Goal: Information Seeking & Learning: Learn about a topic

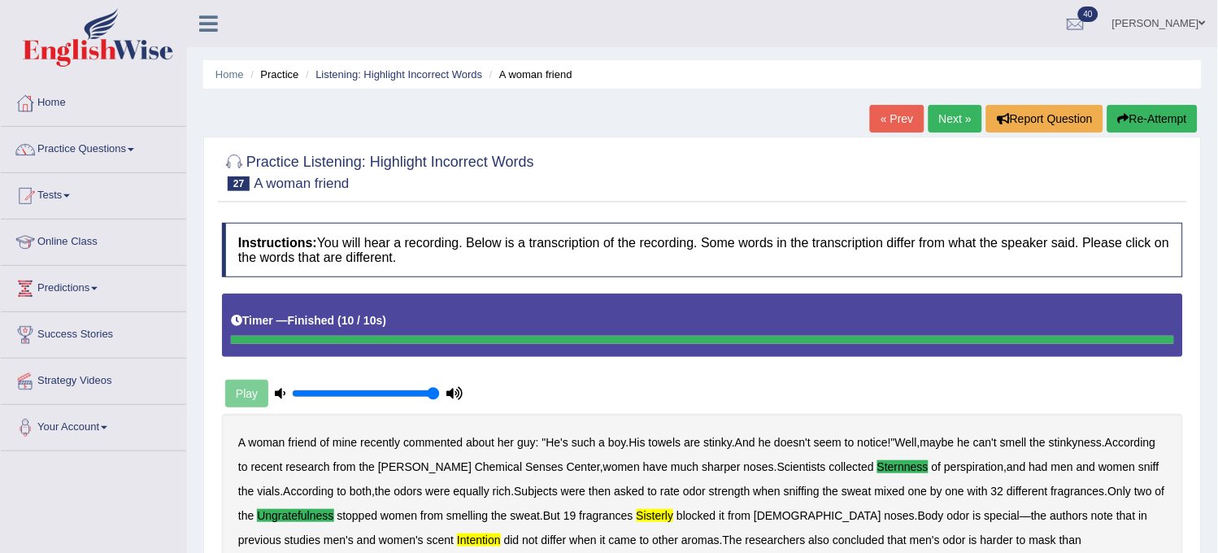
click at [948, 110] on link "Next »" at bounding box center [956, 119] width 54 height 28
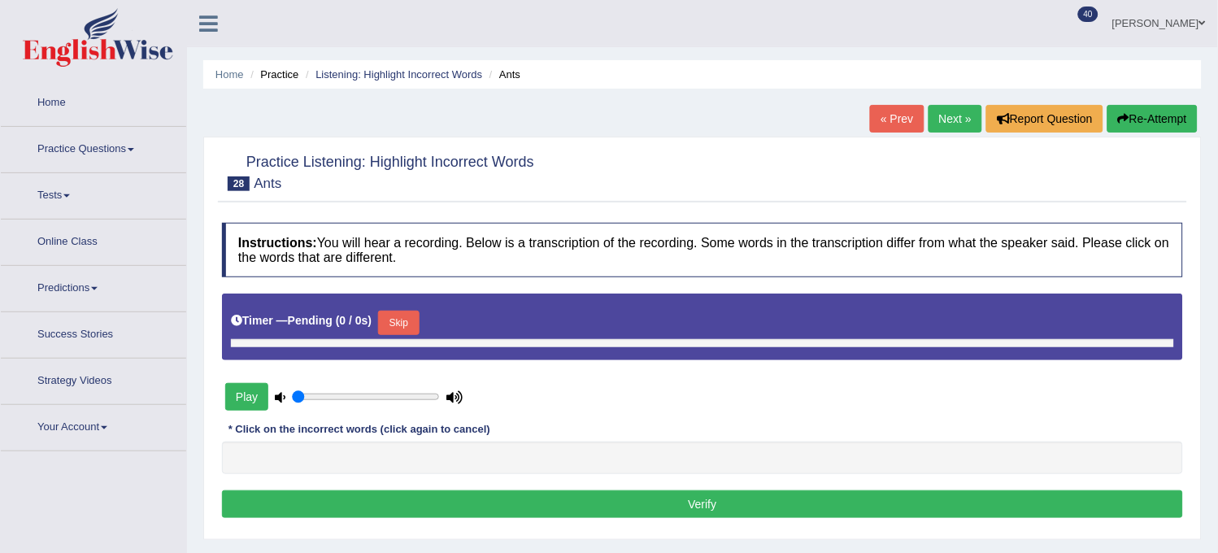
type input "1"
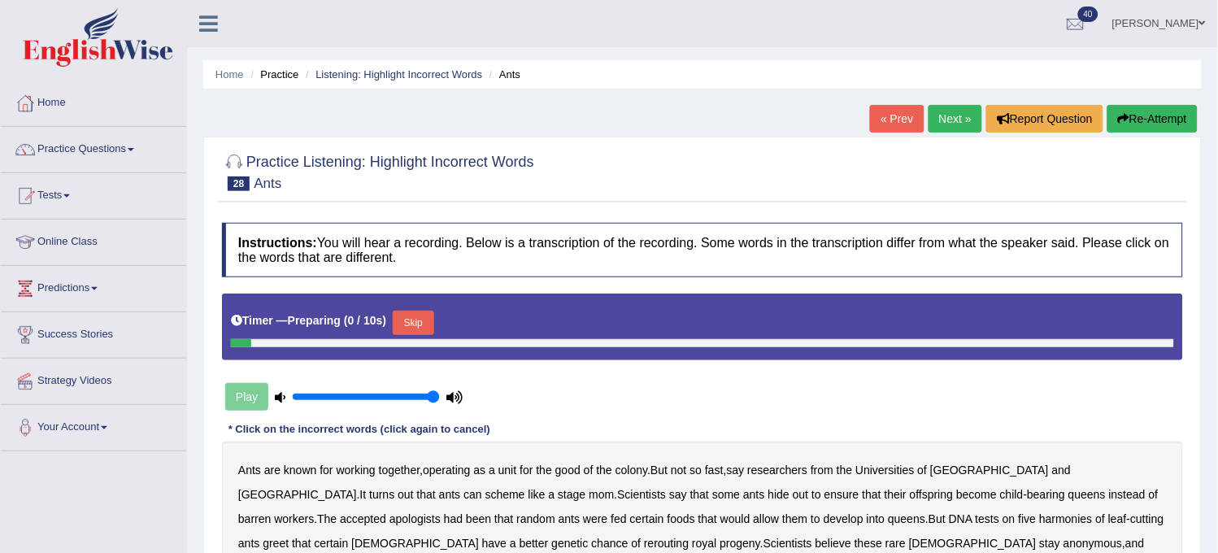
click at [402, 316] on button "Skip" at bounding box center [413, 323] width 41 height 24
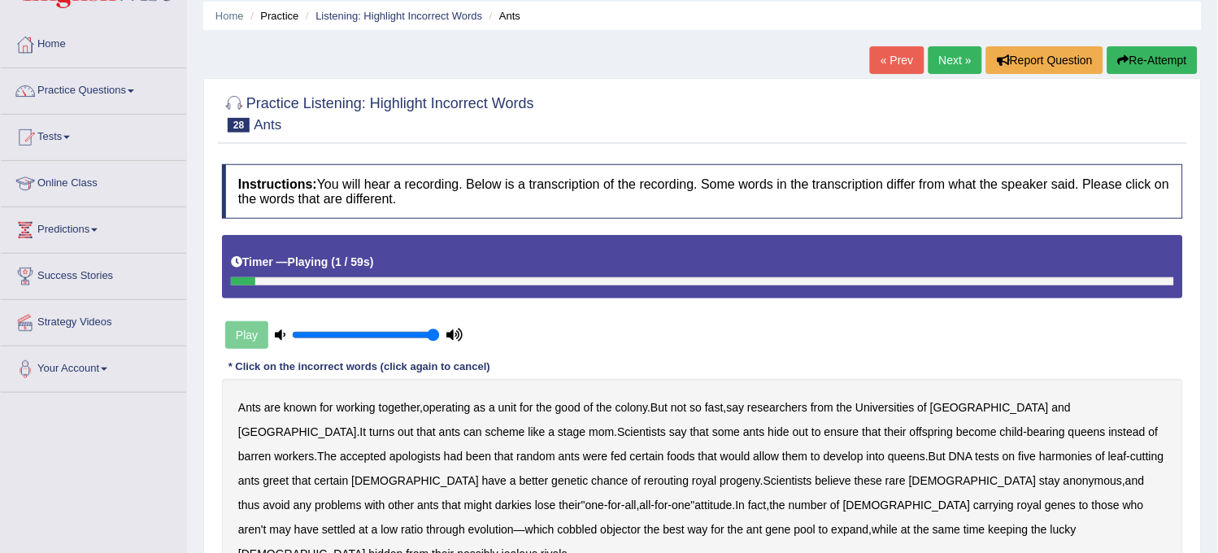
scroll to position [90, 0]
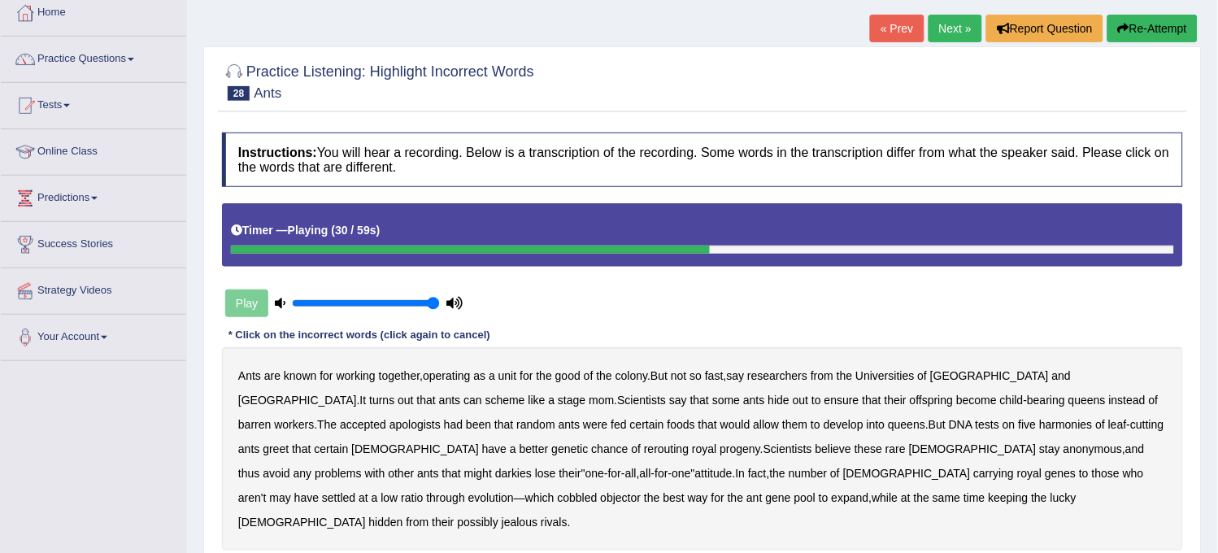
click at [1040, 419] on b "harmonies" at bounding box center [1066, 424] width 53 height 13
click at [644, 454] on b "rerouting" at bounding box center [666, 448] width 45 height 13
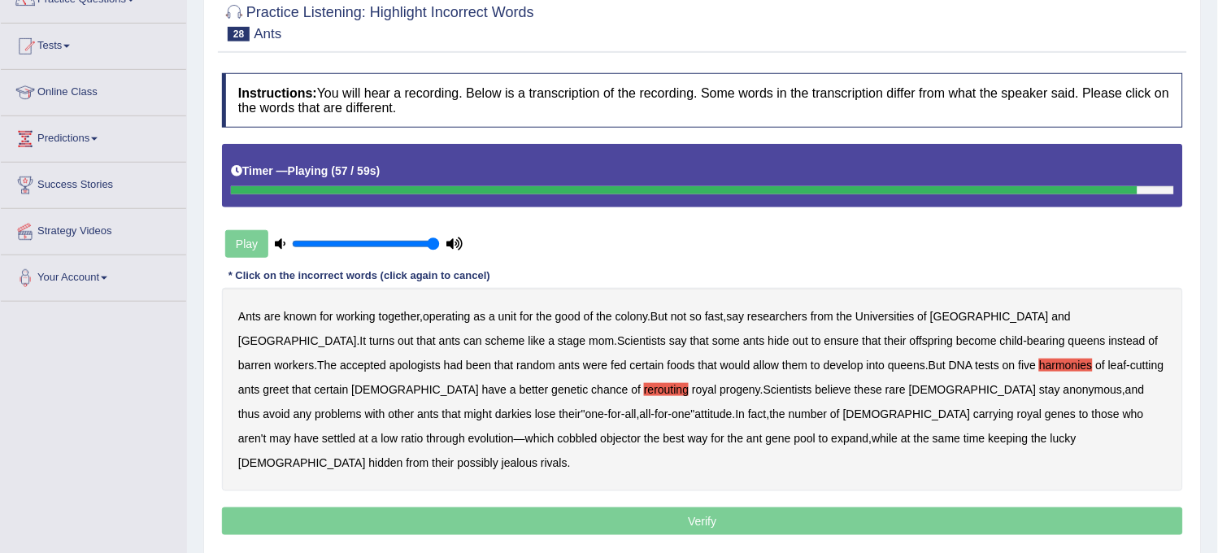
scroll to position [181, 0]
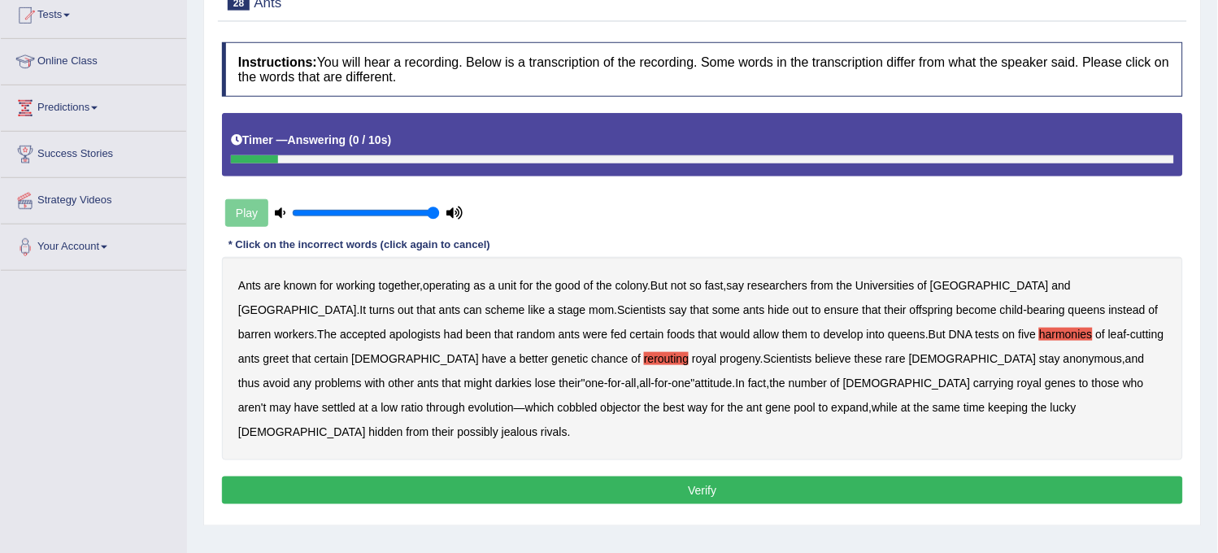
click at [674, 477] on button "Verify" at bounding box center [702, 491] width 961 height 28
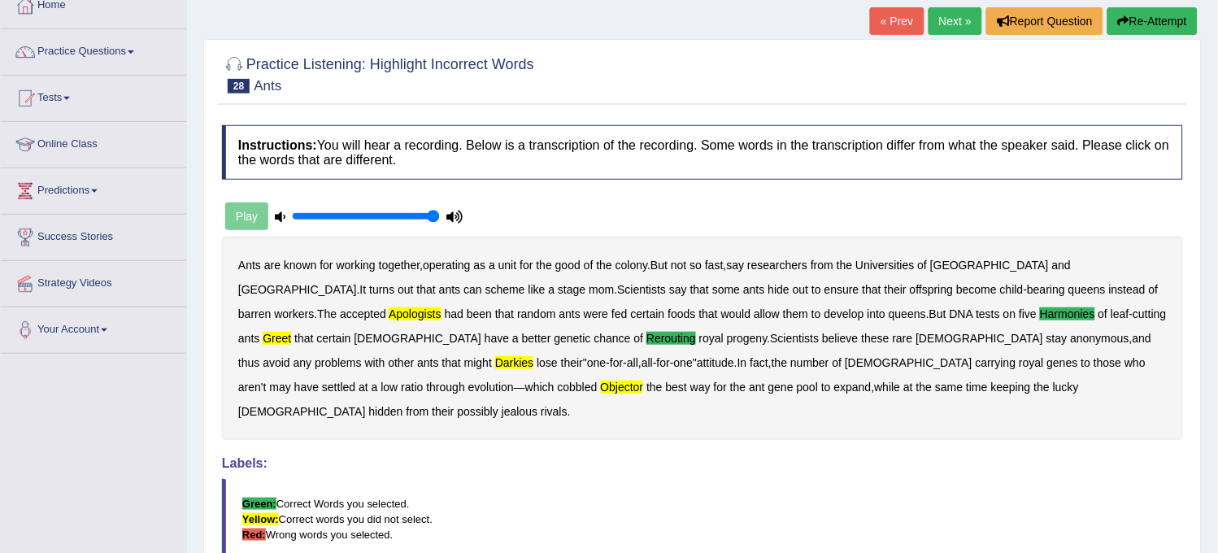
scroll to position [0, 0]
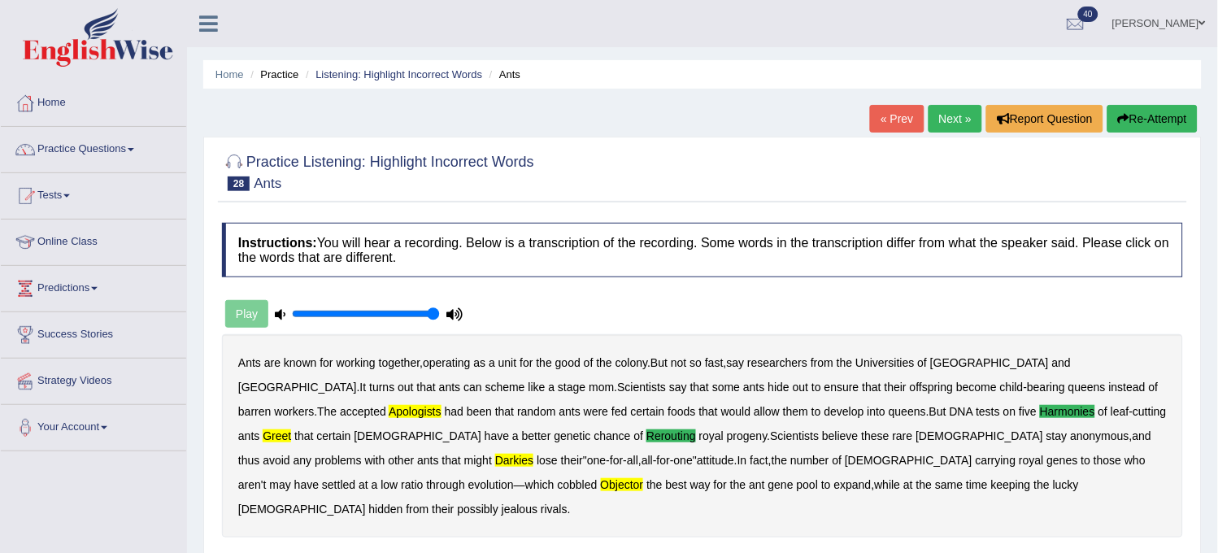
click at [954, 127] on link "Next »" at bounding box center [956, 119] width 54 height 28
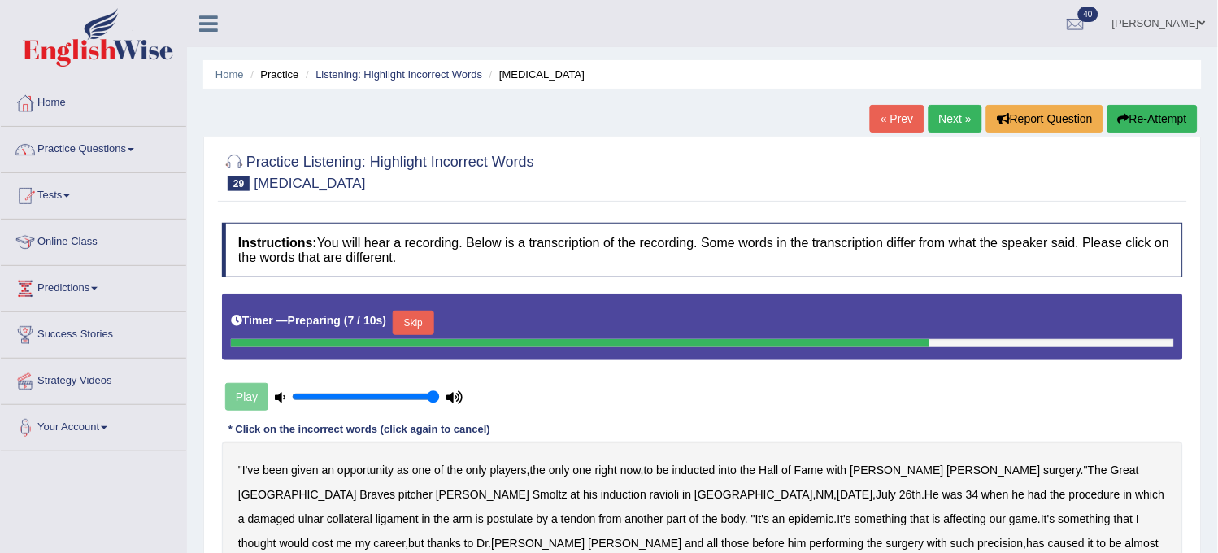
click at [428, 324] on button "Skip" at bounding box center [413, 323] width 41 height 24
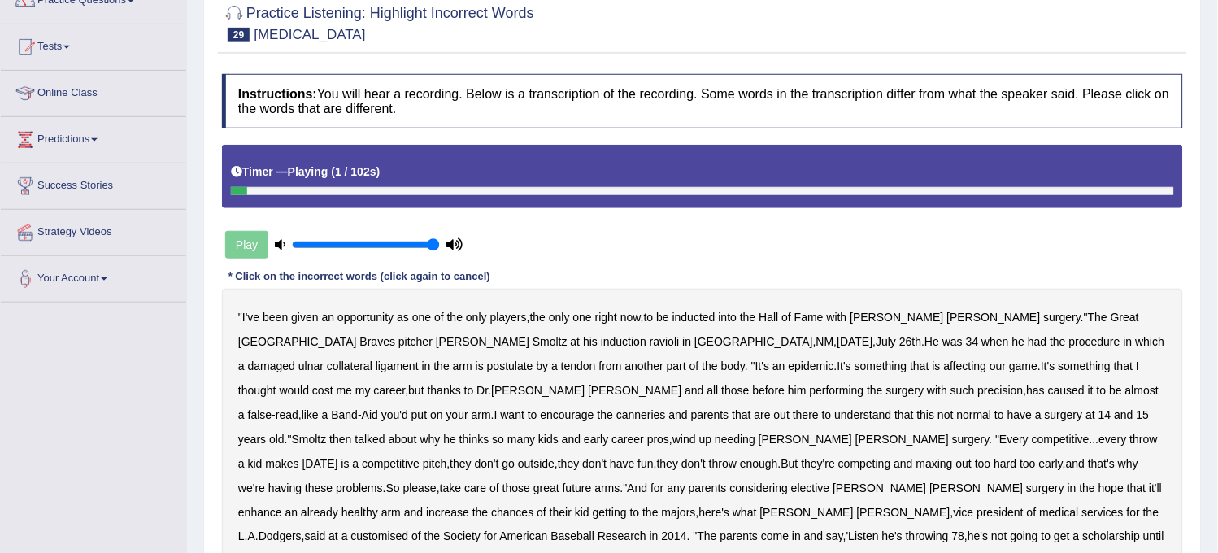
scroll to position [181, 0]
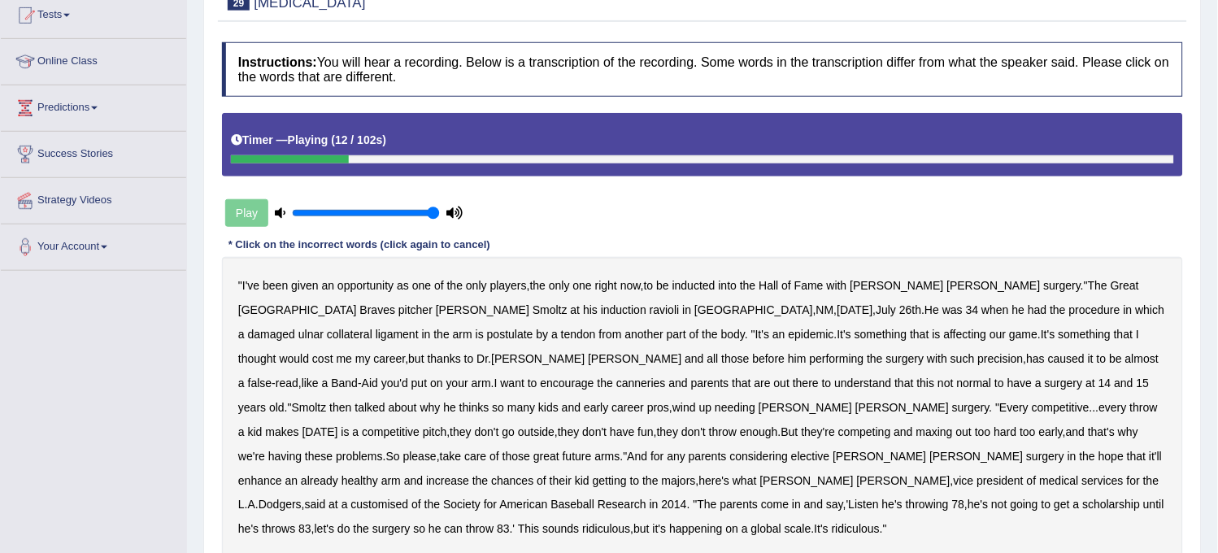
click at [650, 310] on b "ravioli" at bounding box center [665, 309] width 30 height 13
click at [695, 315] on b "Cooperstown" at bounding box center [754, 309] width 119 height 13
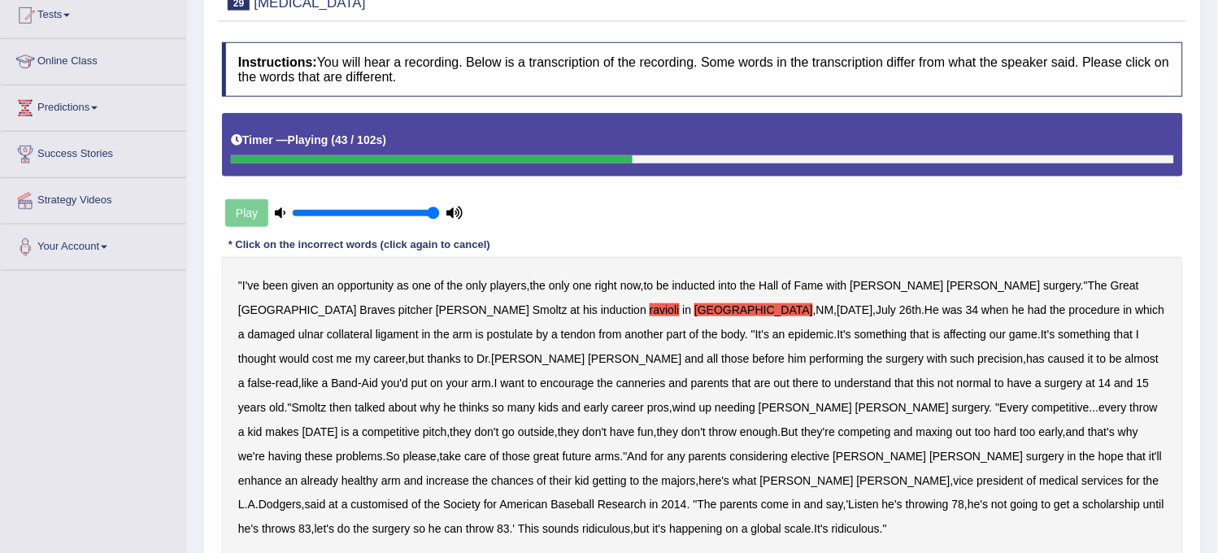
click at [617, 384] on b "canneries" at bounding box center [642, 383] width 50 height 13
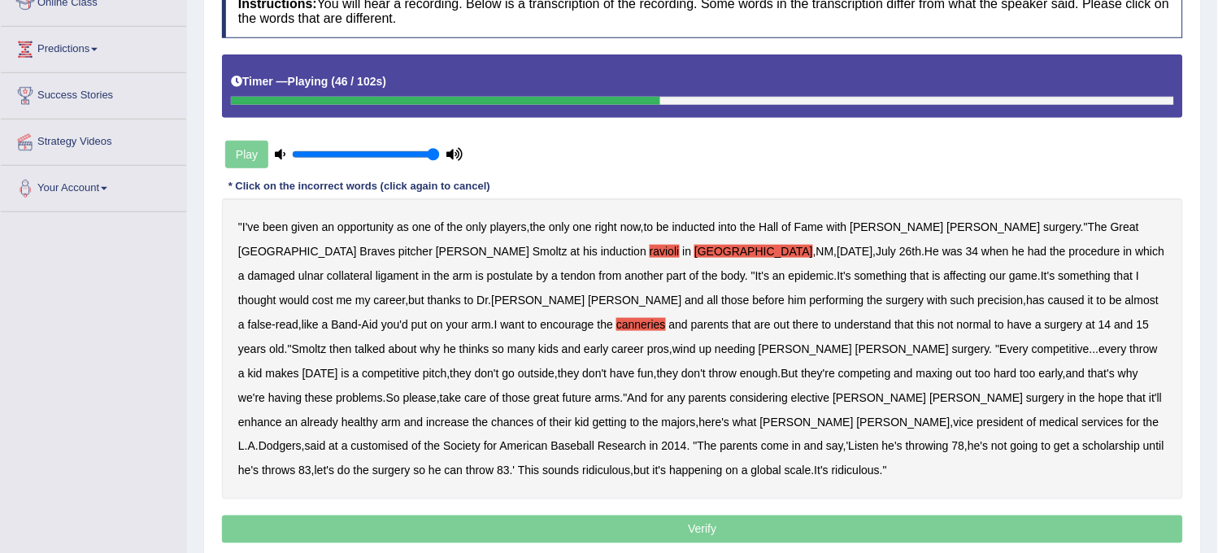
scroll to position [271, 0]
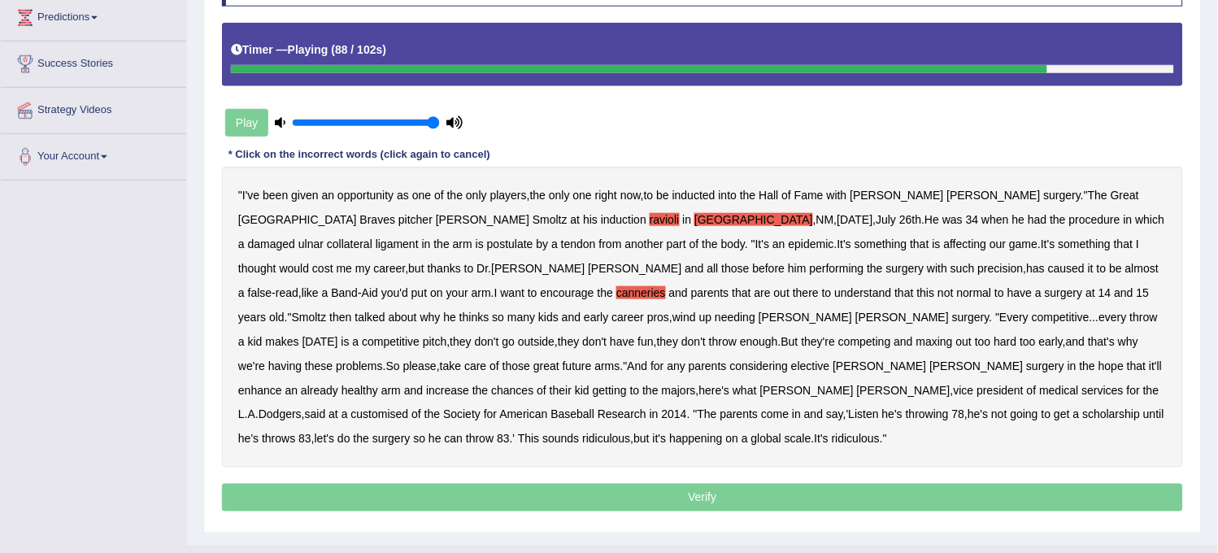
click at [409, 408] on b "customised" at bounding box center [380, 414] width 58 height 13
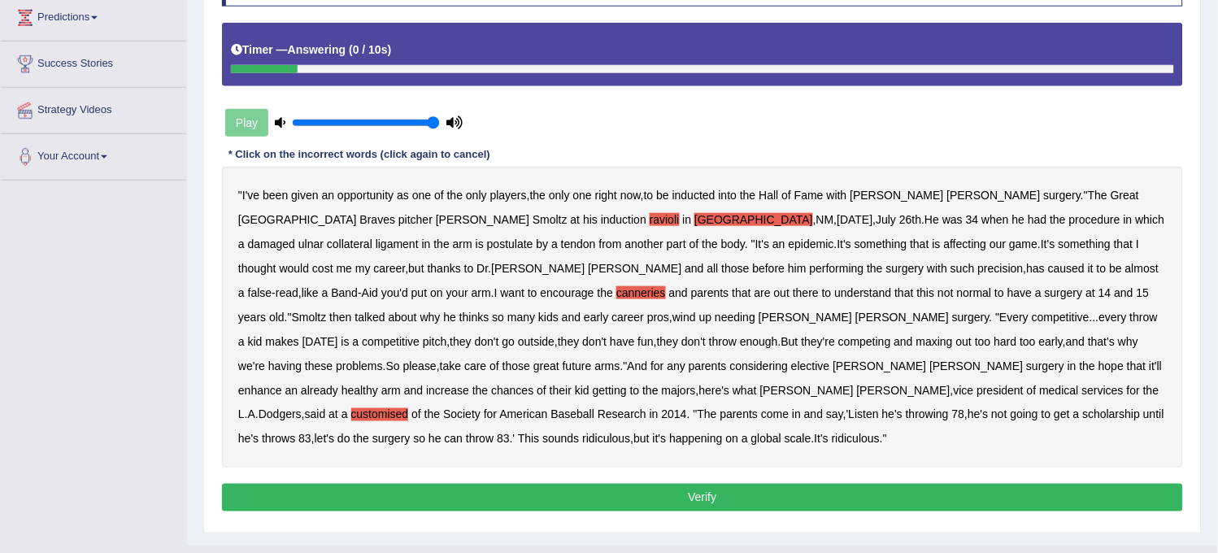
click at [648, 484] on button "Verify" at bounding box center [702, 498] width 961 height 28
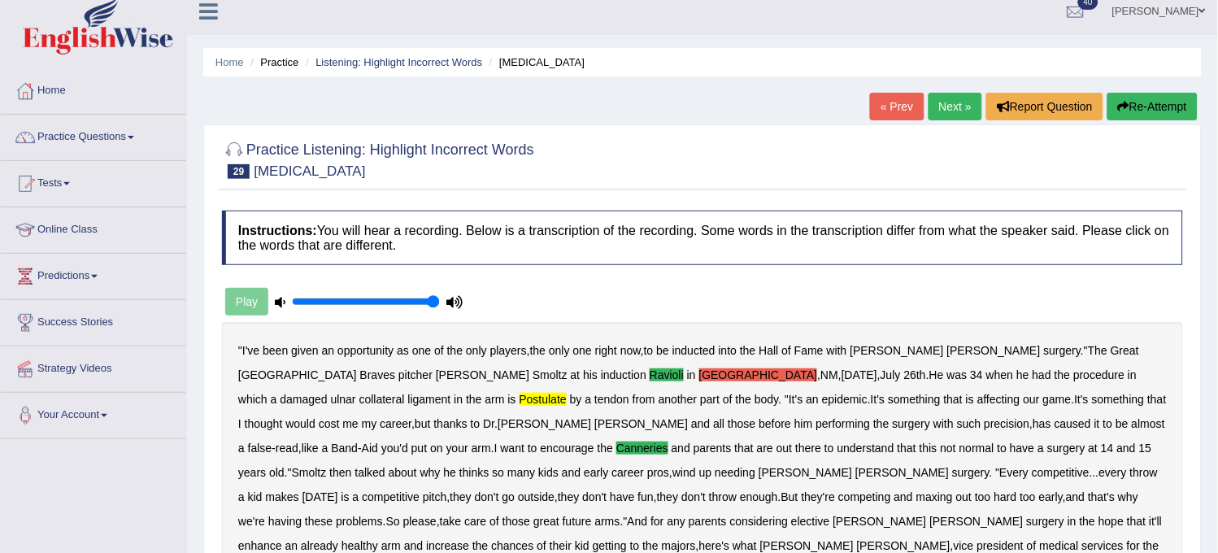
scroll to position [0, 0]
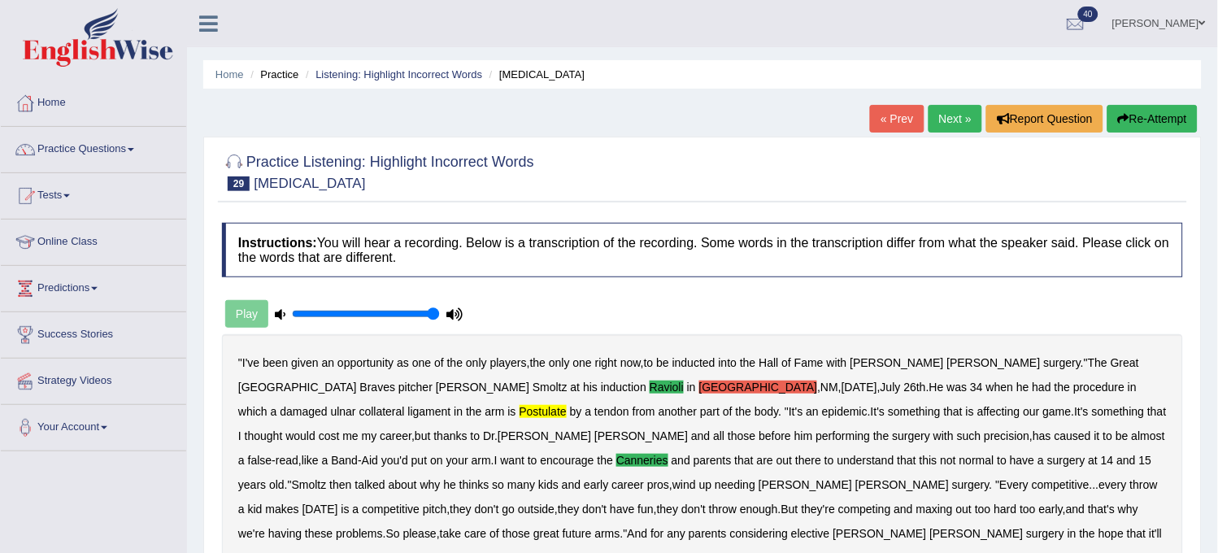
click at [939, 125] on link "Next »" at bounding box center [956, 119] width 54 height 28
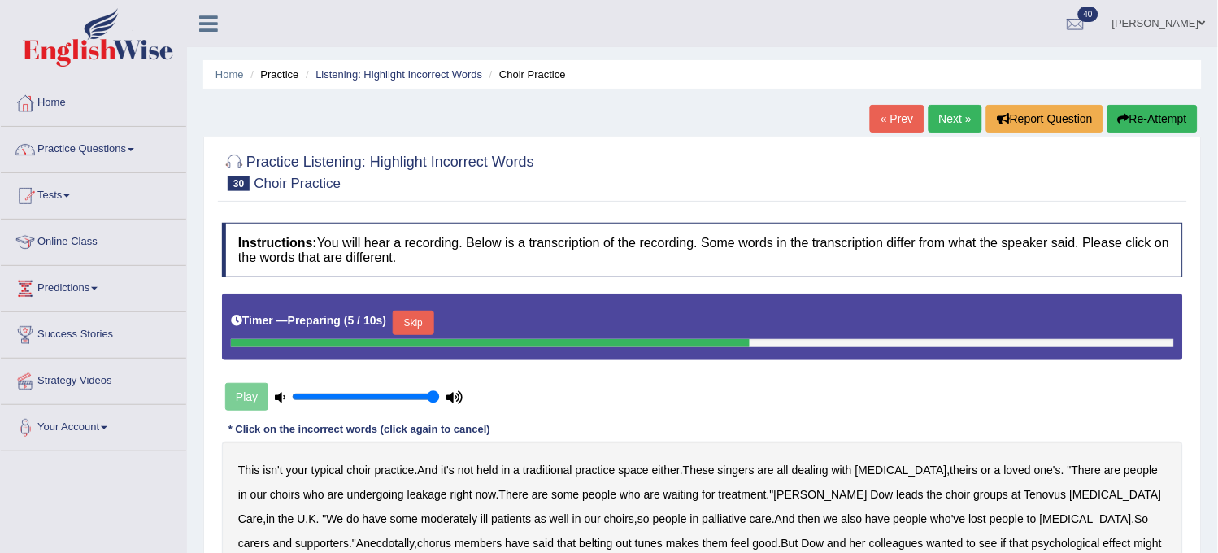
click at [956, 118] on link "Next »" at bounding box center [956, 119] width 54 height 28
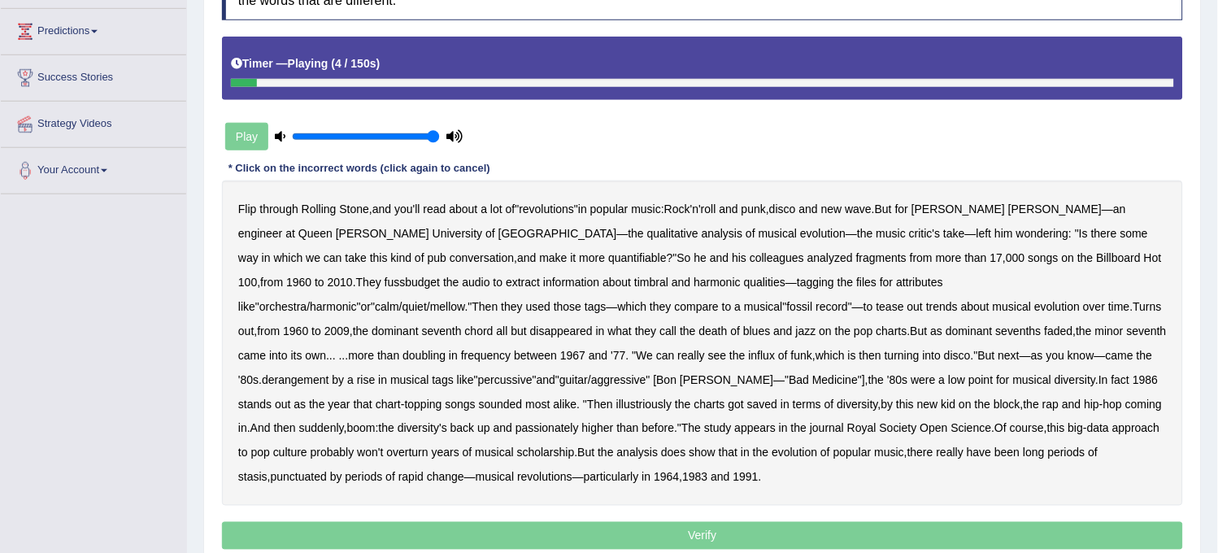
scroll to position [271, 0]
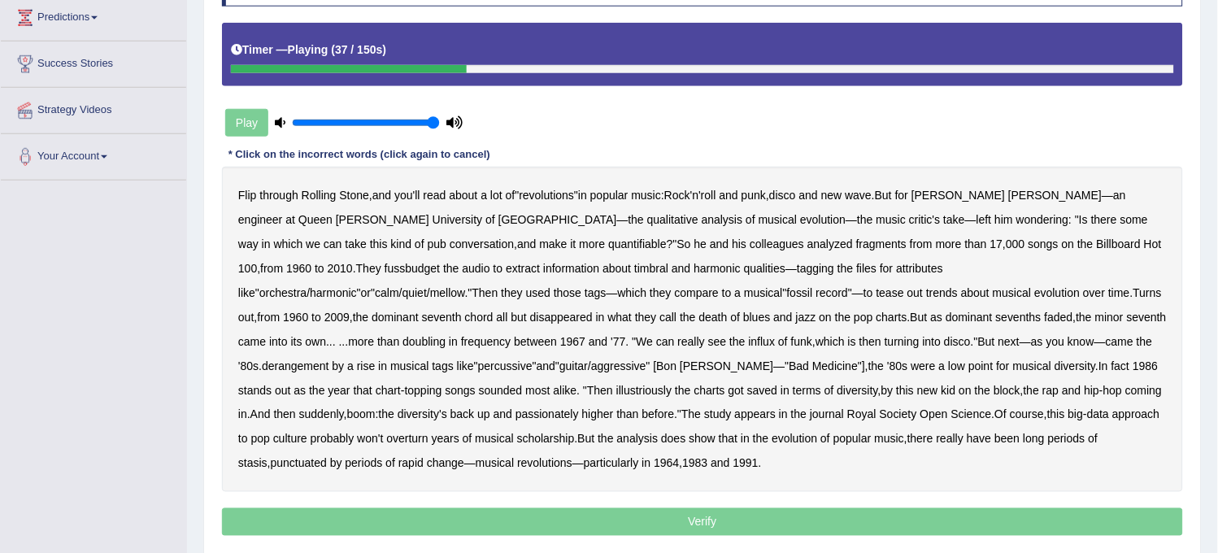
click at [441, 262] on b "fussbudget" at bounding box center [413, 268] width 56 height 13
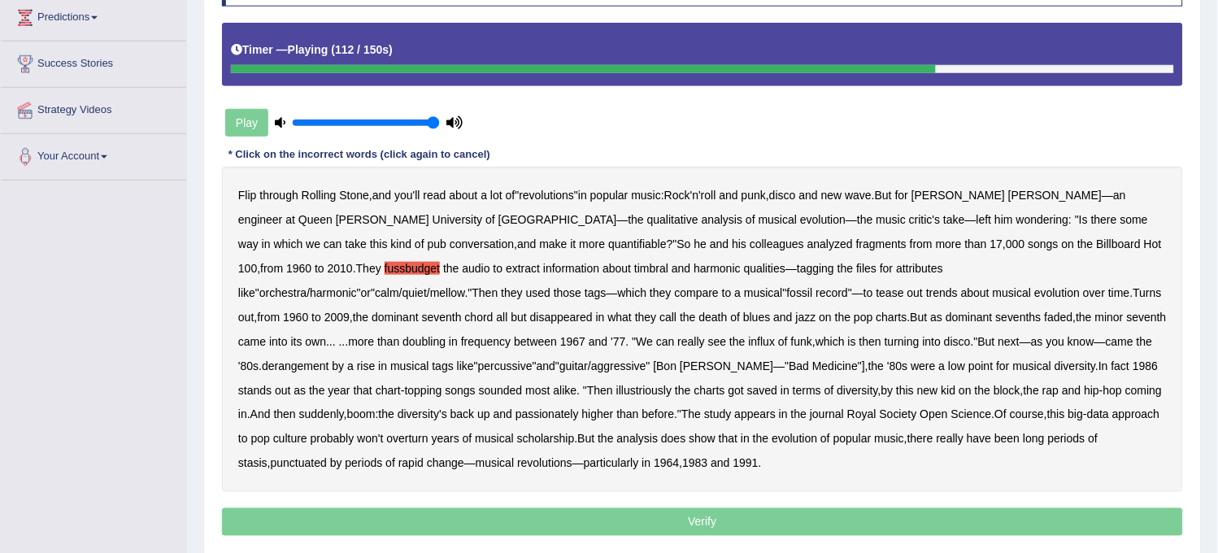
click at [617, 395] on b "illustriously" at bounding box center [644, 390] width 55 height 13
click at [838, 389] on b "diversity" at bounding box center [858, 390] width 41 height 13
click at [579, 408] on b "passionately" at bounding box center [547, 414] width 63 height 13
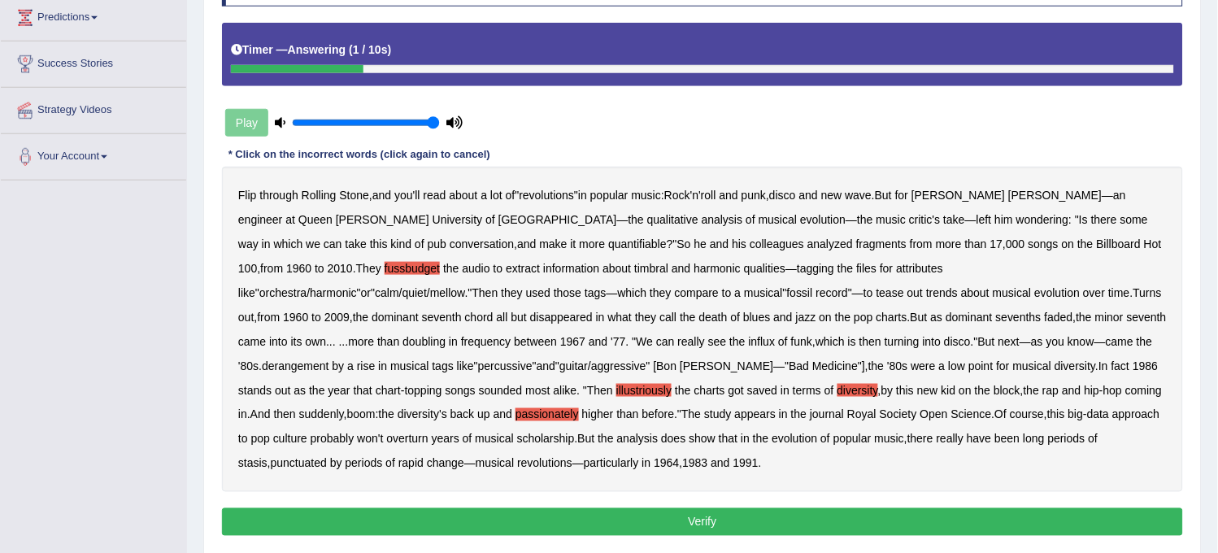
click at [805, 516] on button "Verify" at bounding box center [702, 522] width 961 height 28
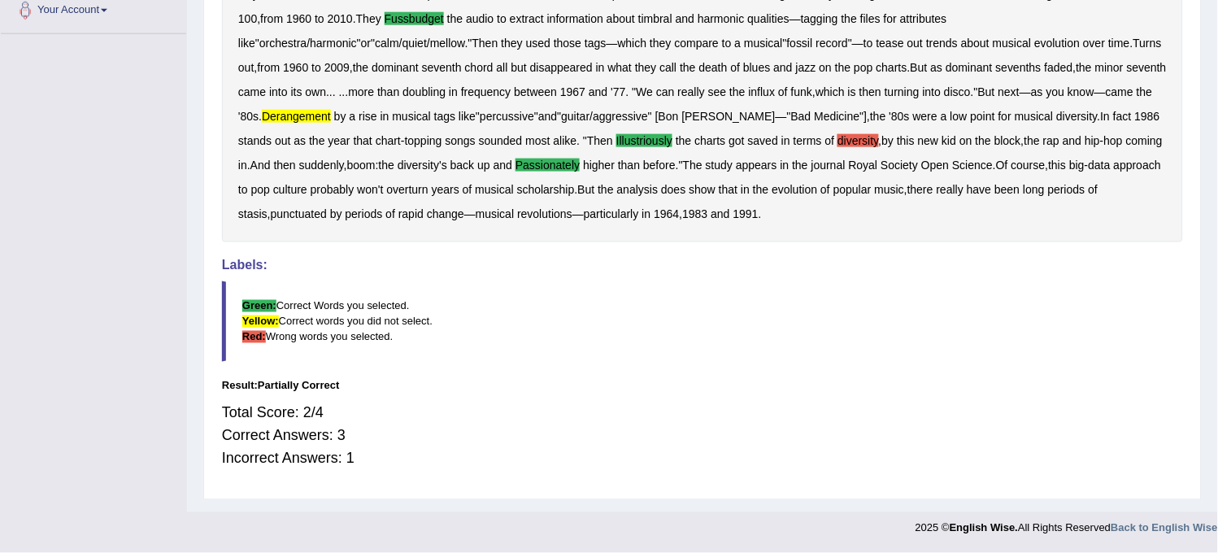
scroll to position [0, 0]
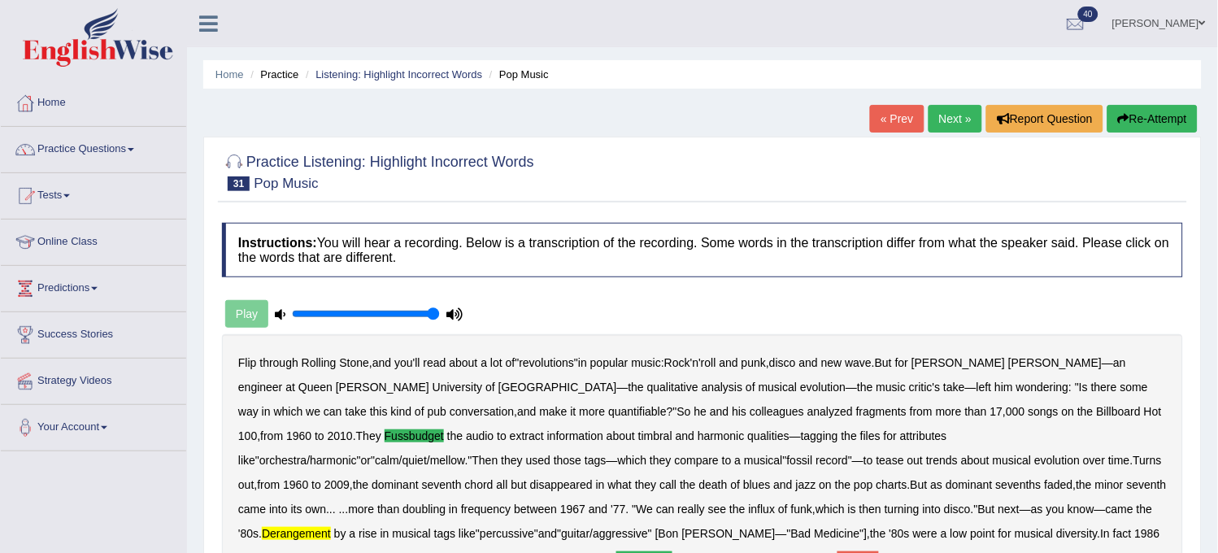
click at [933, 119] on link "Next »" at bounding box center [956, 119] width 54 height 28
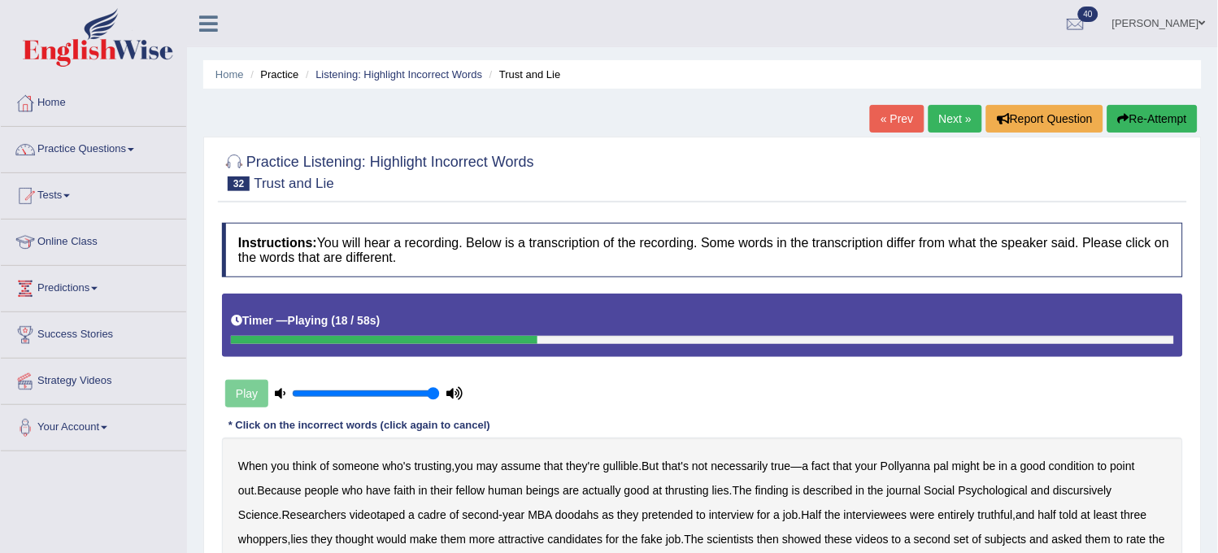
drag, startPoint x: 0, startPoint y: 0, endPoint x: 933, endPoint y: 119, distance: 940.5
click at [933, 119] on link "Next »" at bounding box center [956, 119] width 54 height 28
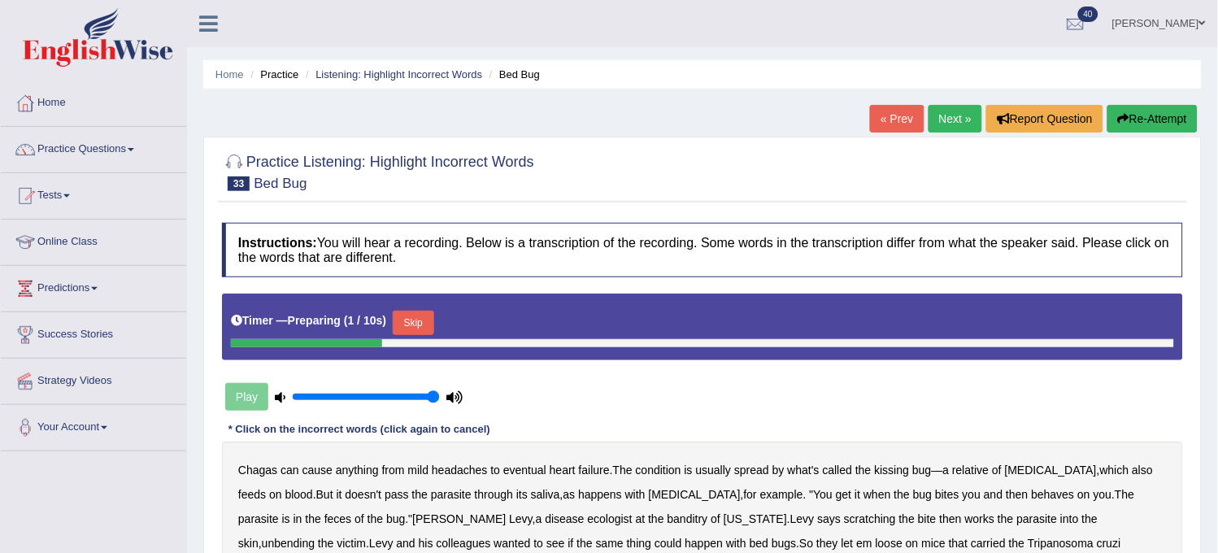
click at [909, 123] on link "« Prev" at bounding box center [897, 119] width 54 height 28
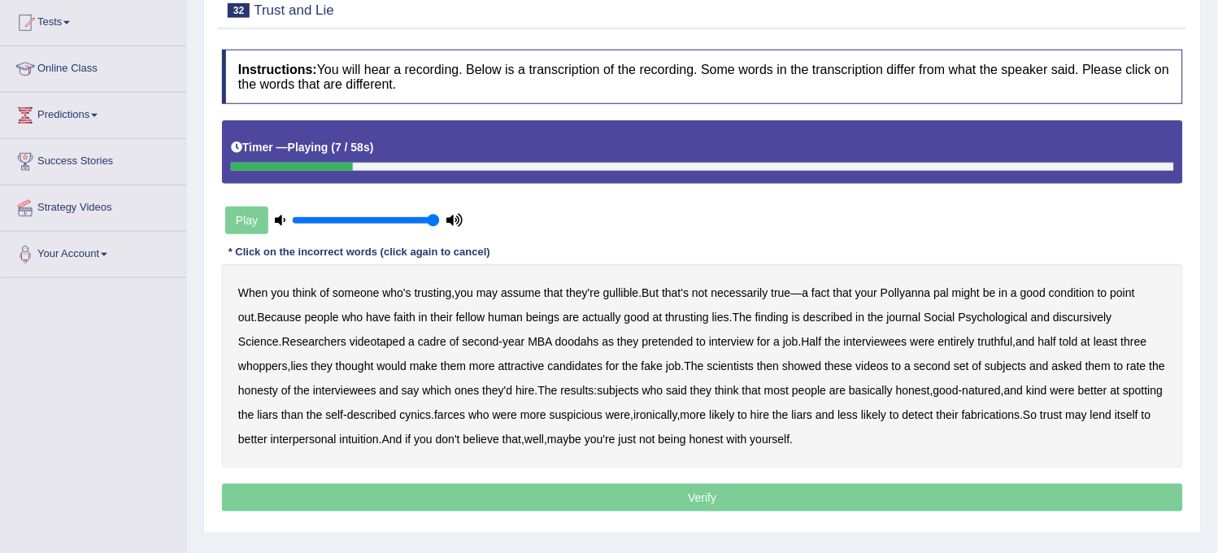
scroll to position [181, 0]
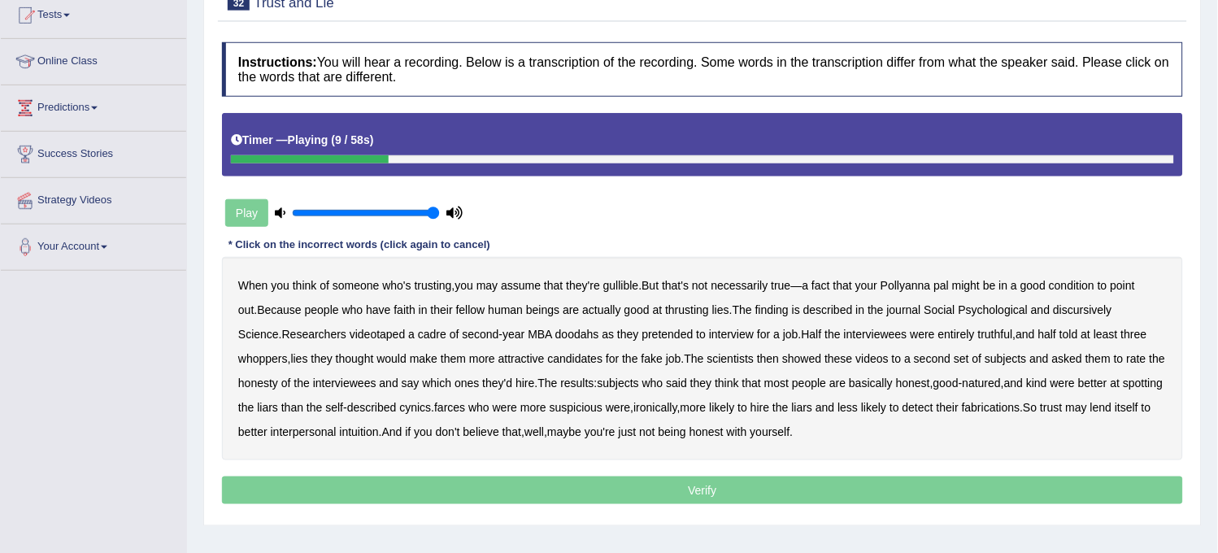
click at [1070, 288] on b "condition" at bounding box center [1072, 285] width 46 height 13
click at [1071, 303] on b "discursively" at bounding box center [1083, 309] width 59 height 13
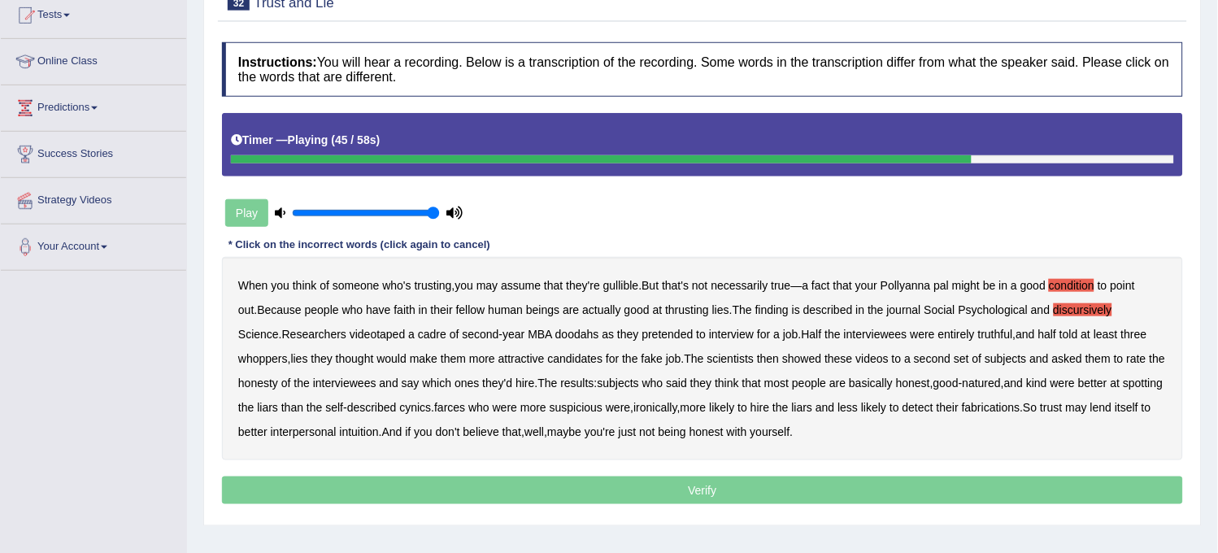
click at [1124, 382] on b "spotting" at bounding box center [1144, 383] width 40 height 13
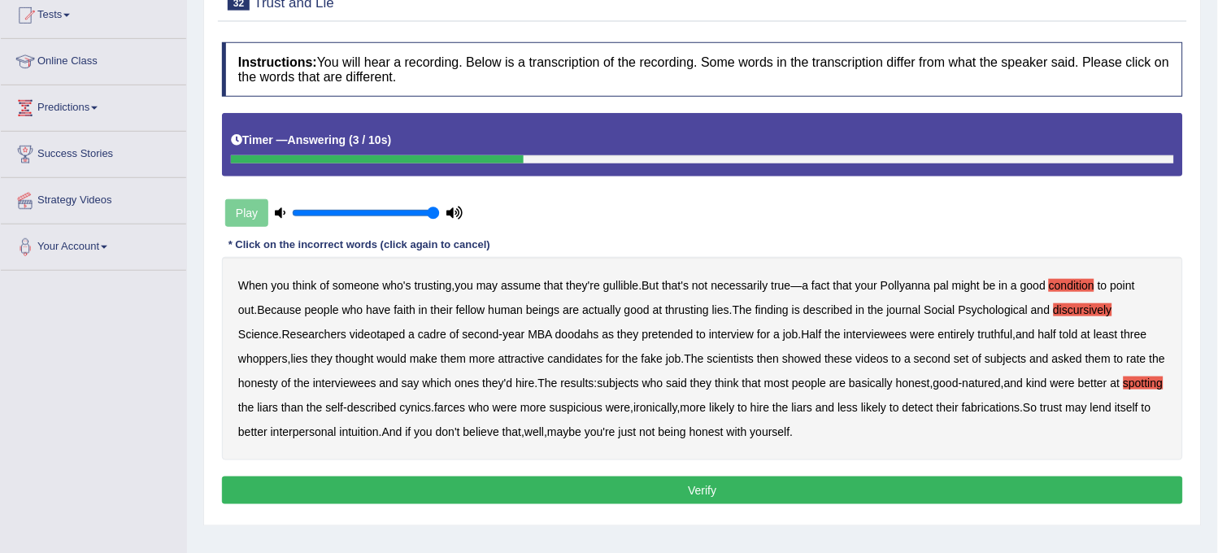
click at [944, 490] on button "Verify" at bounding box center [702, 491] width 961 height 28
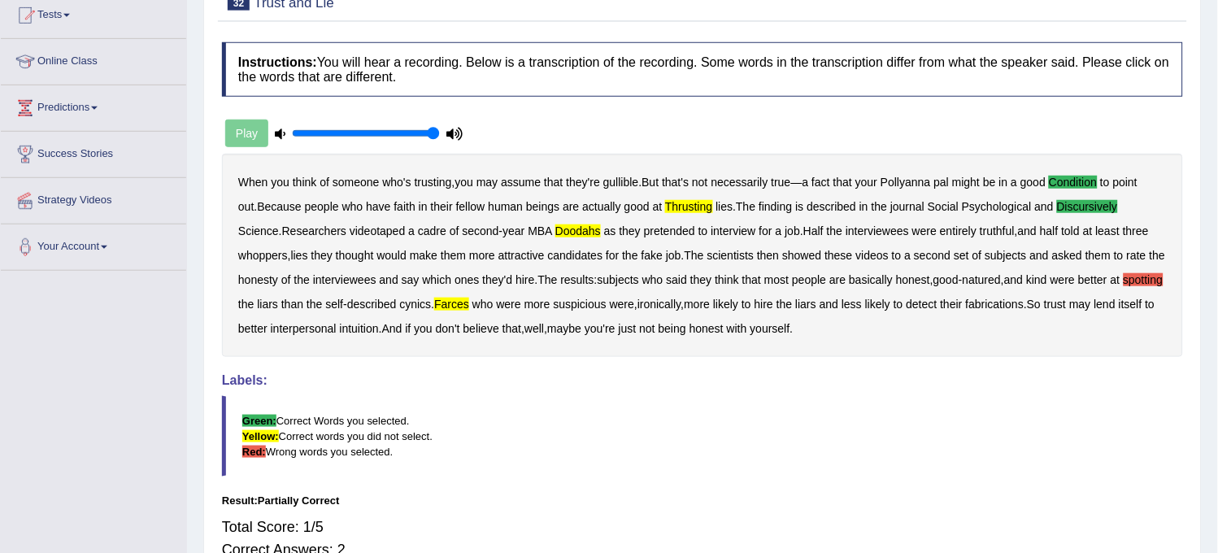
click at [944, 490] on div "Instructions: You will hear a recording. Below is a transcription of the record…" at bounding box center [703, 320] width 970 height 572
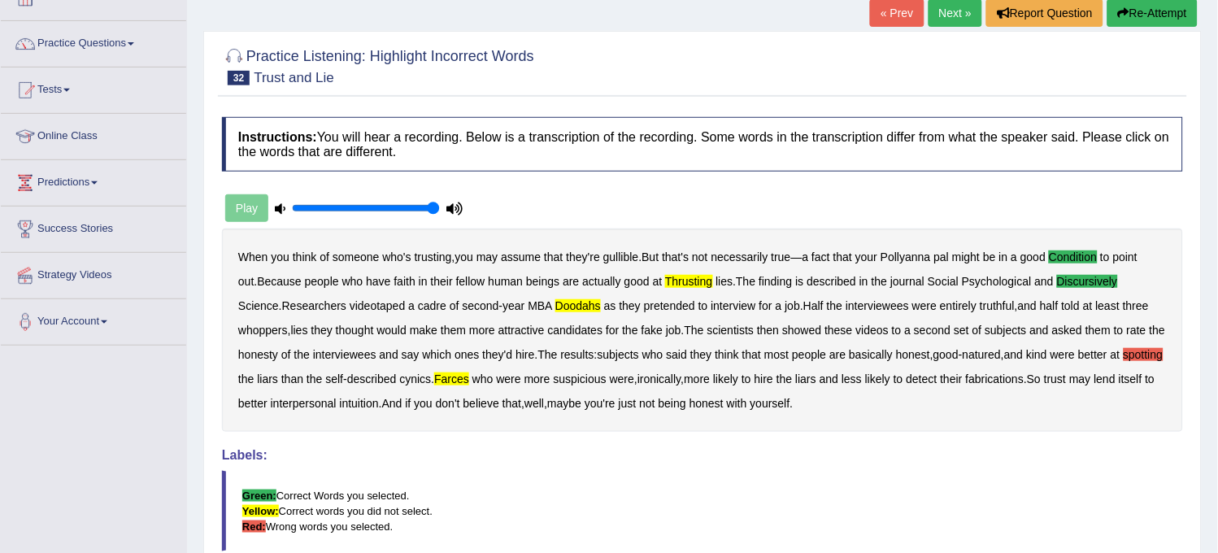
scroll to position [0, 0]
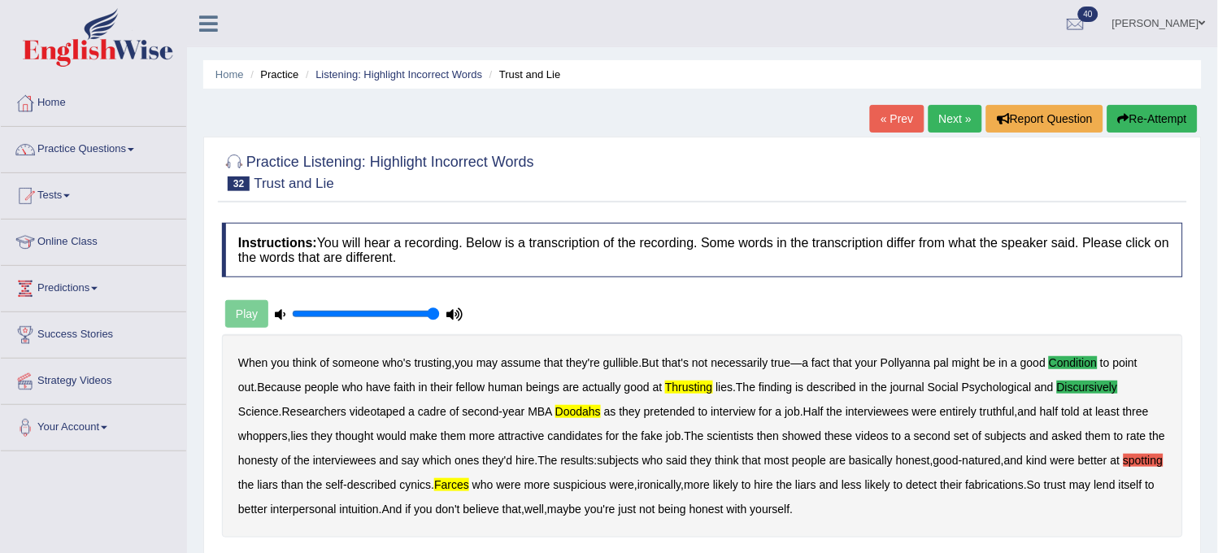
click at [1159, 116] on button "Re-Attempt" at bounding box center [1153, 119] width 90 height 28
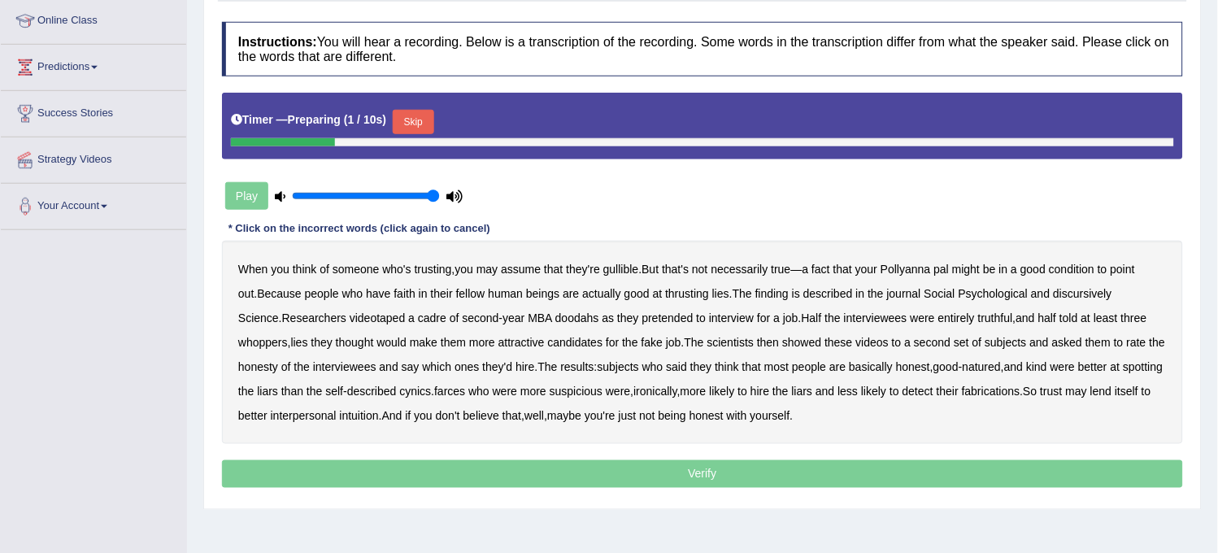
scroll to position [271, 0]
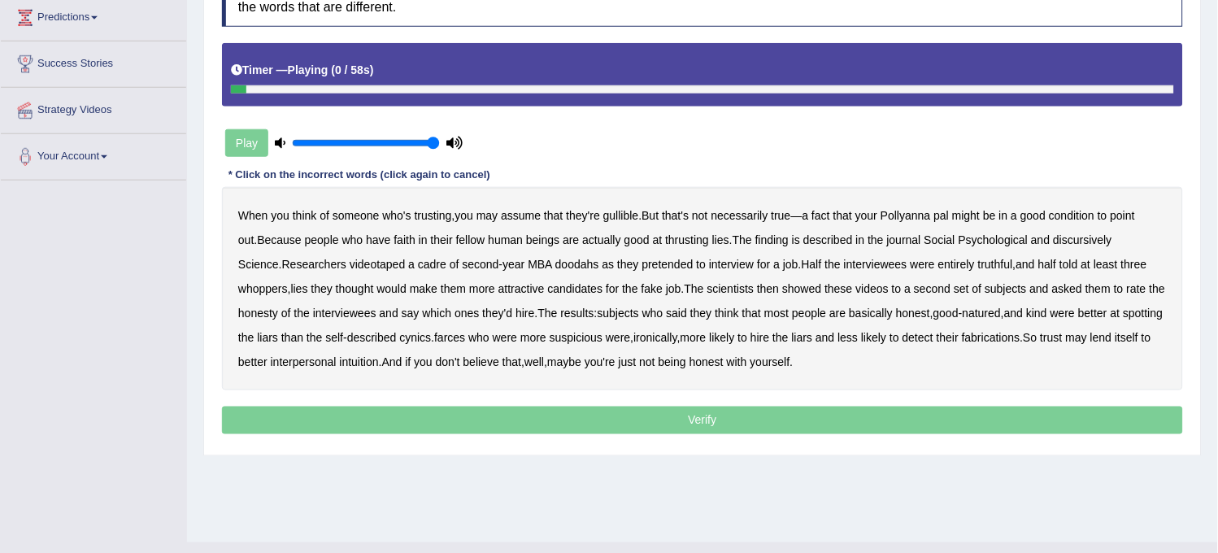
click at [665, 237] on b "thrusting" at bounding box center [687, 239] width 44 height 13
click at [1070, 241] on b "discursively" at bounding box center [1083, 239] width 59 height 13
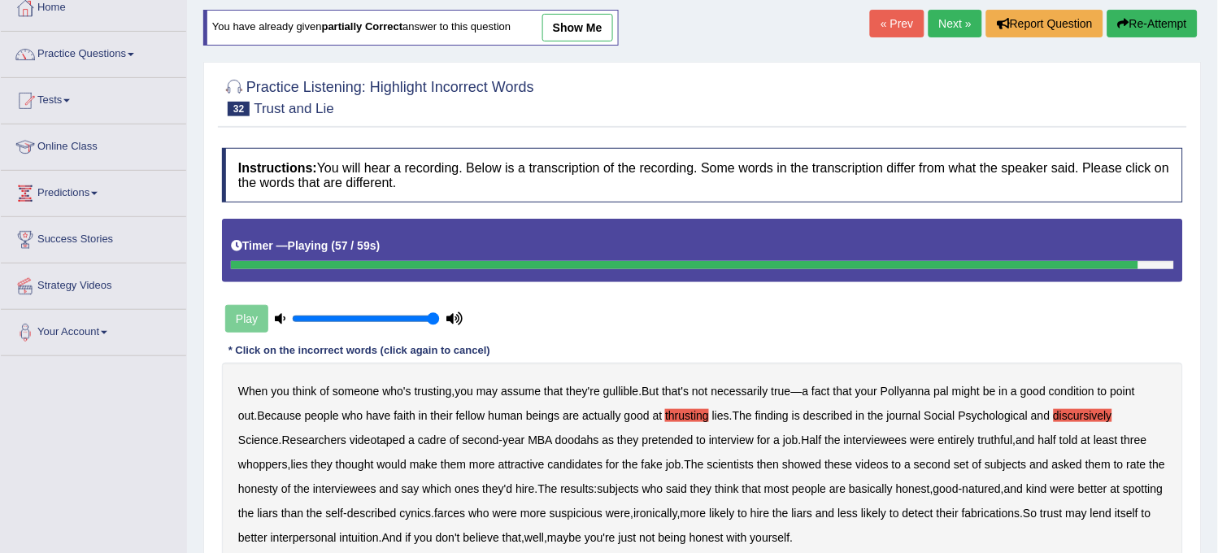
scroll to position [0, 0]
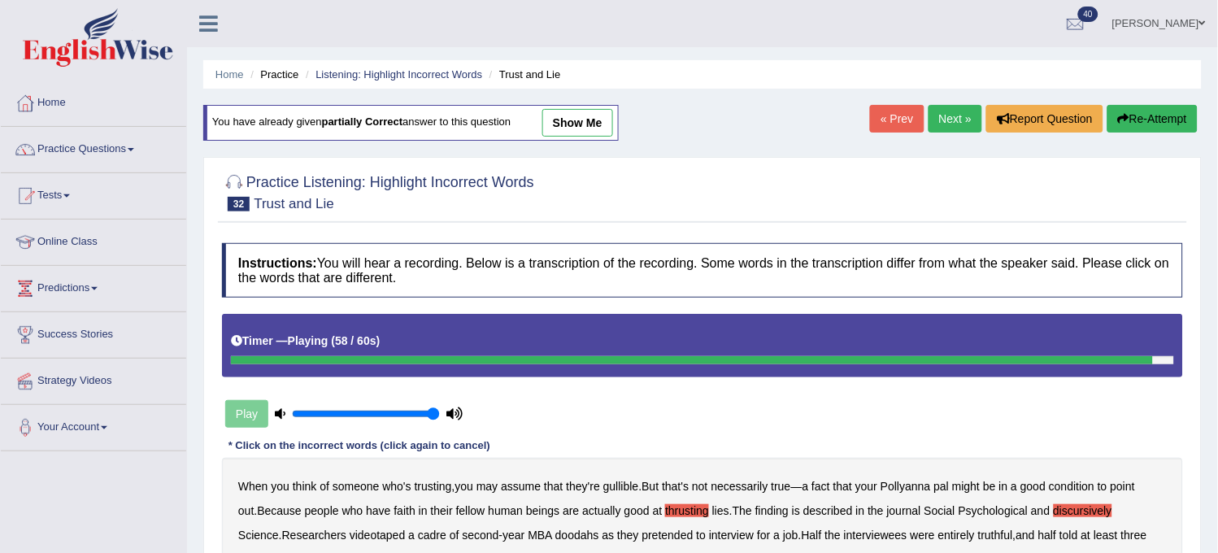
click at [587, 137] on div "You have already given partially correct answer to this question show me" at bounding box center [411, 123] width 416 height 36
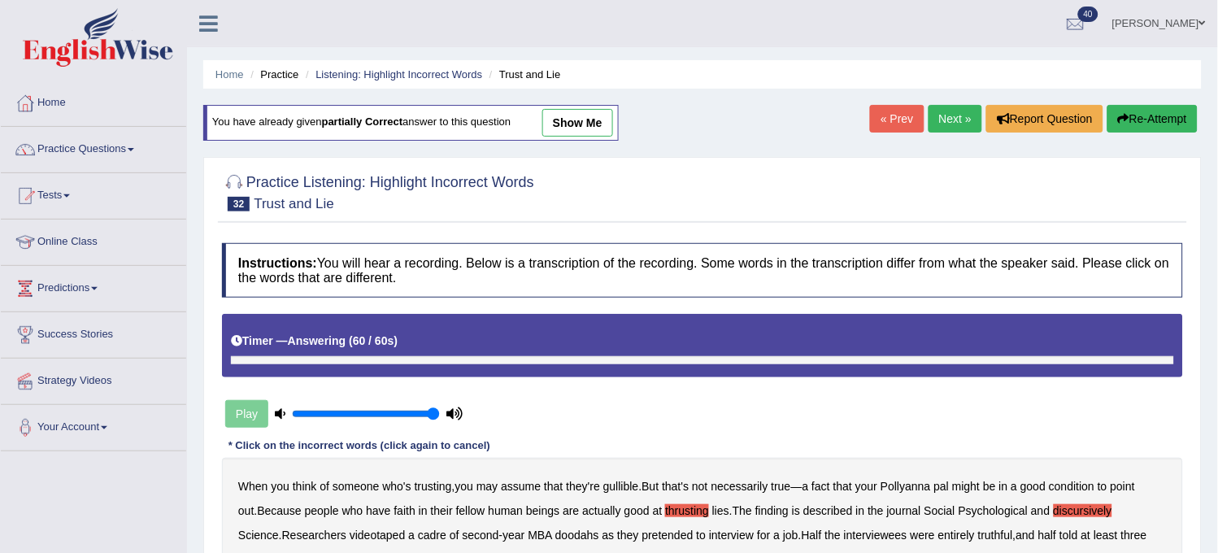
click at [590, 119] on link "show me" at bounding box center [578, 123] width 71 height 28
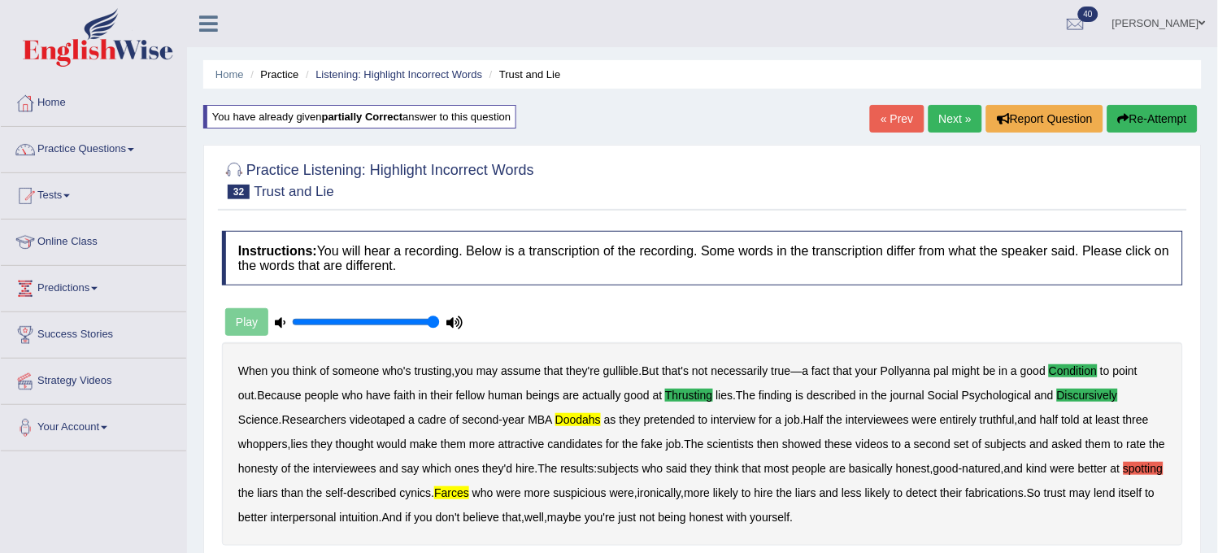
click at [1144, 111] on button "Re-Attempt" at bounding box center [1153, 119] width 90 height 28
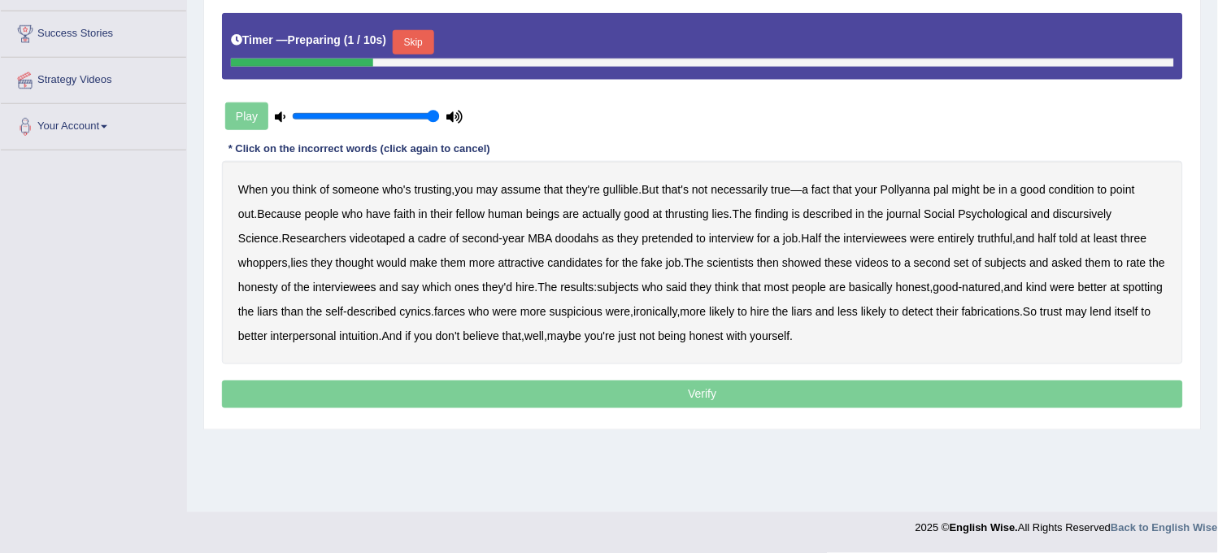
click at [1068, 189] on b "condition" at bounding box center [1072, 189] width 46 height 13
click at [1055, 214] on b "discursively" at bounding box center [1083, 213] width 59 height 13
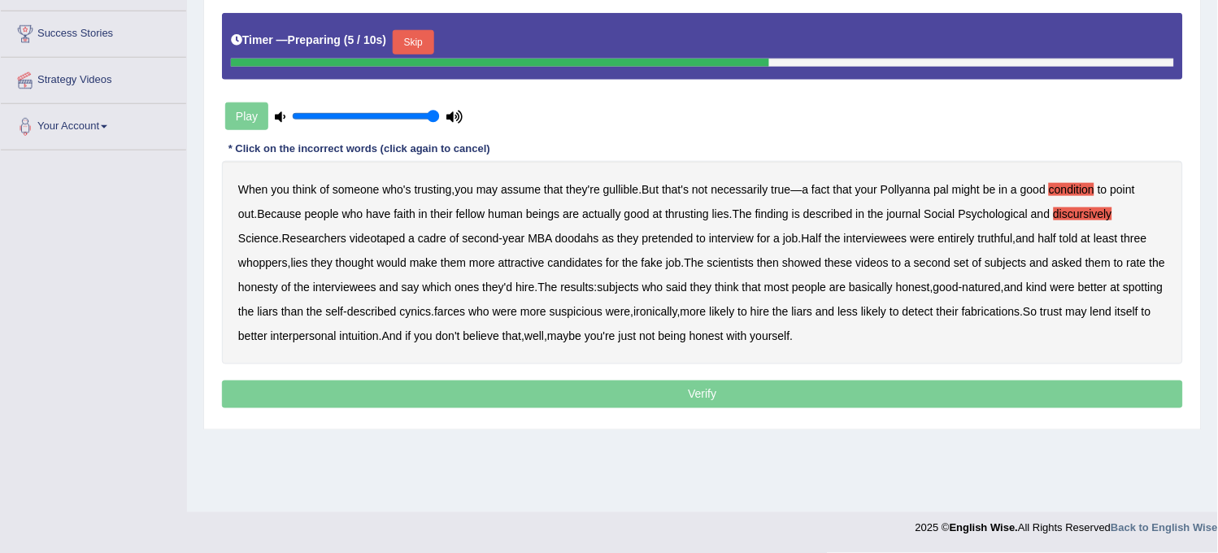
click at [665, 214] on b "thrusting" at bounding box center [687, 213] width 44 height 13
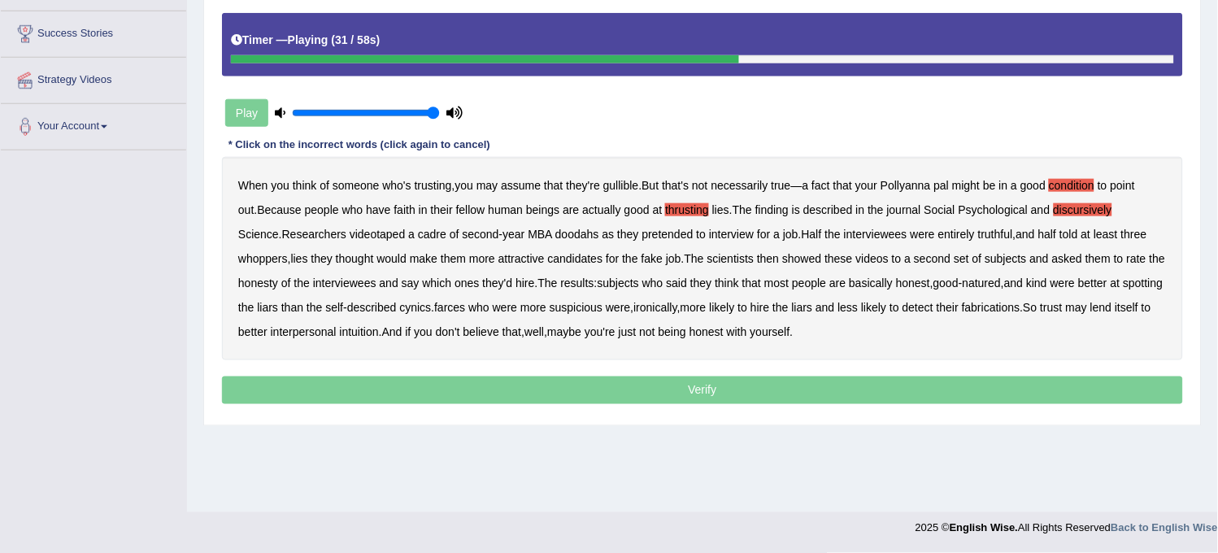
click at [499, 256] on b "attractive" at bounding box center [522, 258] width 46 height 13
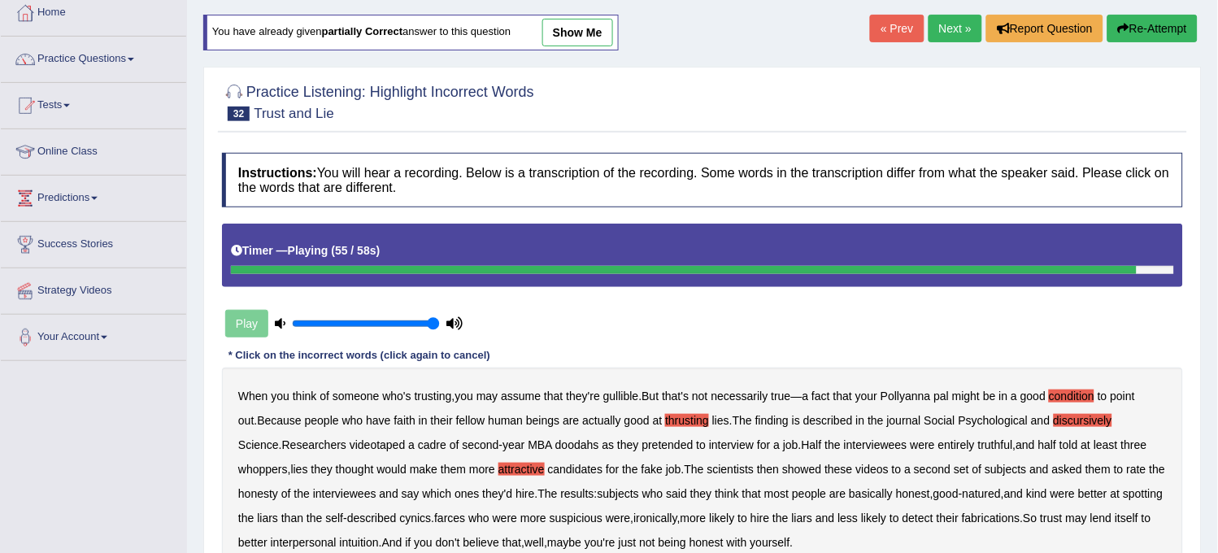
scroll to position [271, 0]
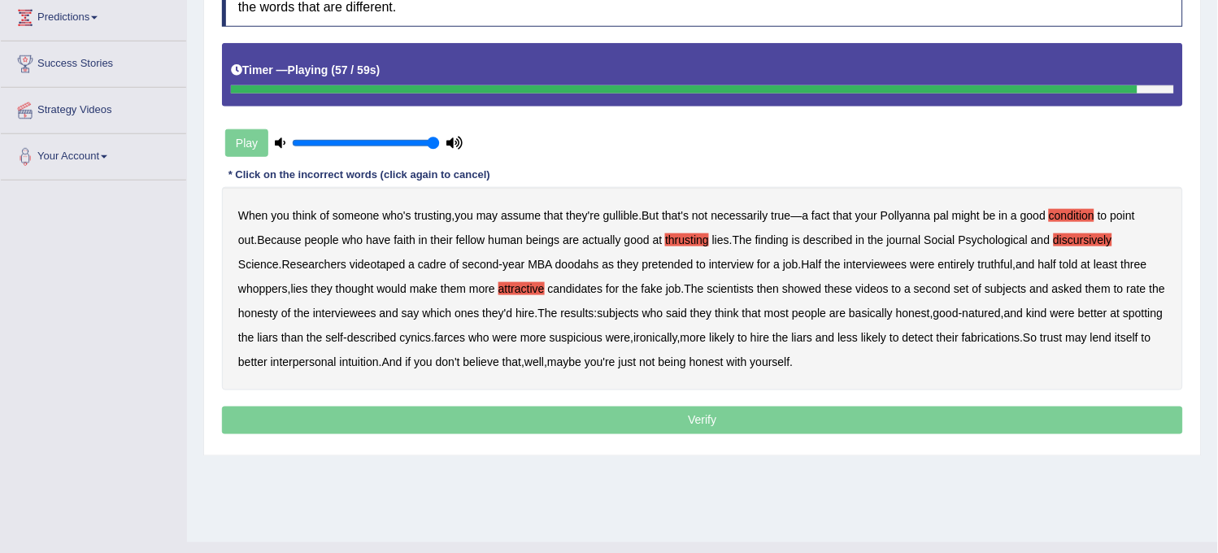
click at [652, 342] on b "ironically" at bounding box center [655, 337] width 43 height 13
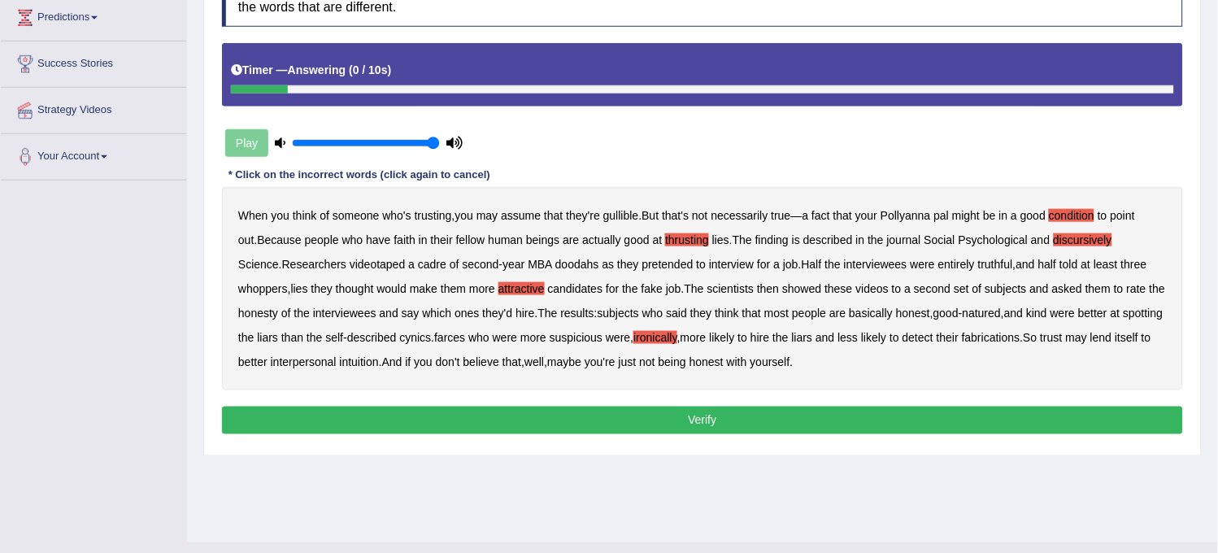
click at [639, 426] on button "Verify" at bounding box center [702, 421] width 961 height 28
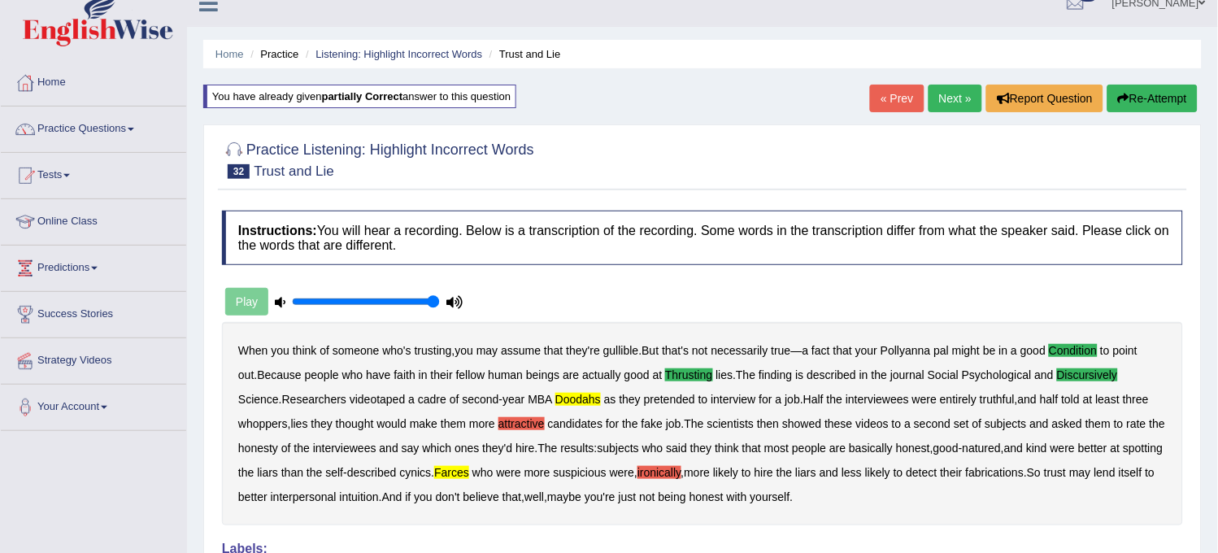
scroll to position [0, 0]
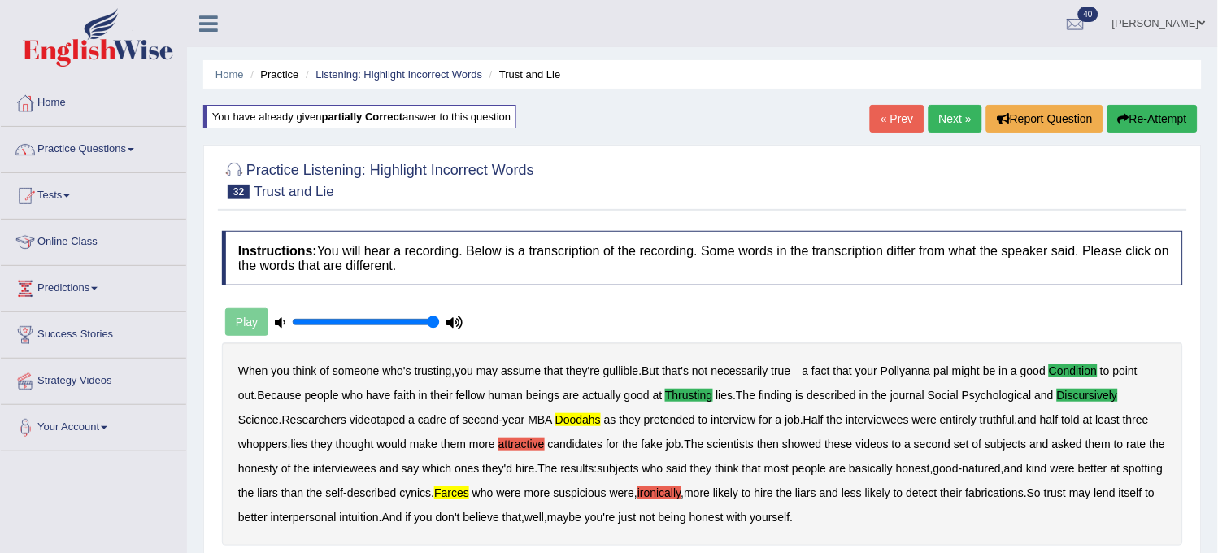
click at [1143, 127] on button "Re-Attempt" at bounding box center [1153, 119] width 90 height 28
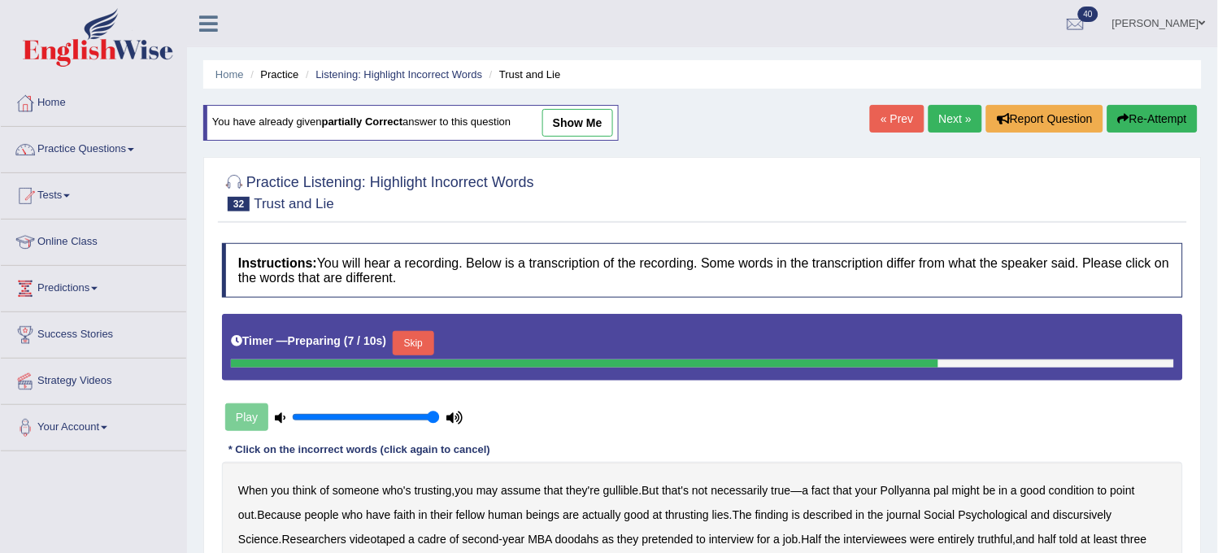
click at [608, 124] on link "show me" at bounding box center [578, 123] width 71 height 28
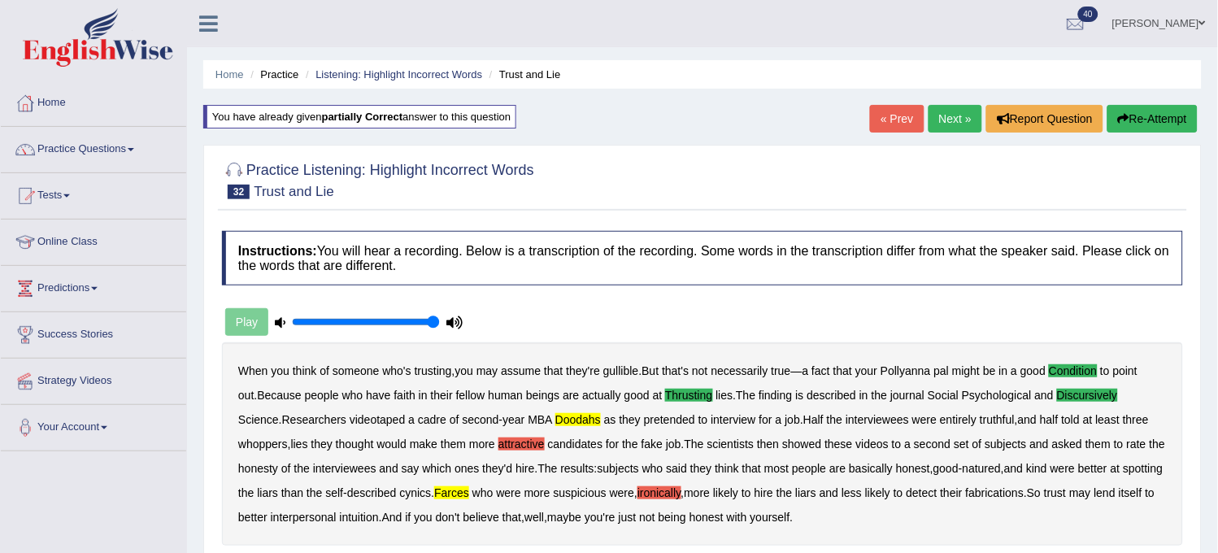
click at [1126, 115] on icon "button" at bounding box center [1123, 118] width 11 height 11
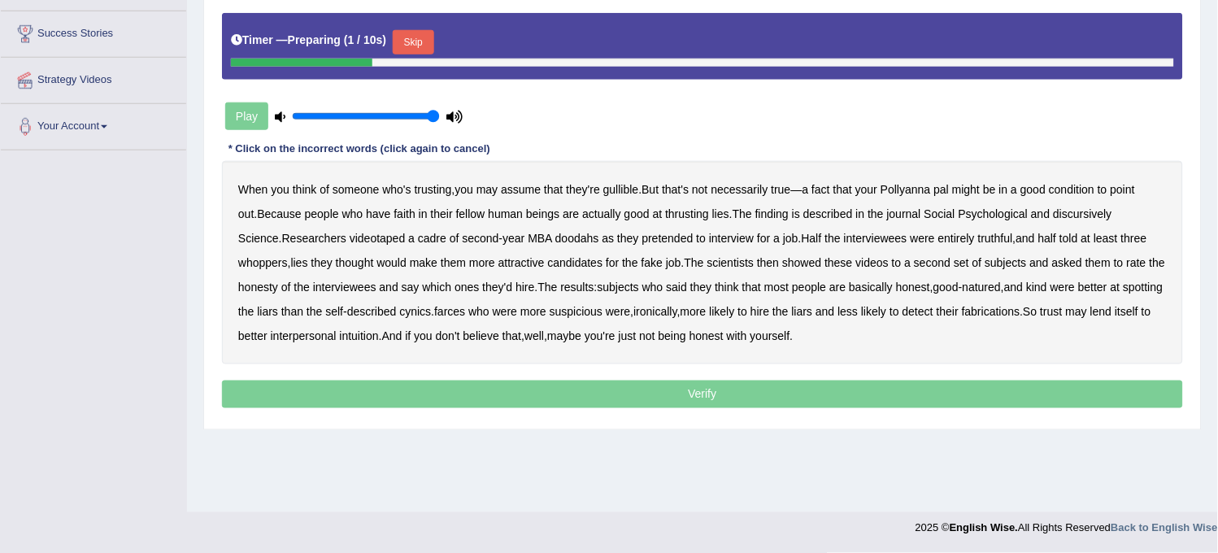
click at [1071, 185] on b "condition" at bounding box center [1072, 189] width 46 height 13
click at [1063, 215] on b "discursively" at bounding box center [1083, 213] width 59 height 13
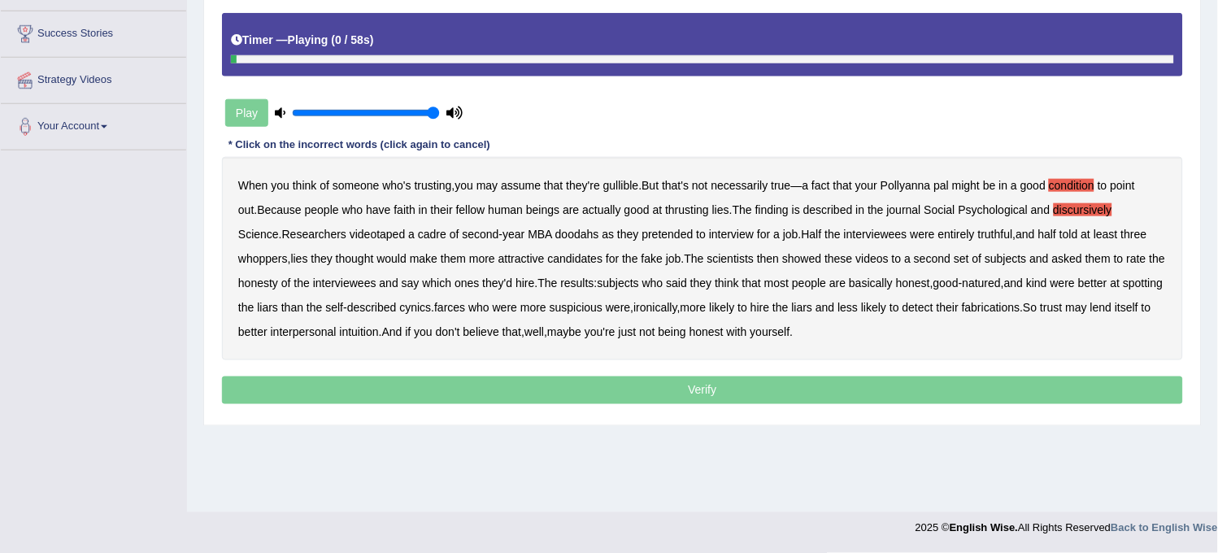
click at [677, 214] on b "thrusting" at bounding box center [687, 209] width 44 height 13
click at [556, 230] on b "doodahs" at bounding box center [578, 234] width 44 height 13
click at [434, 306] on b "farces" at bounding box center [449, 307] width 31 height 13
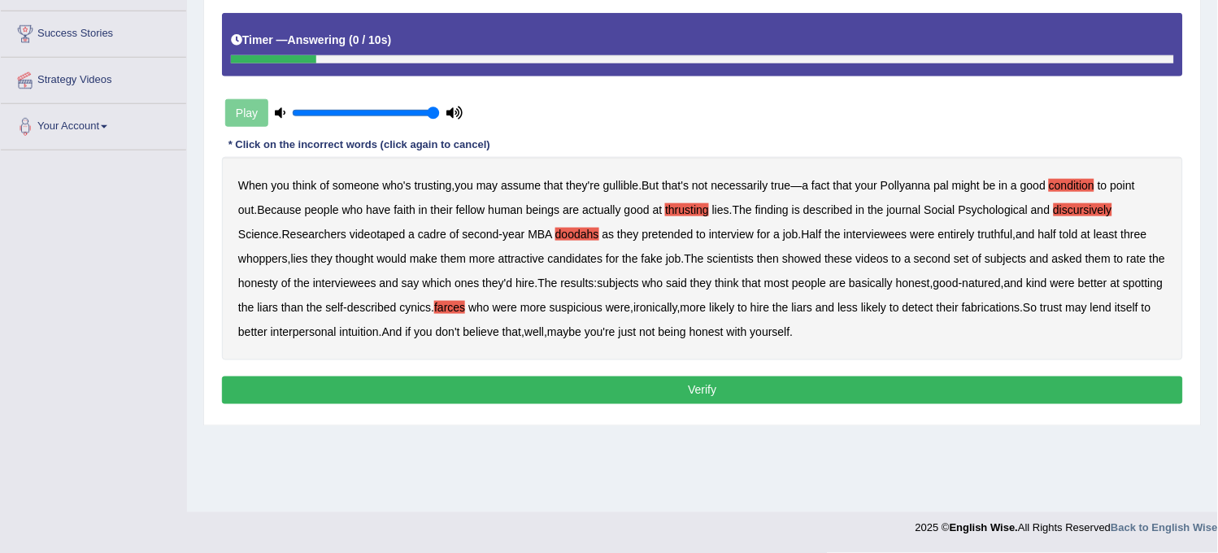
click at [576, 385] on button "Verify" at bounding box center [702, 391] width 961 height 28
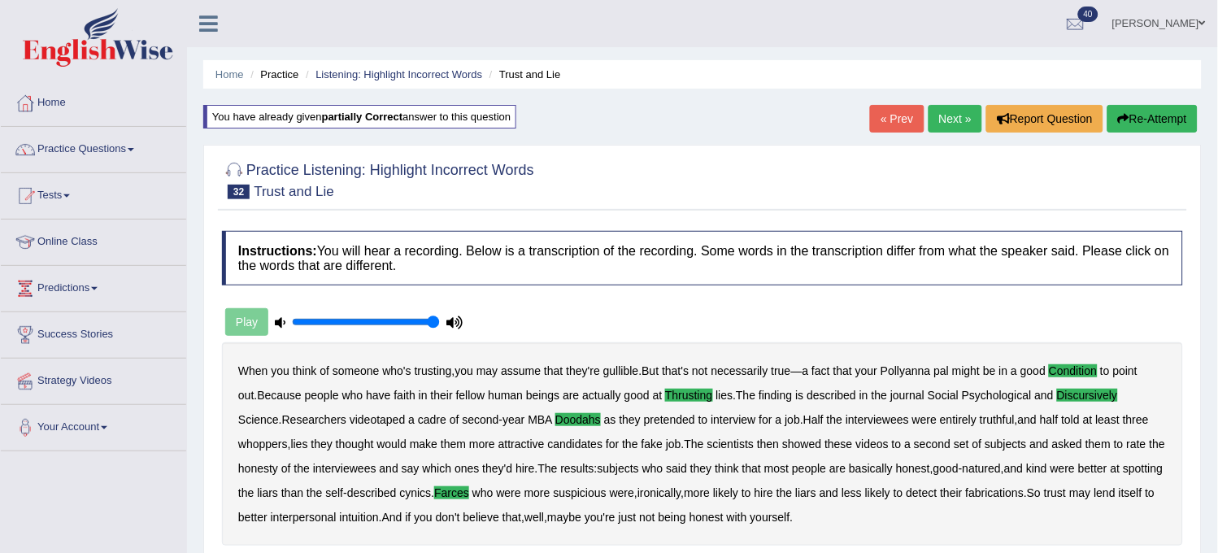
click at [956, 116] on link "Next »" at bounding box center [956, 119] width 54 height 28
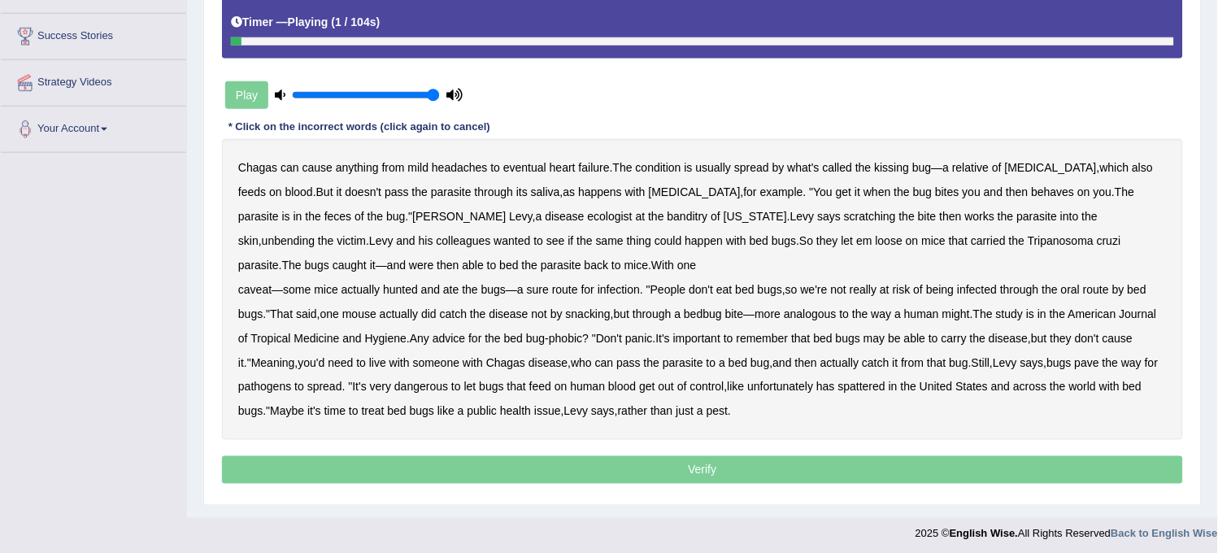
scroll to position [304, 0]
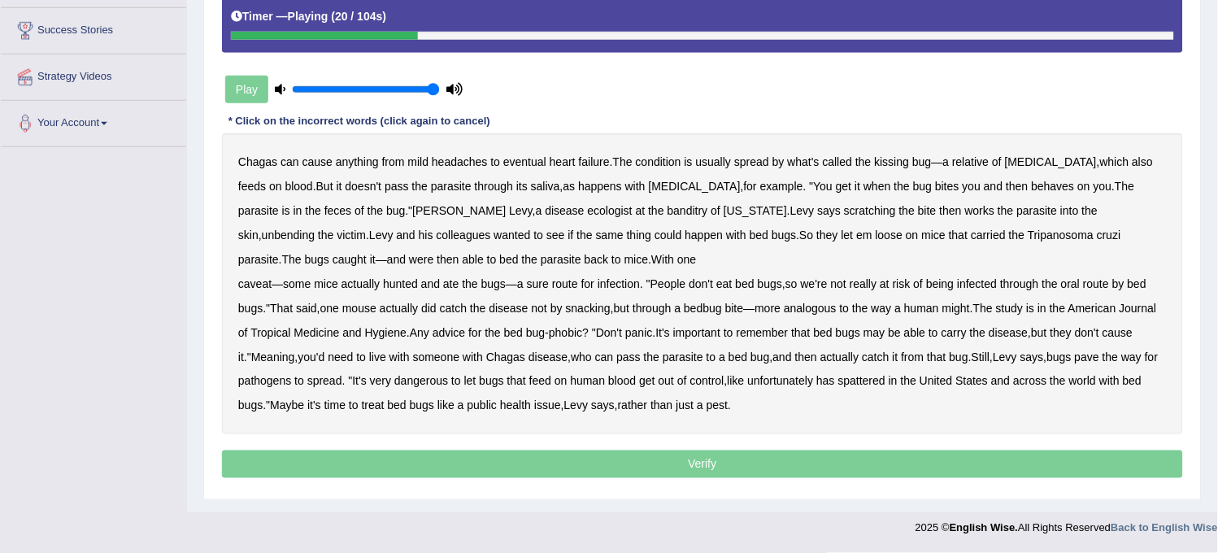
click at [1032, 185] on b "behaves" at bounding box center [1053, 186] width 43 height 13
click at [315, 229] on b "unbending" at bounding box center [288, 235] width 53 height 13
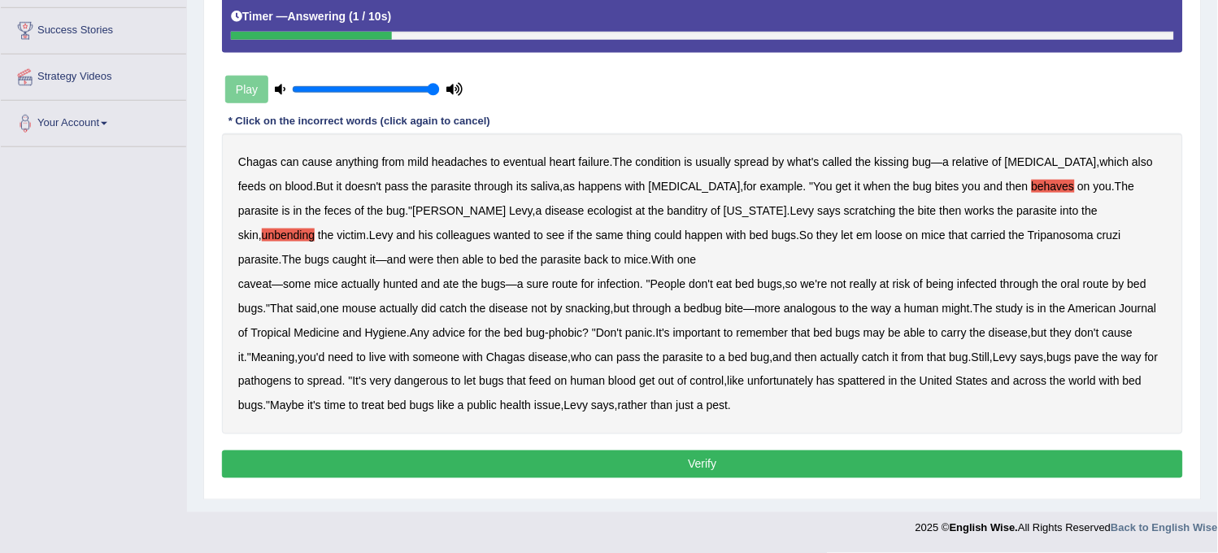
click at [787, 464] on button "Verify" at bounding box center [702, 465] width 961 height 28
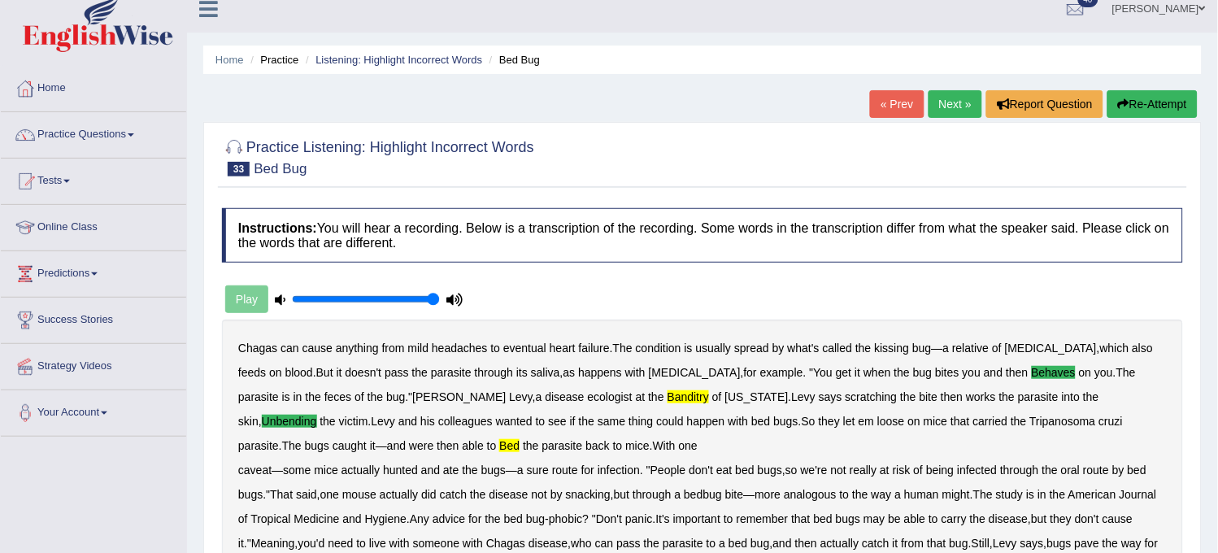
scroll to position [0, 0]
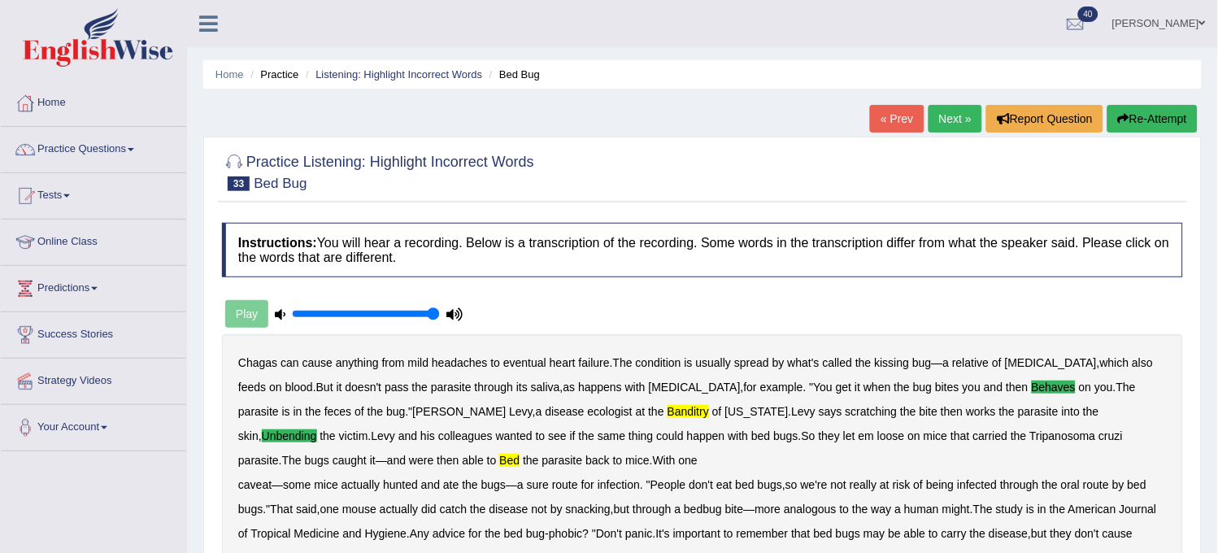
click at [957, 119] on link "Next »" at bounding box center [956, 119] width 54 height 28
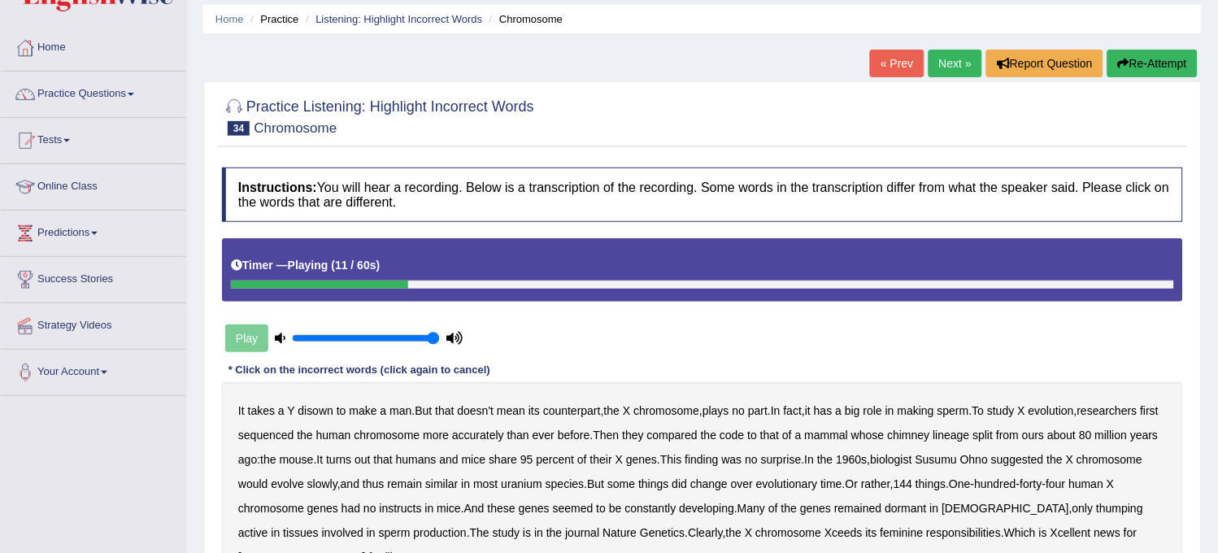
scroll to position [29, 0]
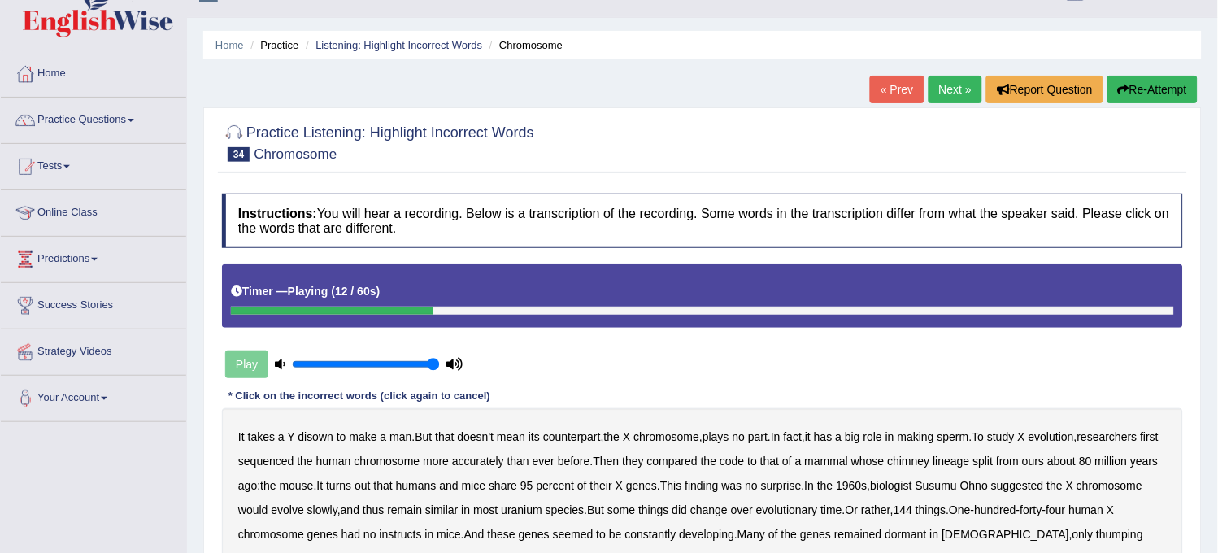
click at [1136, 89] on button "Re-Attempt" at bounding box center [1153, 90] width 90 height 28
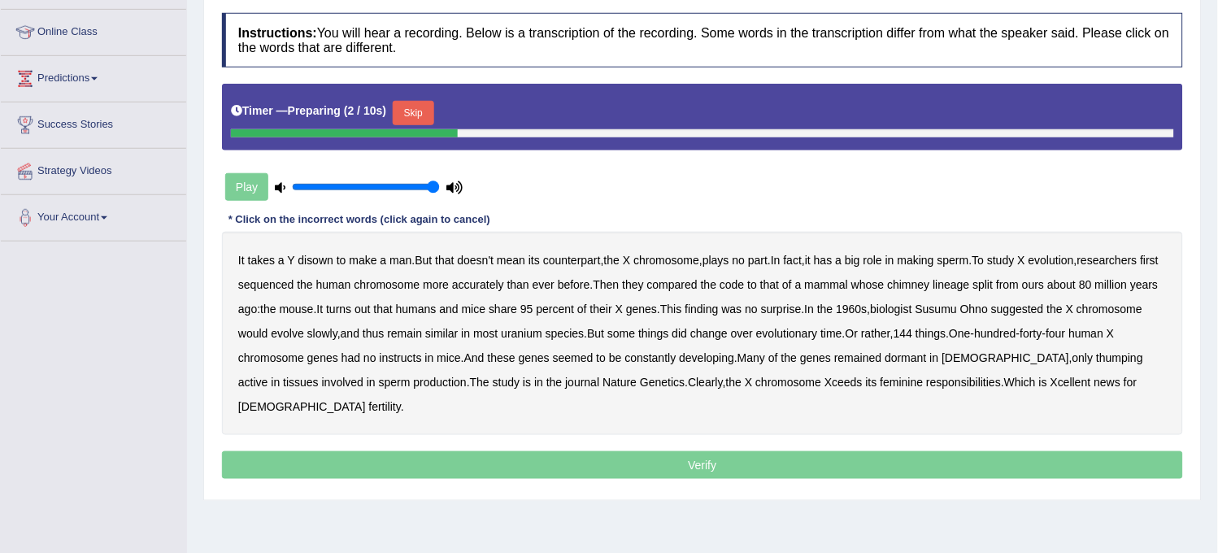
click at [413, 111] on button "Skip" at bounding box center [413, 113] width 41 height 24
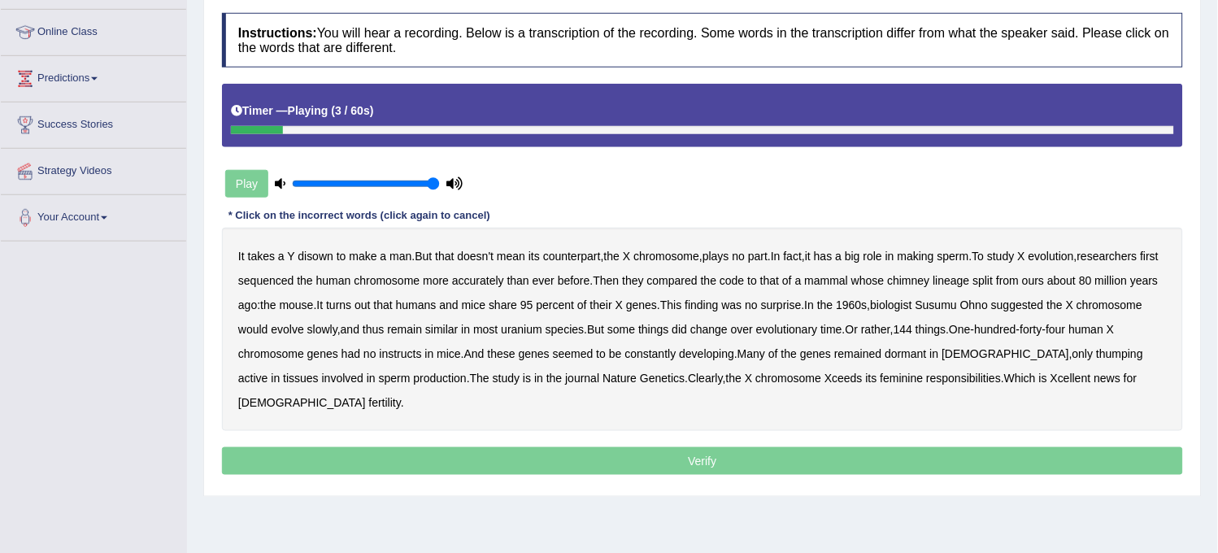
click at [307, 262] on div "It takes a Y disown to make a man . But that doesn't mean its counterpart , the…" at bounding box center [702, 329] width 961 height 203
click at [309, 257] on b "disown" at bounding box center [316, 256] width 36 height 13
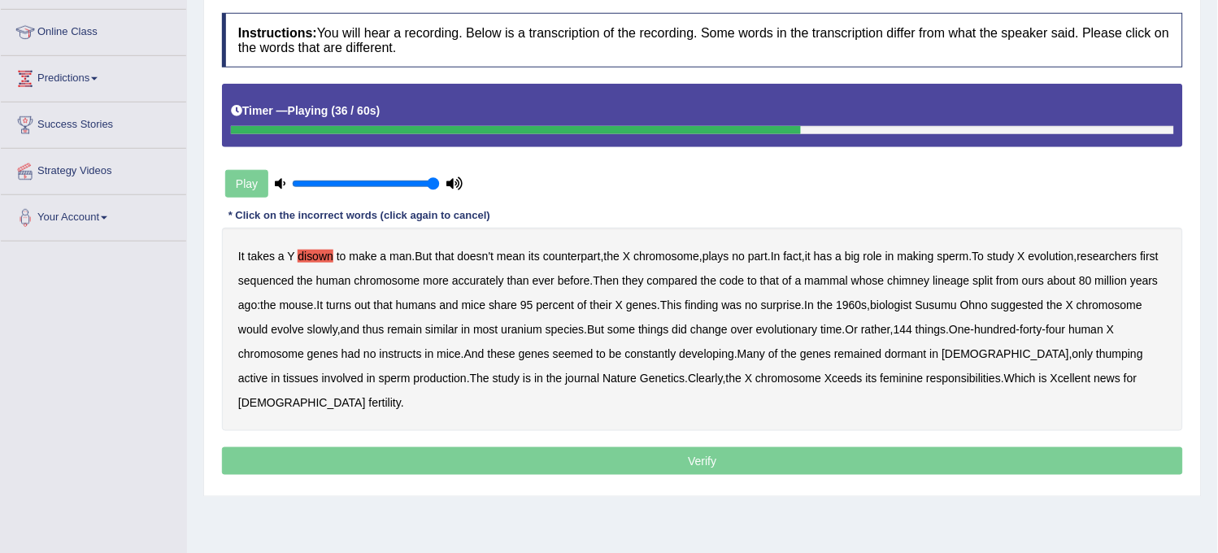
click at [543, 329] on b "uranium" at bounding box center [521, 329] width 41 height 13
click at [1088, 344] on div "It takes a Y disown to make a man . But that doesn't mean its counterpart , the…" at bounding box center [702, 329] width 961 height 203
click at [1097, 347] on b "thumping" at bounding box center [1120, 353] width 47 height 13
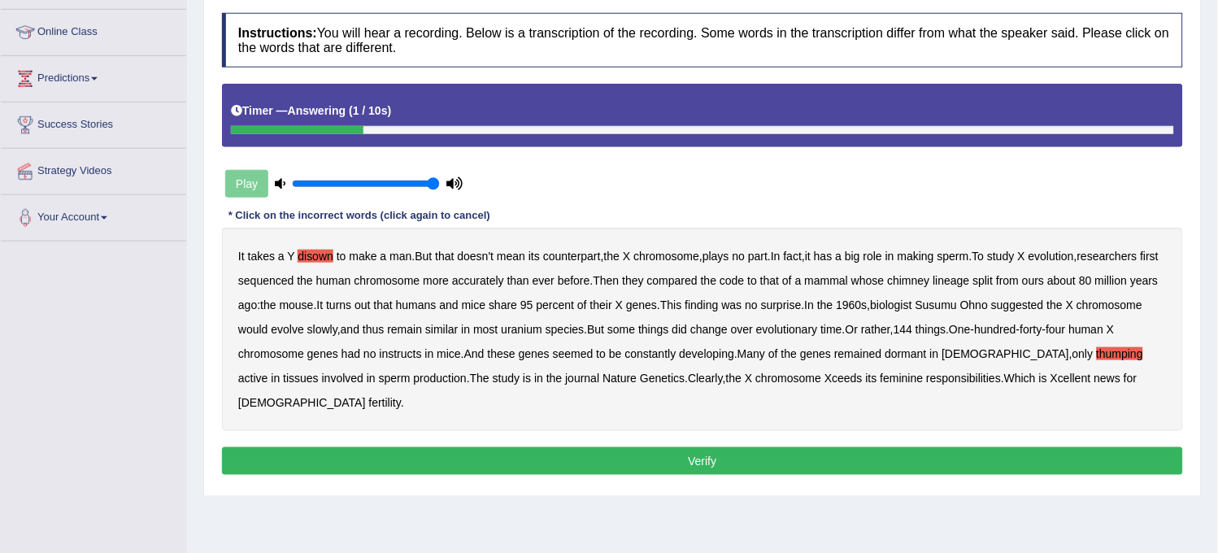
click at [719, 452] on button "Verify" at bounding box center [702, 461] width 961 height 28
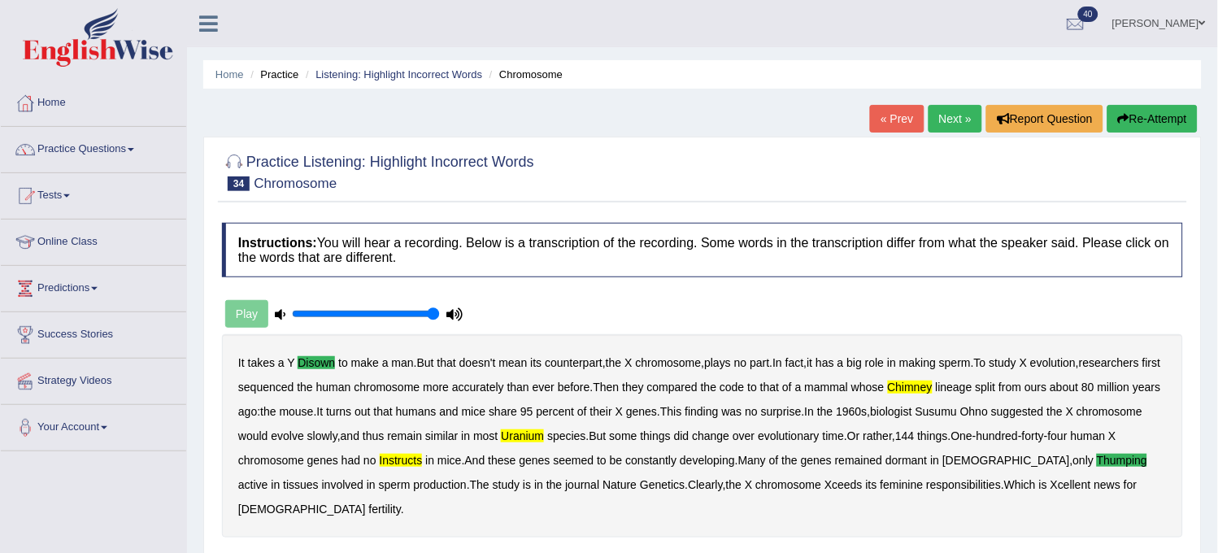
click at [946, 133] on div "« Prev Next » Report Question Re-Attempt" at bounding box center [1036, 121] width 332 height 32
click at [936, 122] on link "Next »" at bounding box center [956, 119] width 54 height 28
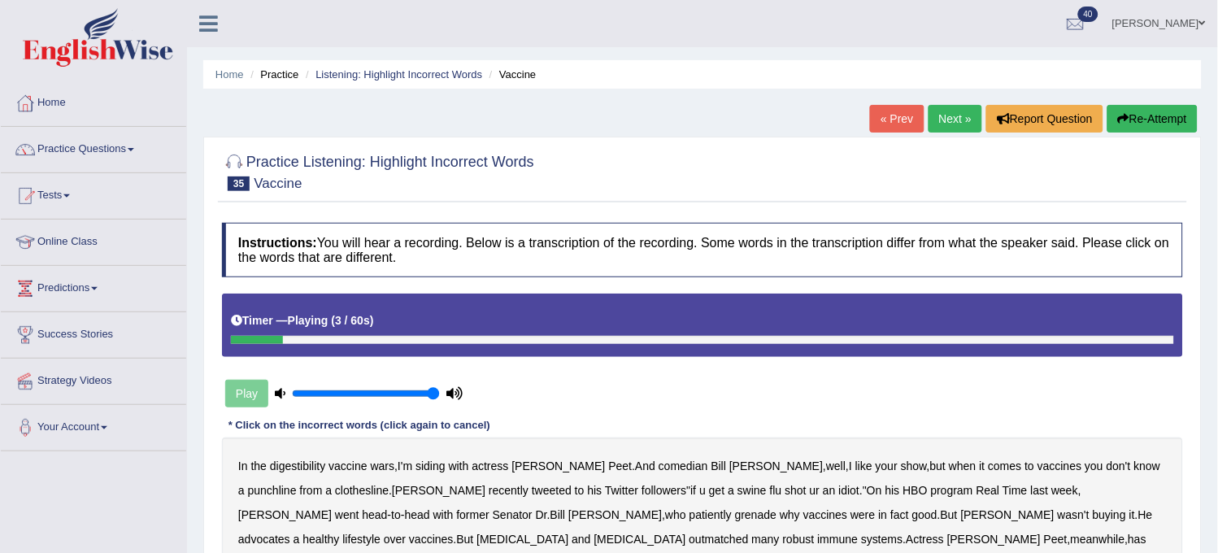
click at [290, 468] on b "digestibility" at bounding box center [297, 466] width 55 height 13
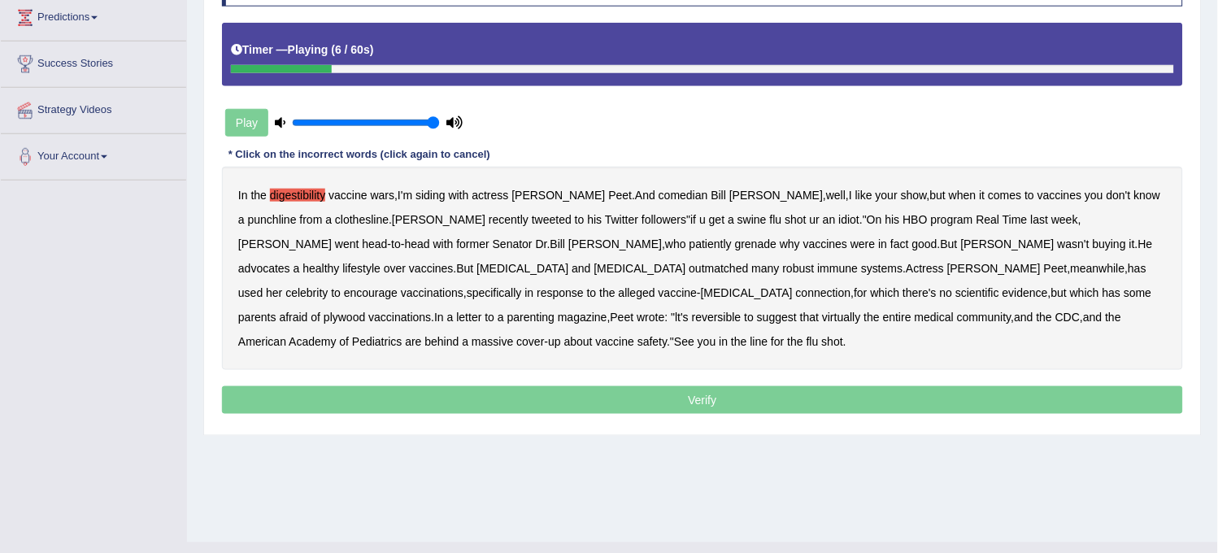
scroll to position [181, 0]
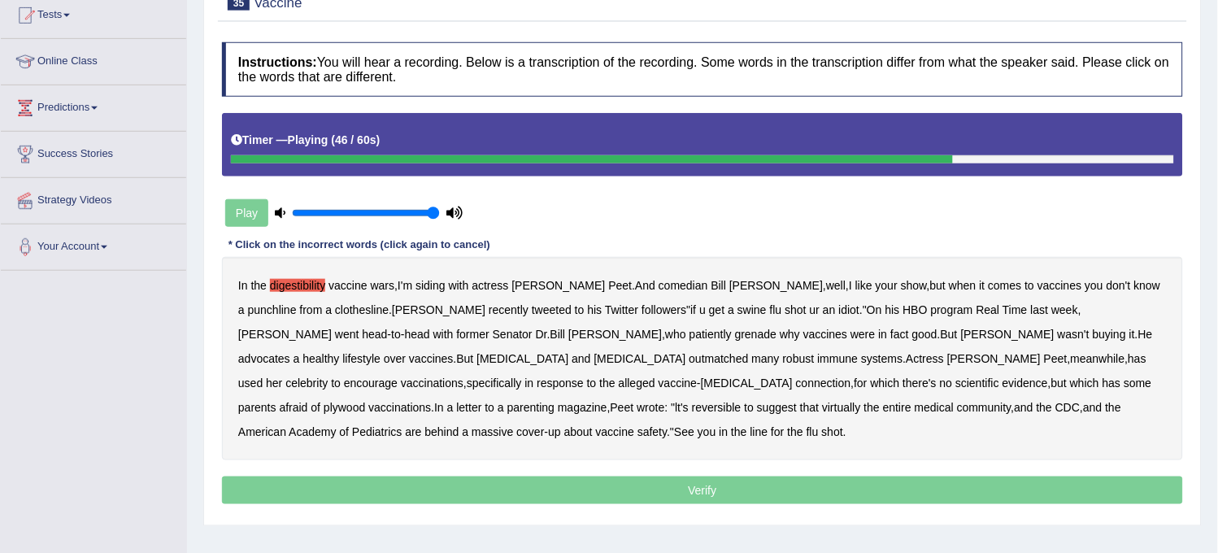
click at [365, 401] on b "plywood" at bounding box center [344, 407] width 41 height 13
click at [742, 401] on b "reversible" at bounding box center [717, 407] width 50 height 13
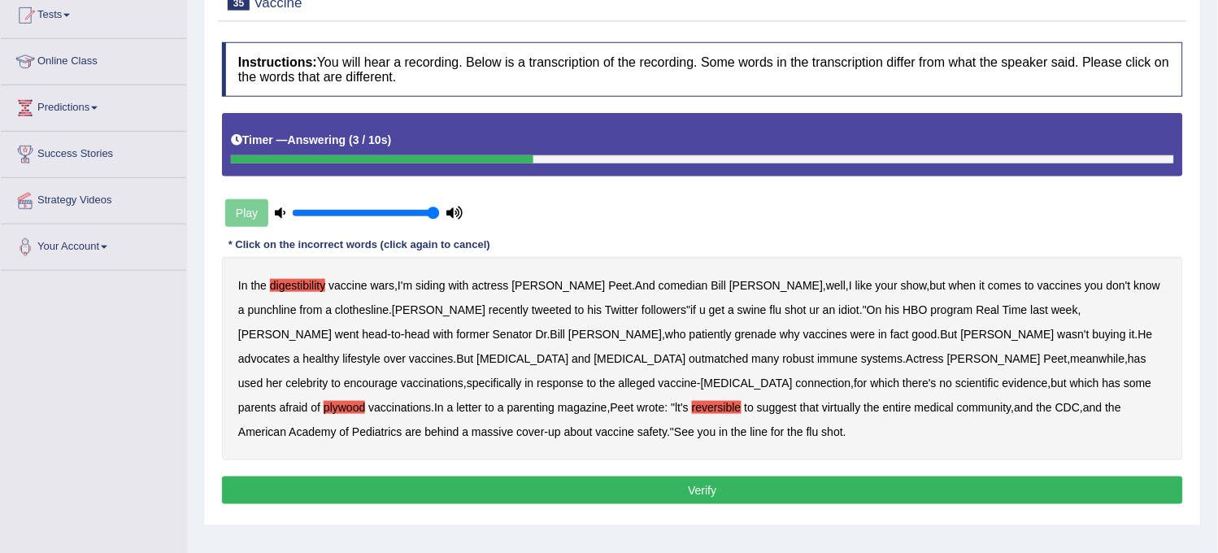
click at [1020, 496] on button "Verify" at bounding box center [702, 491] width 961 height 28
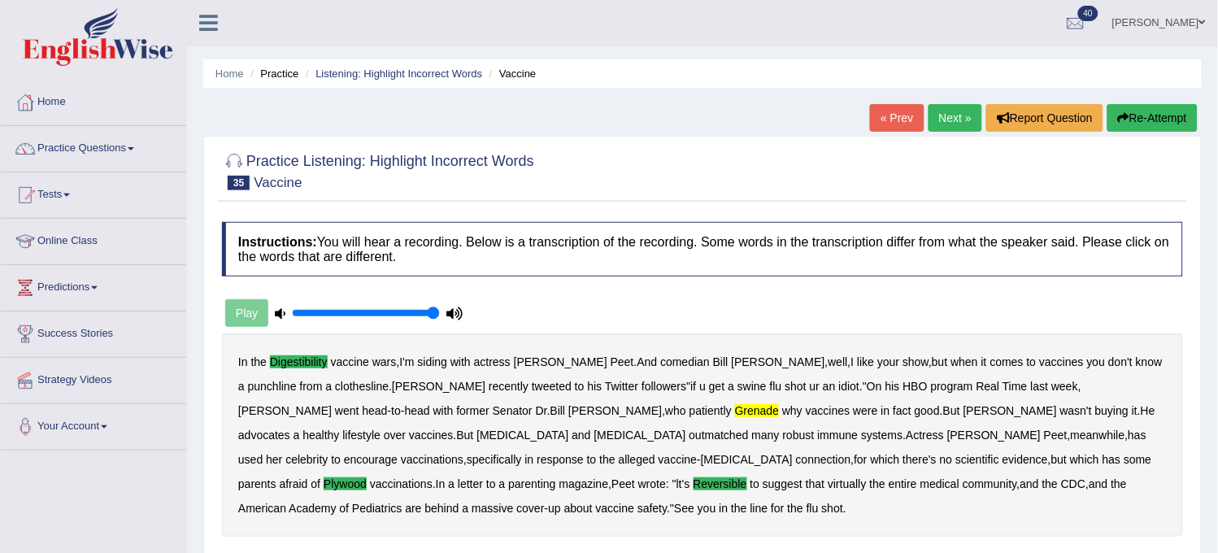
scroll to position [0, 0]
click at [934, 124] on link "Next »" at bounding box center [956, 119] width 54 height 28
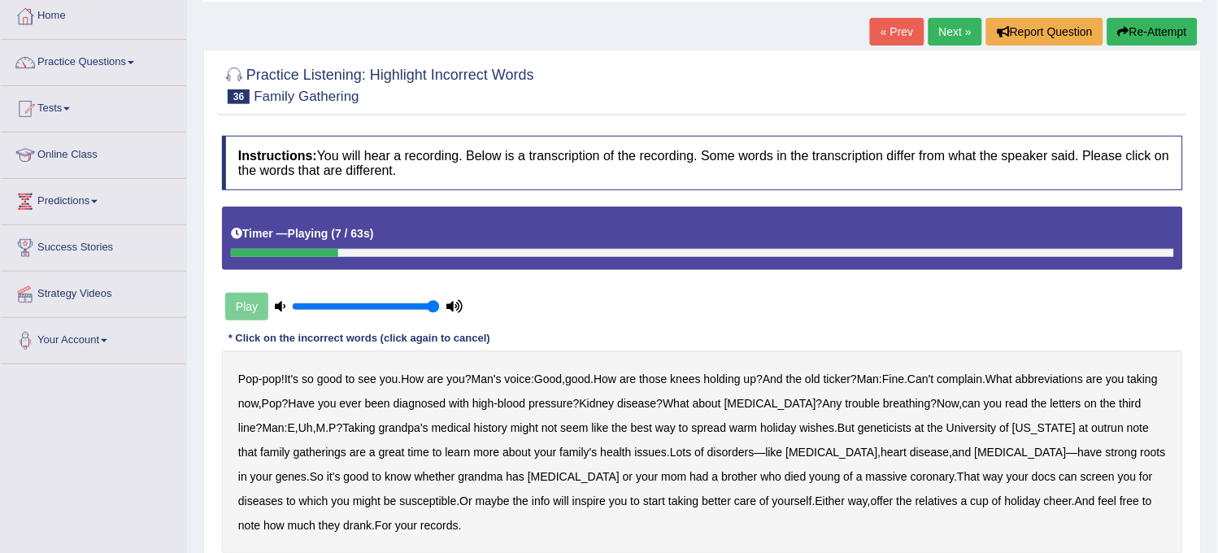
scroll to position [29, 0]
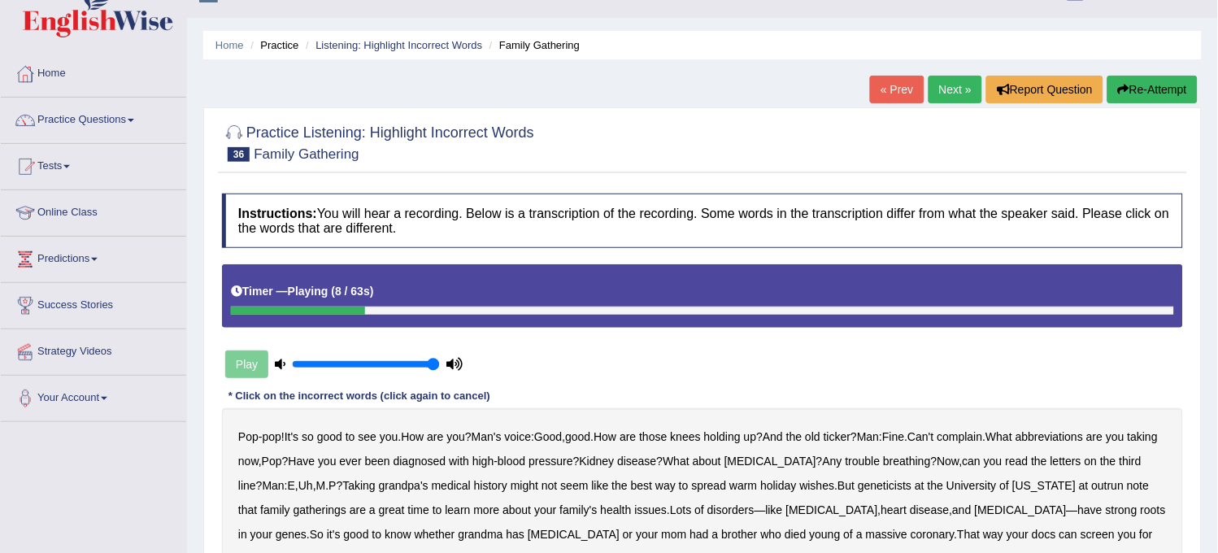
click at [1129, 87] on button "Re-Attempt" at bounding box center [1153, 90] width 90 height 28
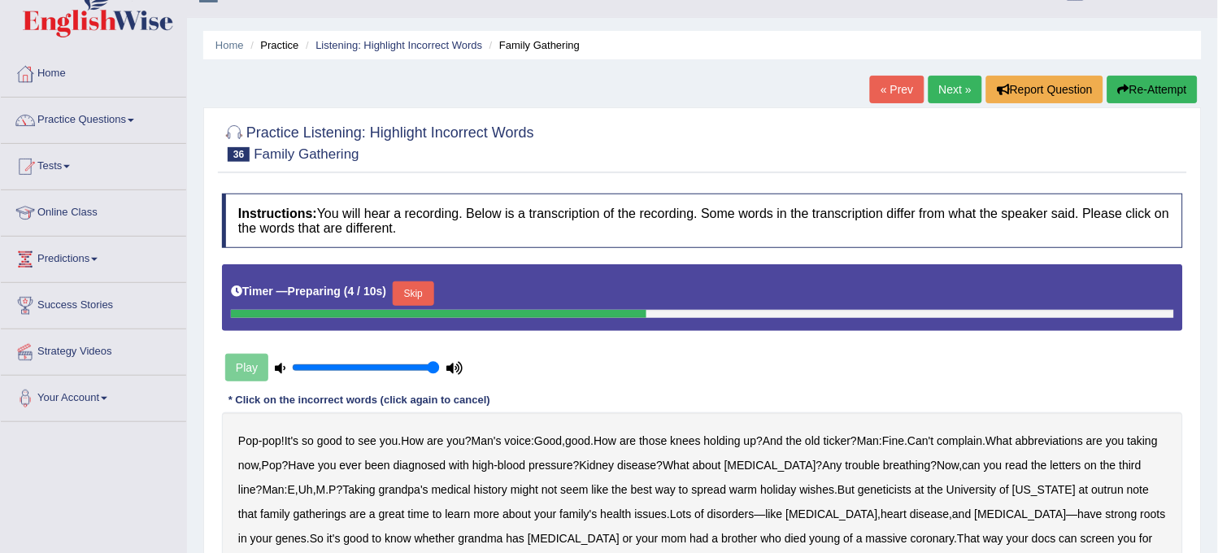
scroll to position [120, 0]
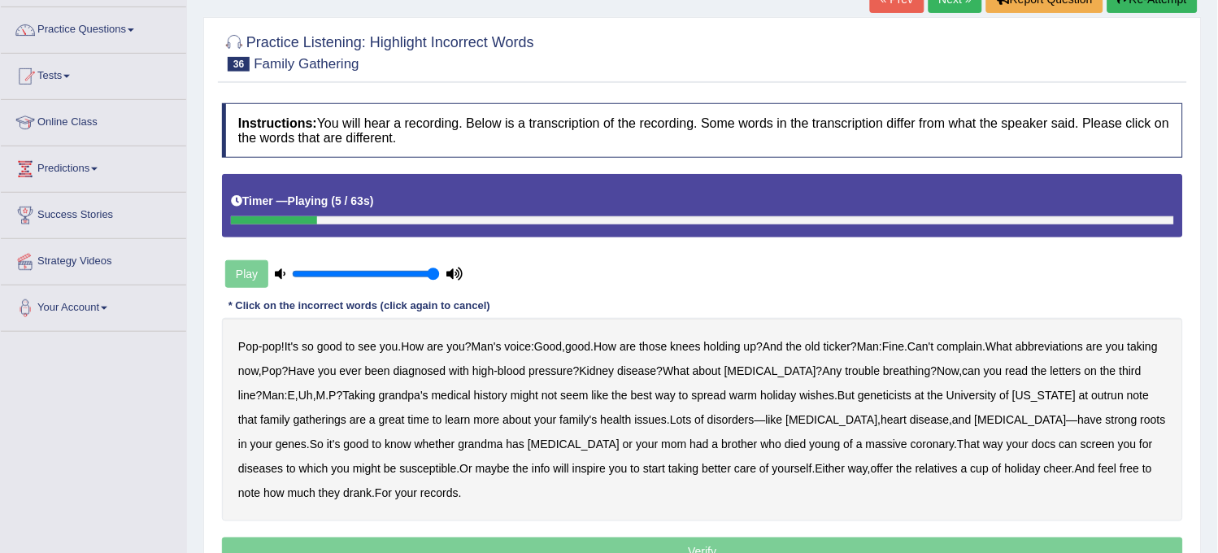
click at [693, 343] on b "knees" at bounding box center [686, 346] width 30 height 13
click at [701, 345] on b "knees" at bounding box center [686, 346] width 30 height 13
click at [1080, 345] on b "abbreviations" at bounding box center [1050, 346] width 68 height 13
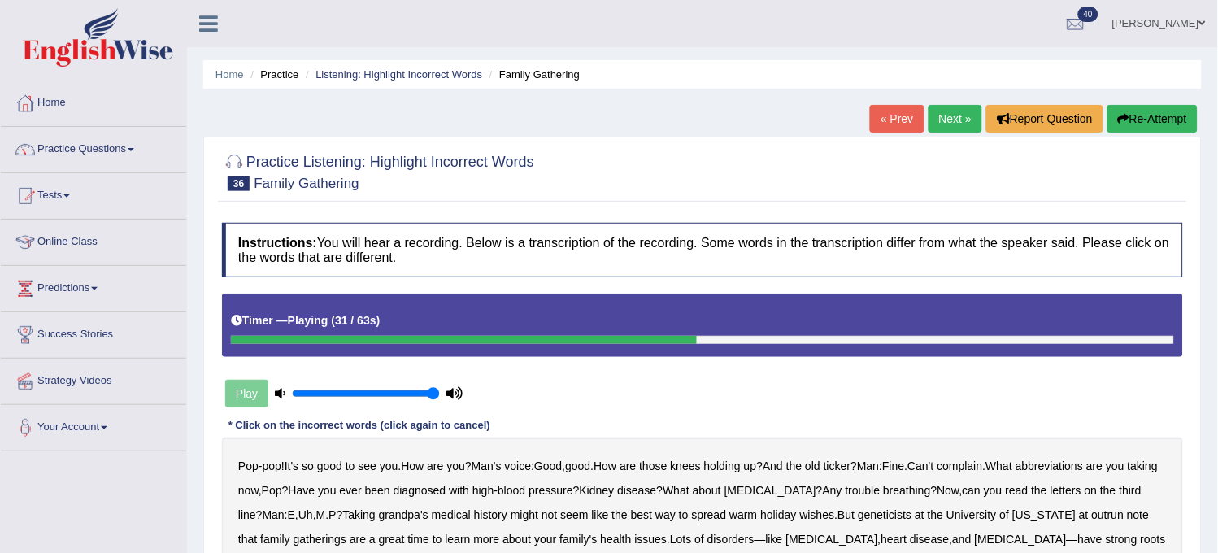
click at [1144, 117] on button "Re-Attempt" at bounding box center [1153, 119] width 90 height 28
click at [1142, 122] on button "Re-Attempt" at bounding box center [1153, 119] width 90 height 28
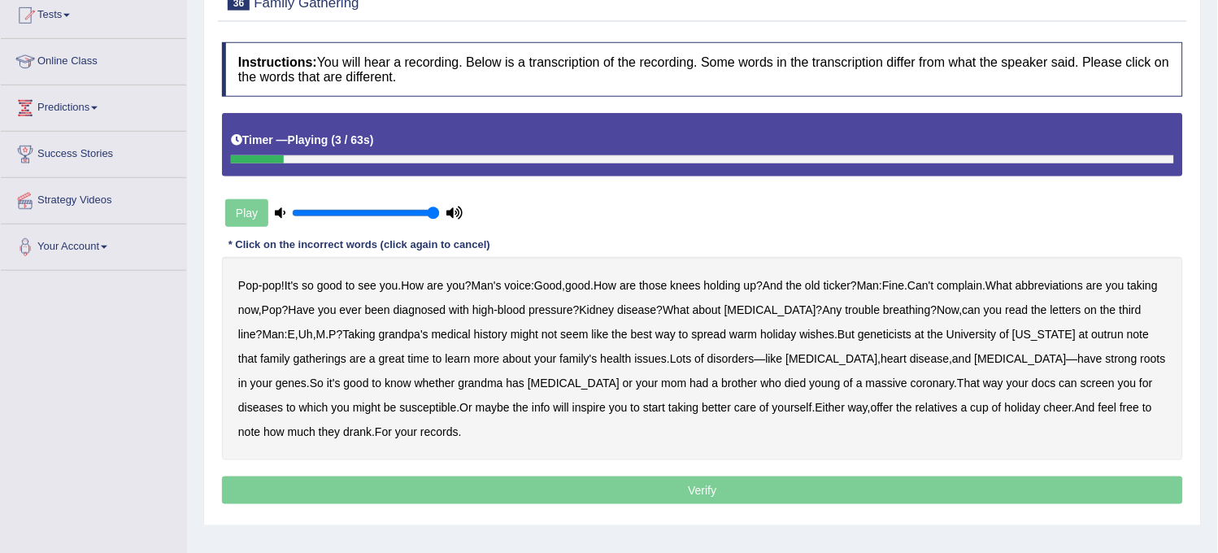
click at [375, 281] on b "see" at bounding box center [368, 285] width 19 height 13
click at [1068, 288] on b "abbreviations" at bounding box center [1050, 285] width 68 height 13
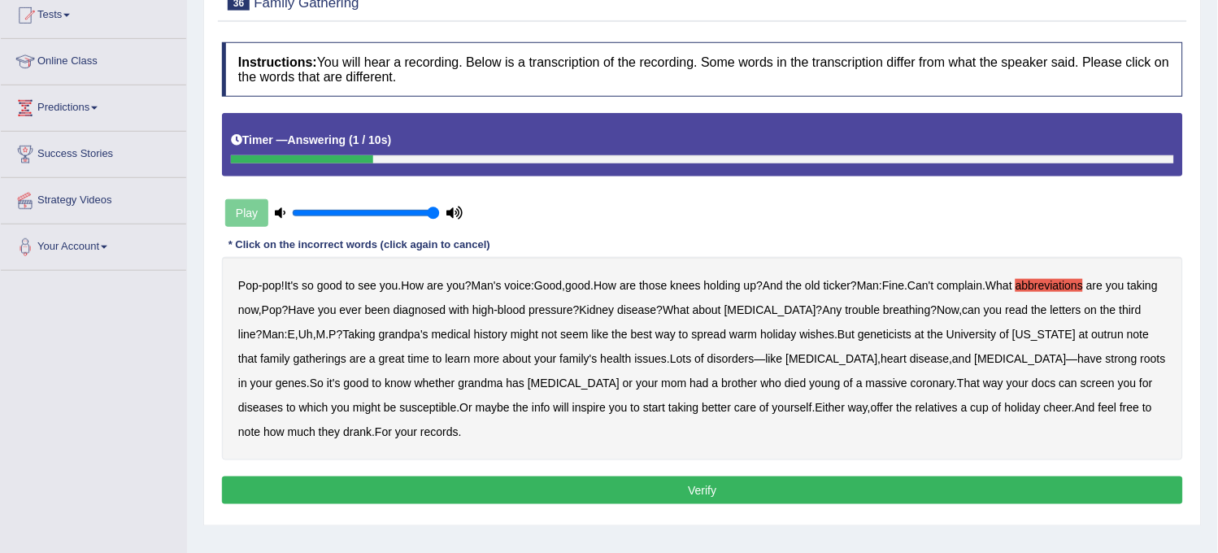
click at [796, 482] on button "Verify" at bounding box center [702, 491] width 961 height 28
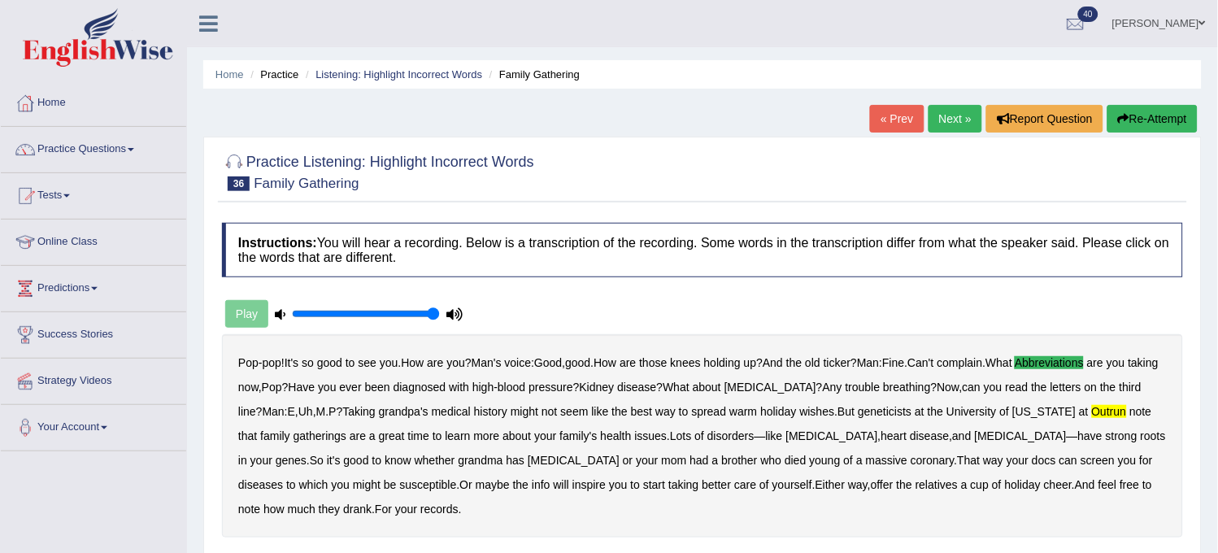
click at [949, 110] on link "Next »" at bounding box center [956, 119] width 54 height 28
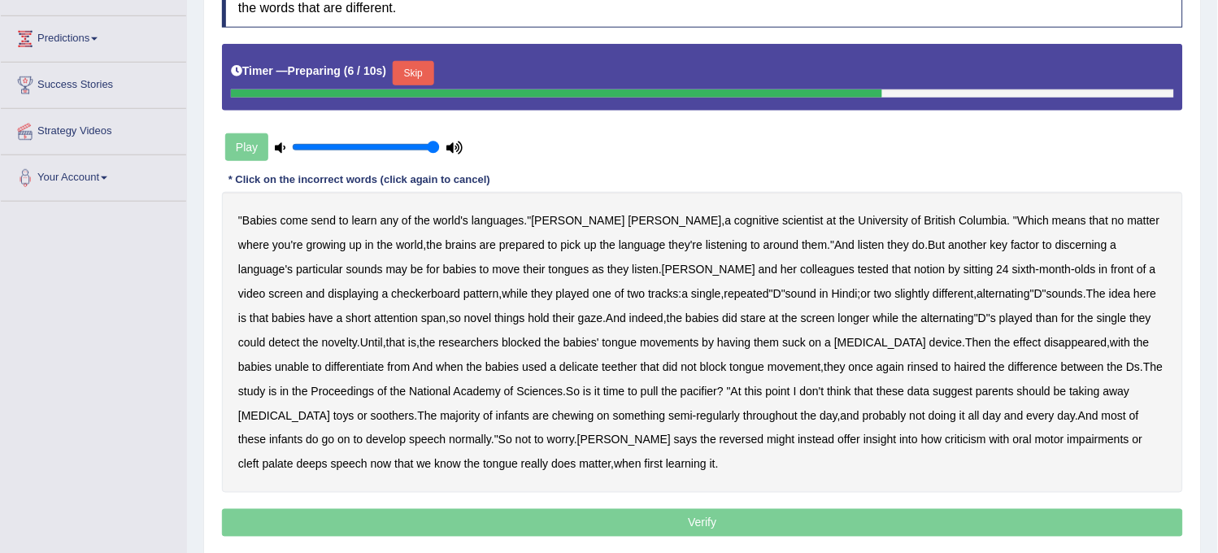
scroll to position [218, 0]
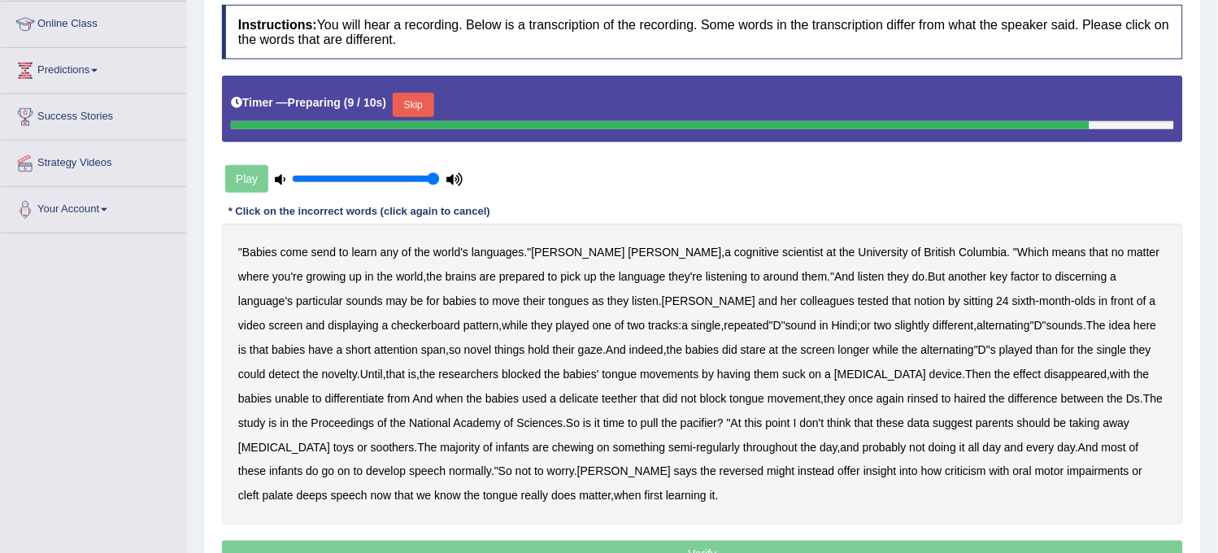
click at [419, 96] on button "Skip" at bounding box center [413, 105] width 41 height 24
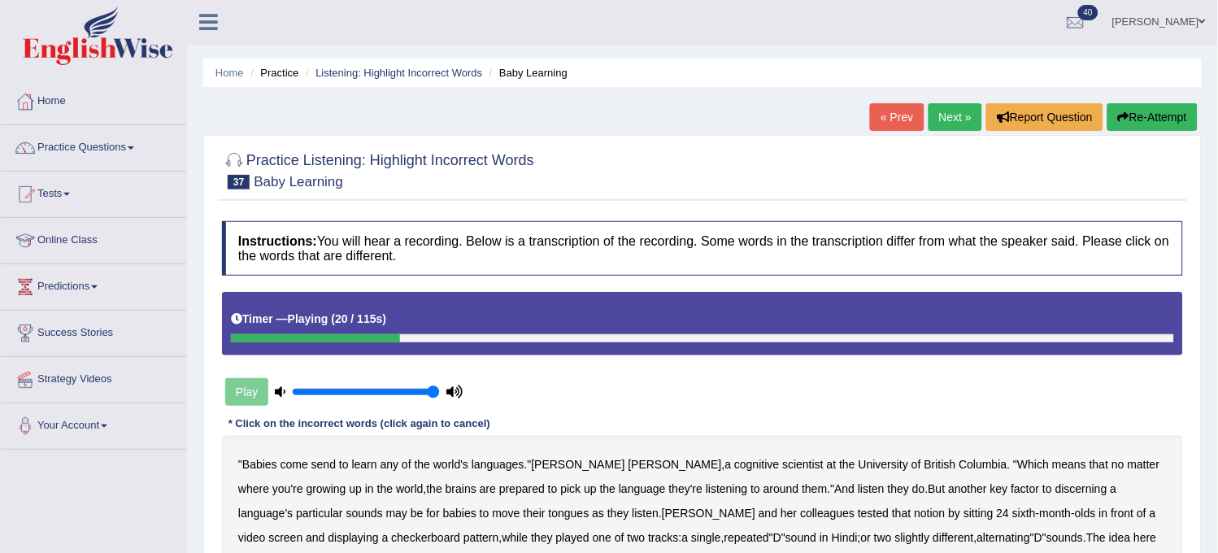
scroll to position [0, 0]
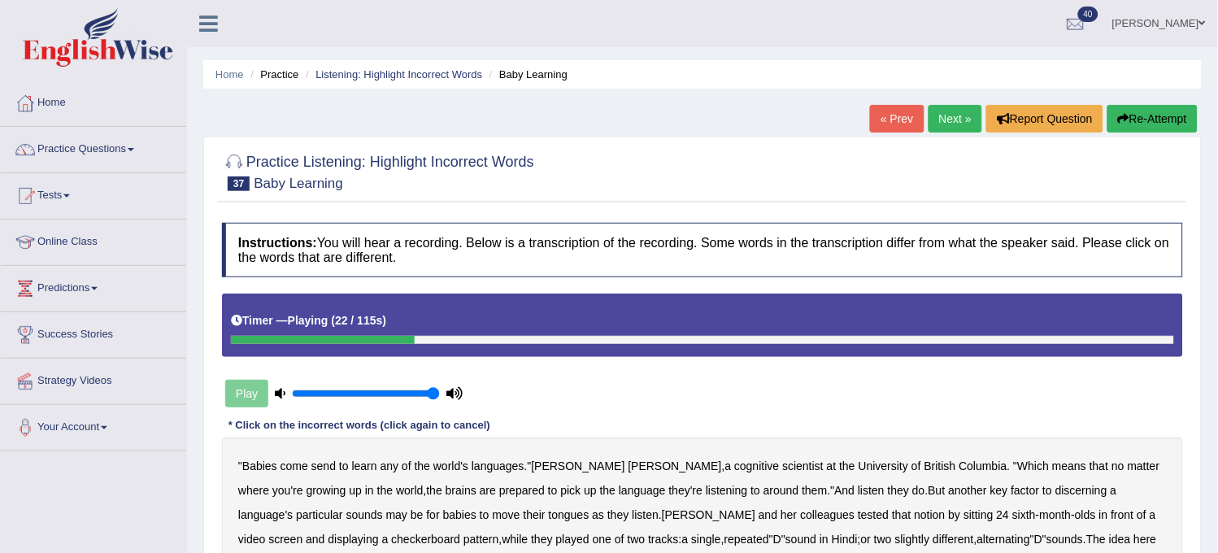
click at [1143, 122] on button "Re-Attempt" at bounding box center [1153, 119] width 90 height 28
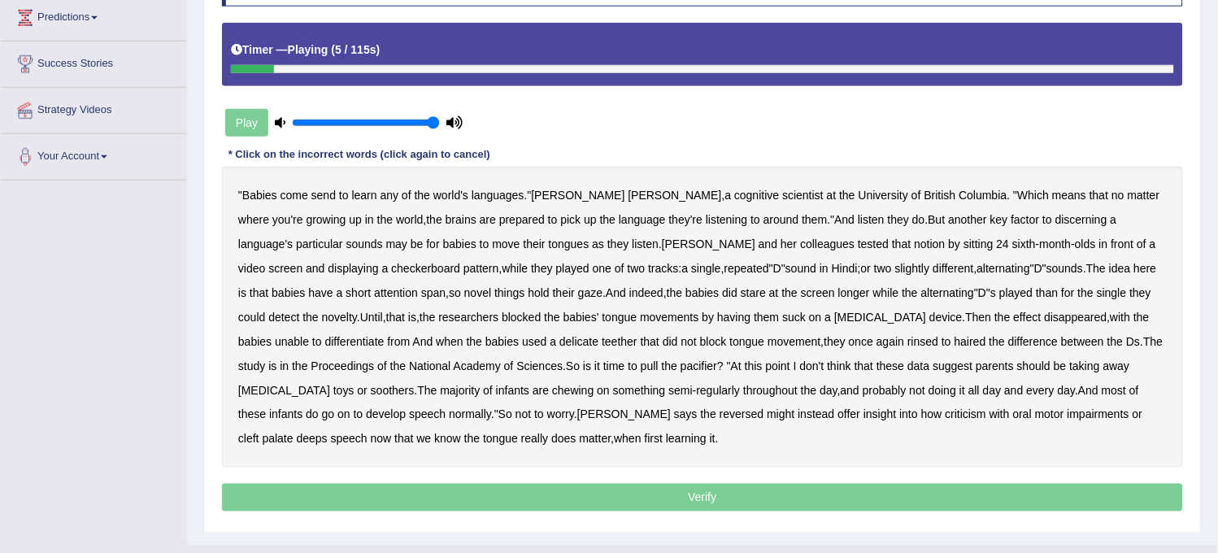
click at [326, 191] on b "send" at bounding box center [324, 195] width 24 height 13
click at [1056, 221] on b "discerning" at bounding box center [1082, 219] width 52 height 13
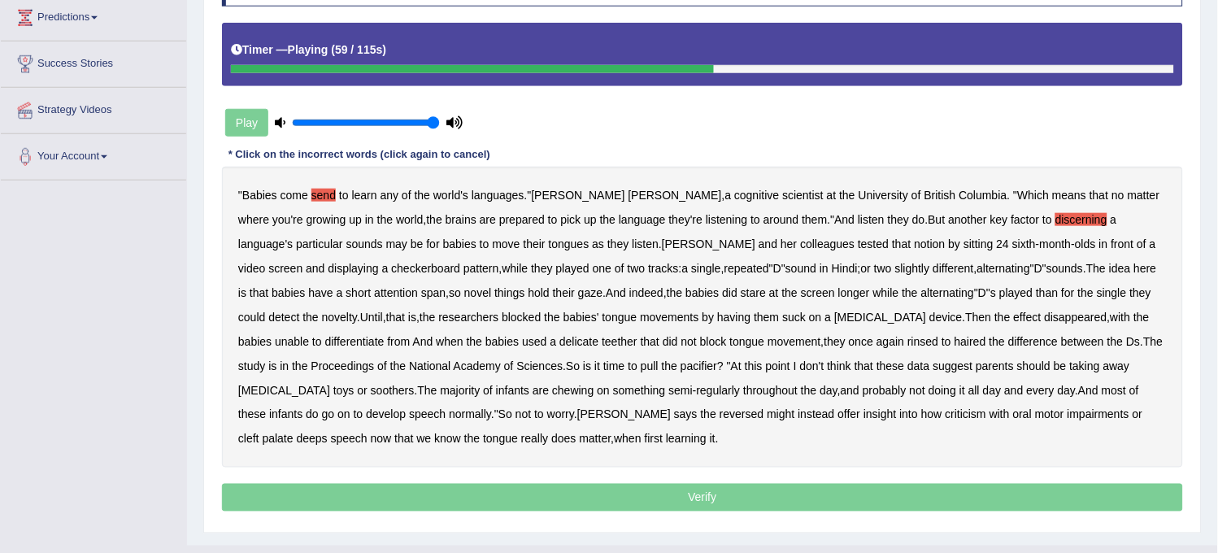
click at [1097, 291] on b "single" at bounding box center [1112, 292] width 30 height 13
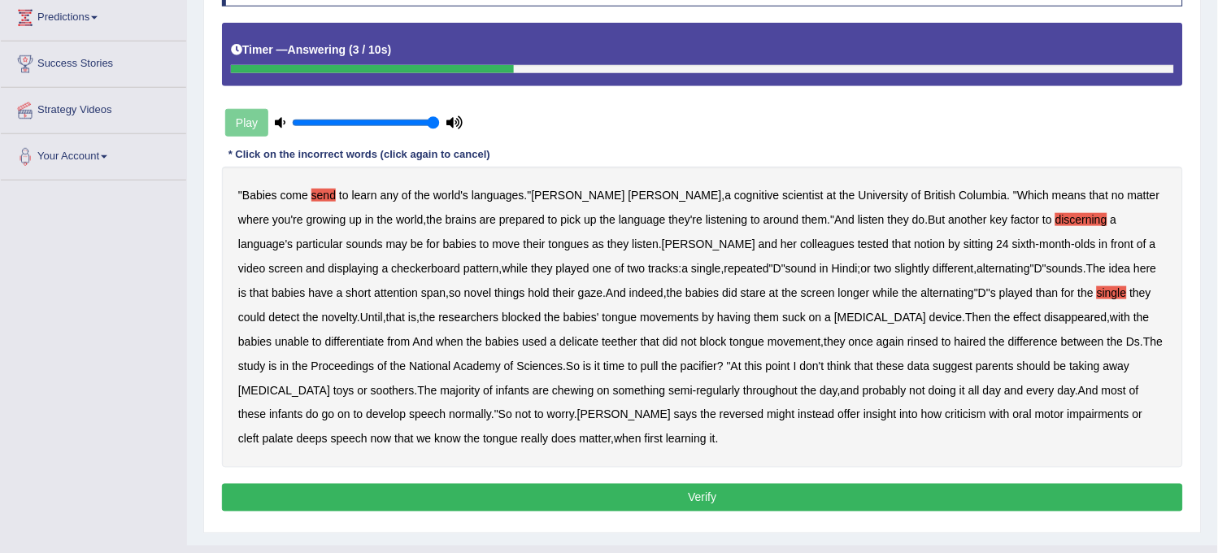
click at [883, 507] on button "Verify" at bounding box center [702, 498] width 961 height 28
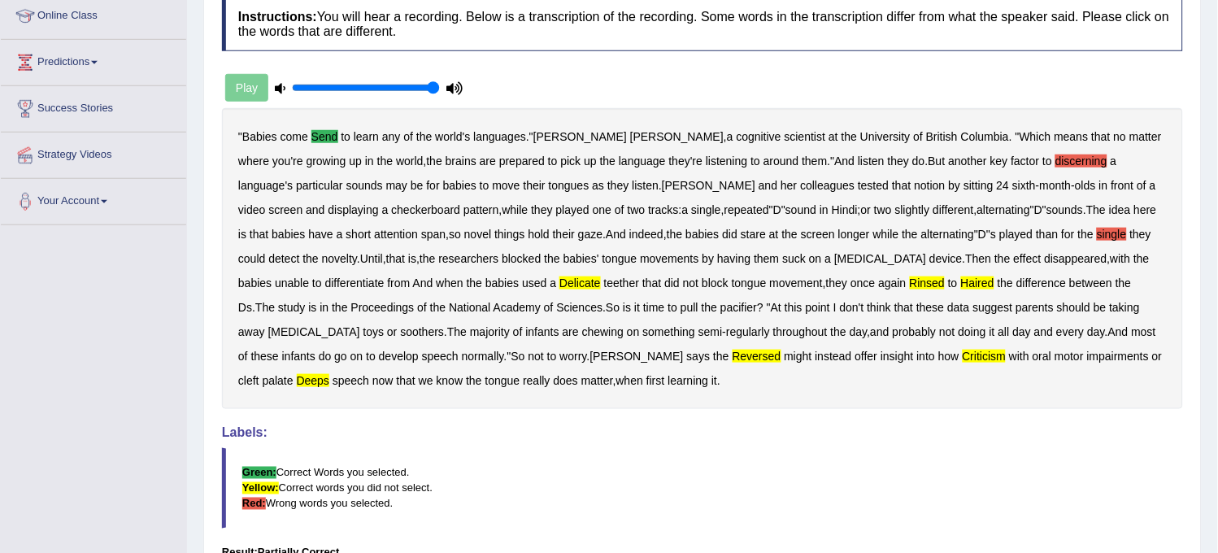
scroll to position [31, 0]
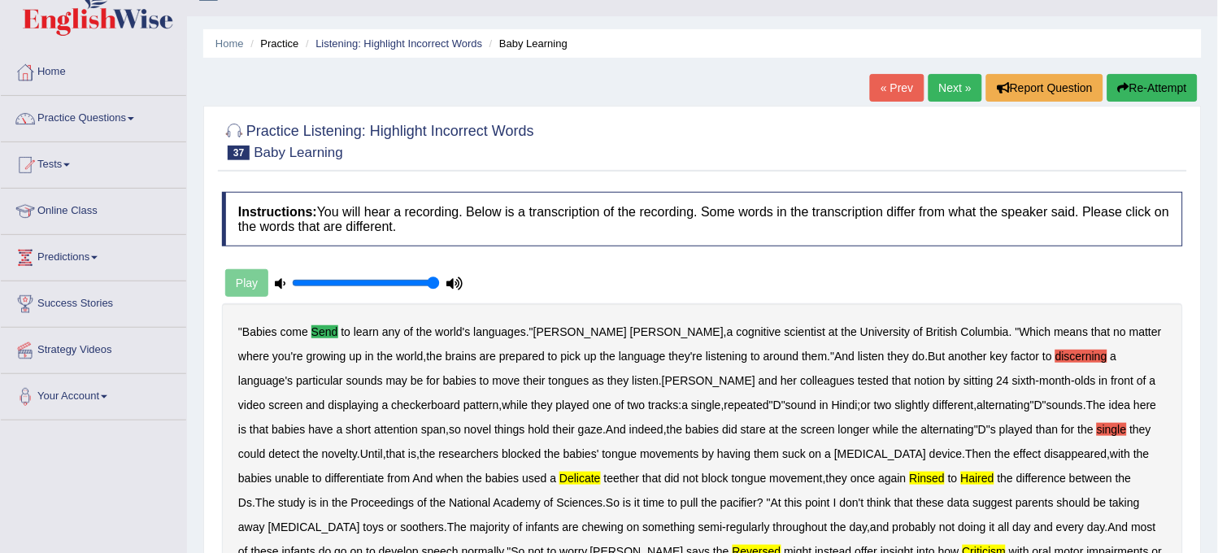
click at [1136, 106] on div "Practice Listening: Highlight Incorrect Words 37 Baby Learning Instructions: Yo…" at bounding box center [702, 484] width 999 height 756
click at [1140, 98] on button "Re-Attempt" at bounding box center [1153, 88] width 90 height 28
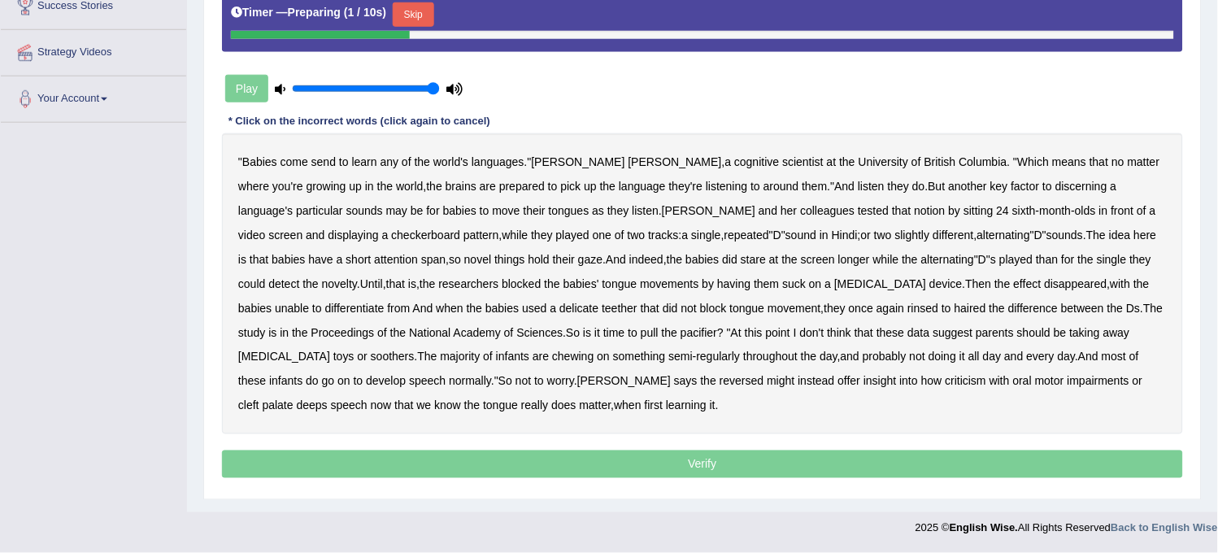
click at [332, 165] on b "send" at bounding box center [324, 161] width 24 height 13
click at [328, 399] on b "deeps" at bounding box center [312, 405] width 31 height 13
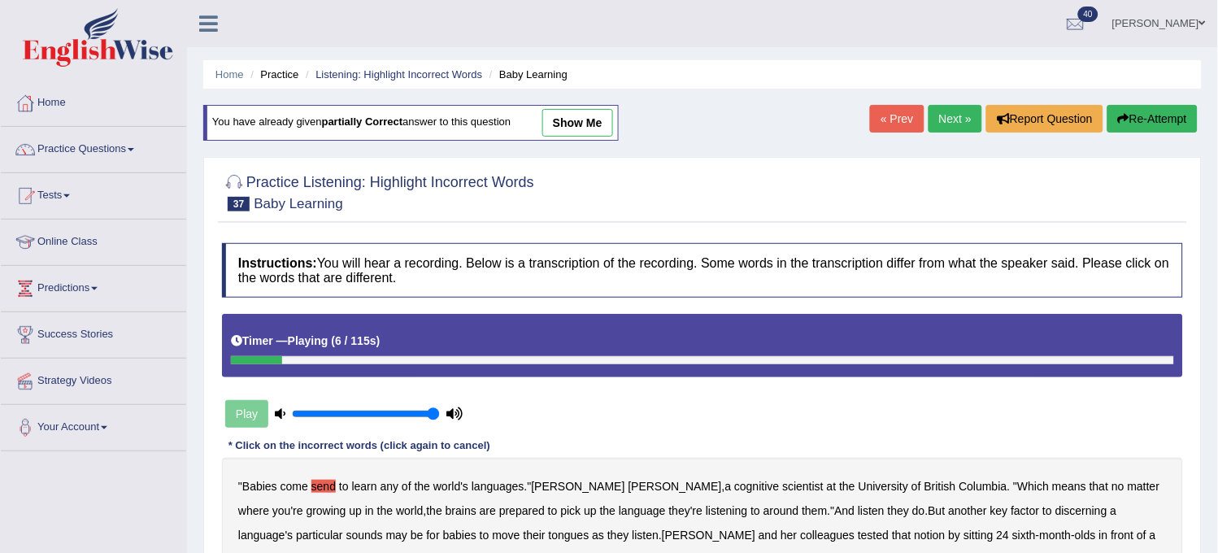
click at [945, 117] on link "Next »" at bounding box center [956, 119] width 54 height 28
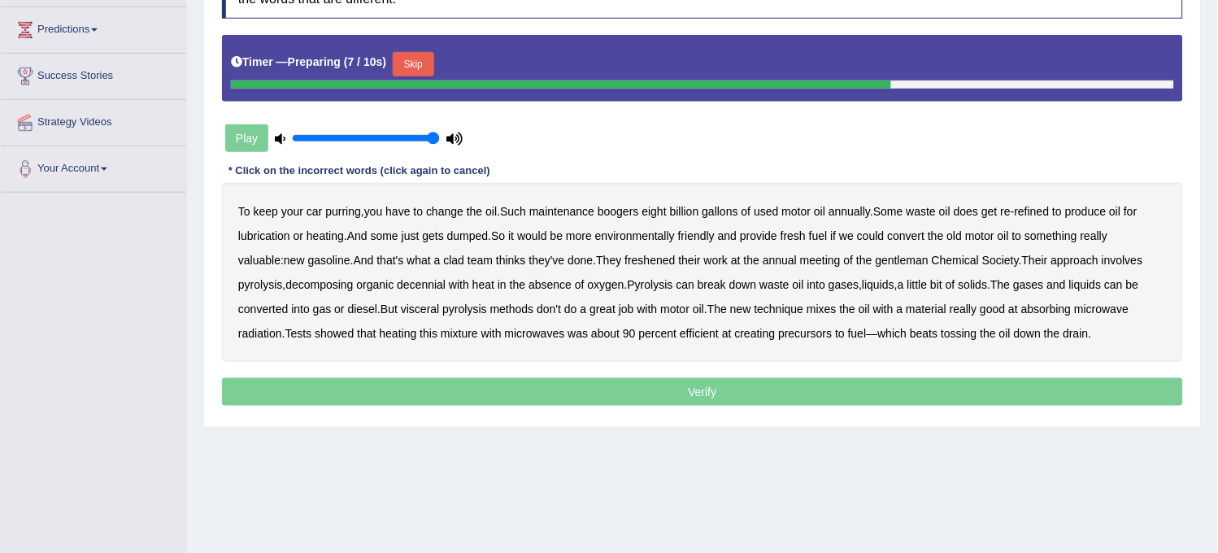
scroll to position [301, 0]
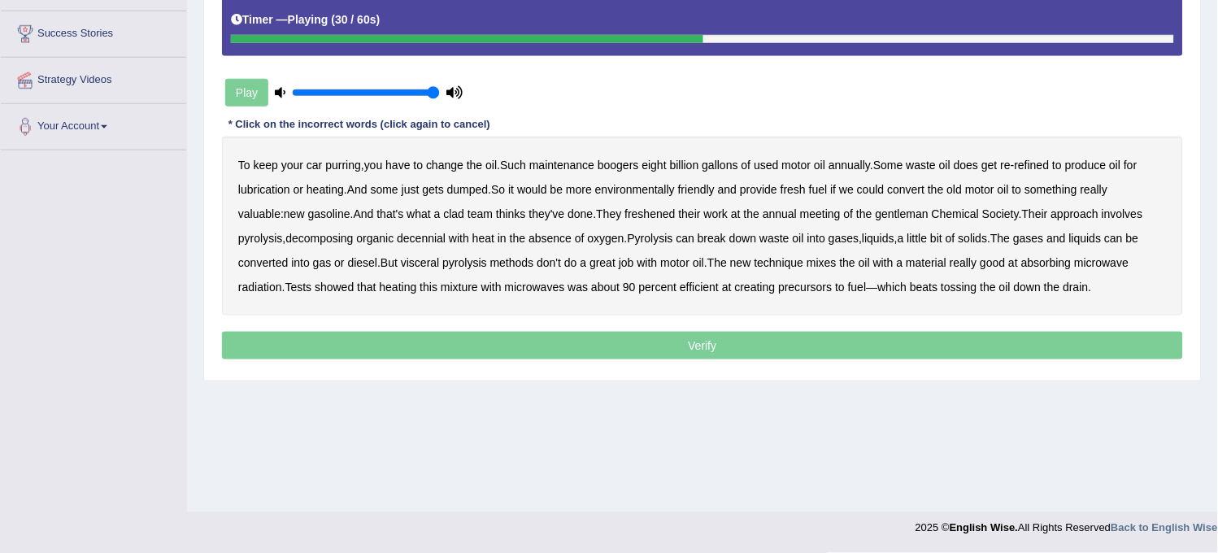
click at [626, 217] on b "freshened" at bounding box center [651, 213] width 50 height 13
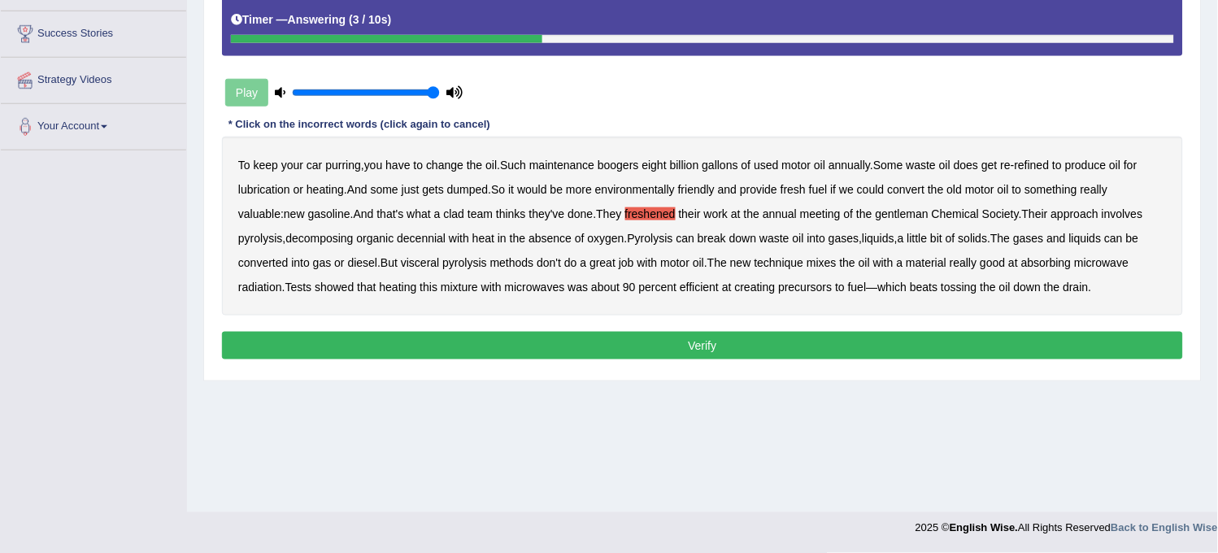
click at [501, 358] on button "Verify" at bounding box center [702, 346] width 961 height 28
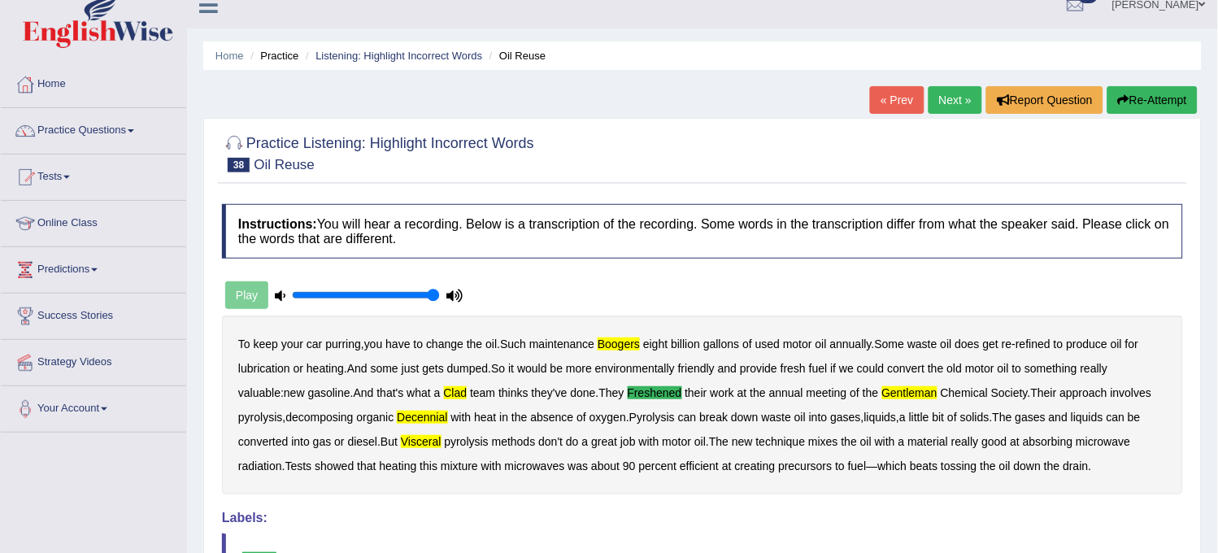
scroll to position [0, 0]
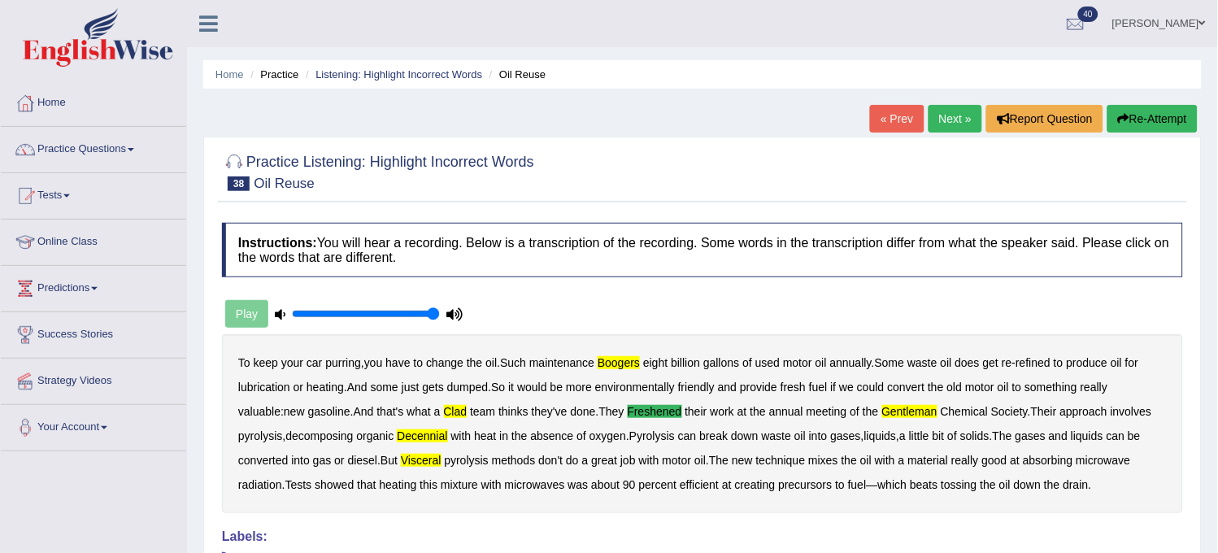
click at [947, 117] on link "Next »" at bounding box center [956, 119] width 54 height 28
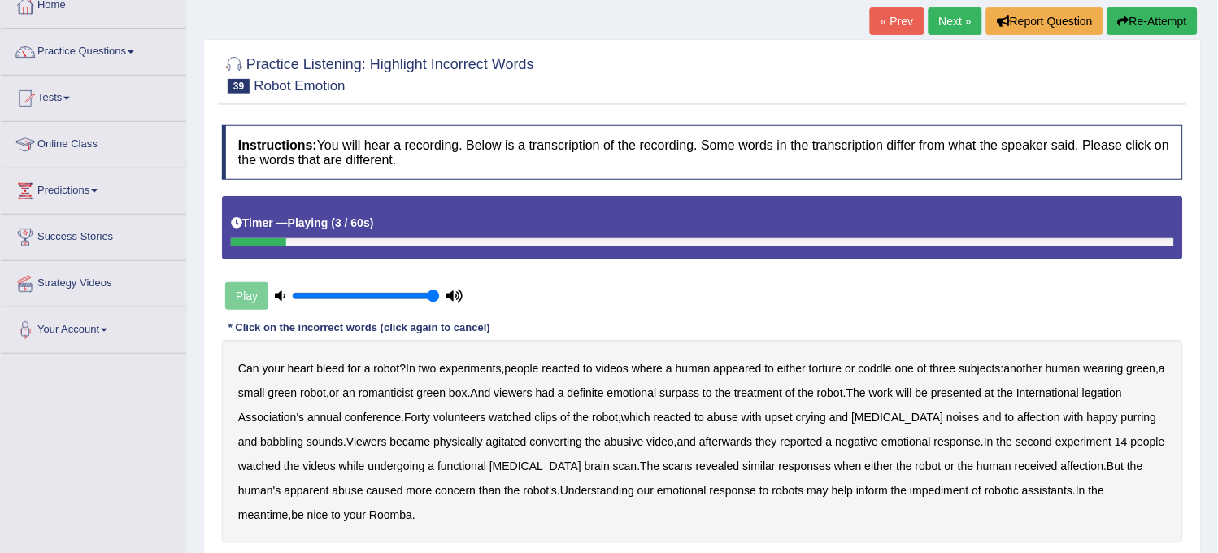
scroll to position [90, 0]
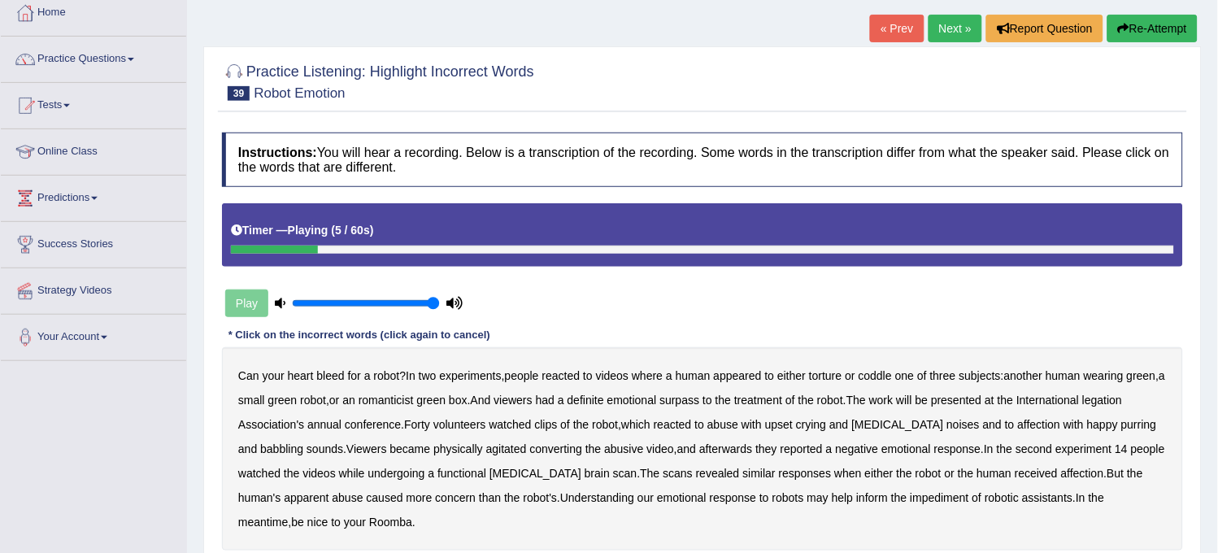
click at [1153, 34] on button "Re-Attempt" at bounding box center [1153, 29] width 90 height 28
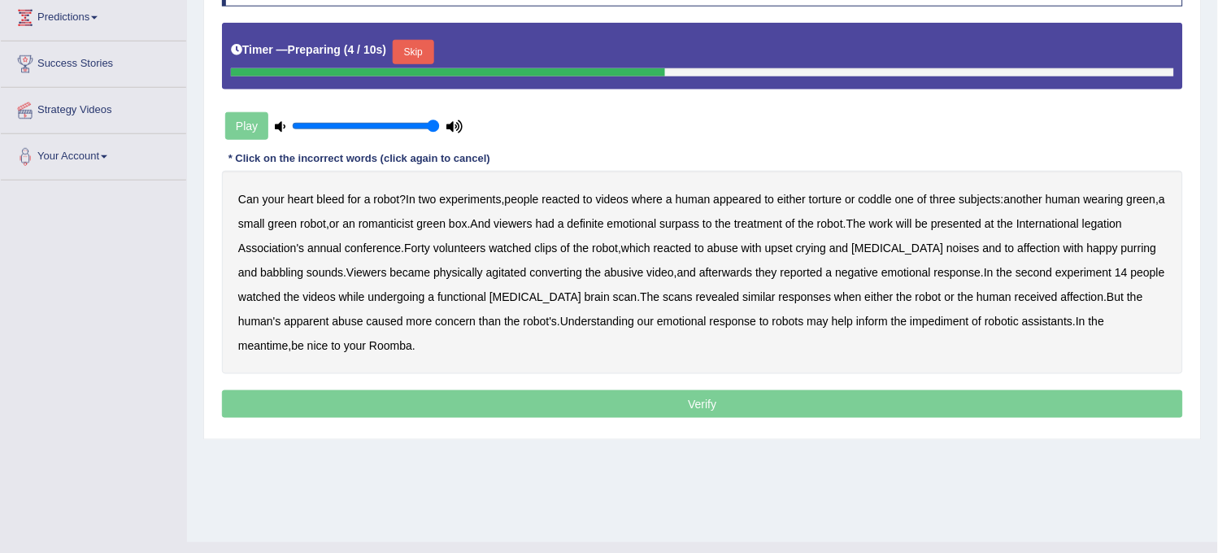
click at [421, 50] on button "Skip" at bounding box center [413, 52] width 41 height 24
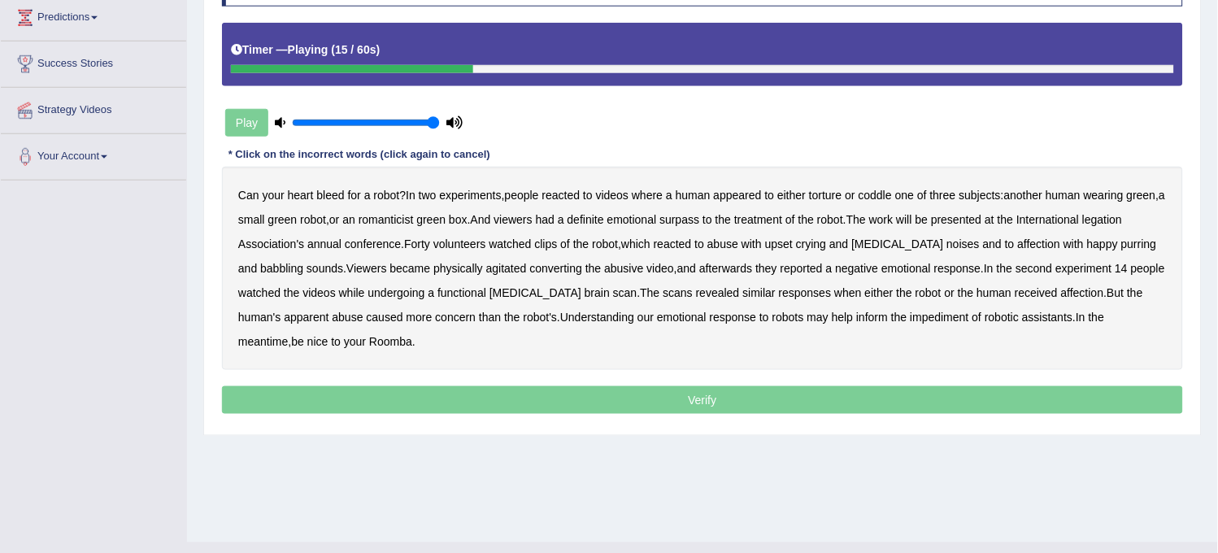
click at [414, 220] on b "romanticist" at bounding box center [386, 219] width 55 height 13
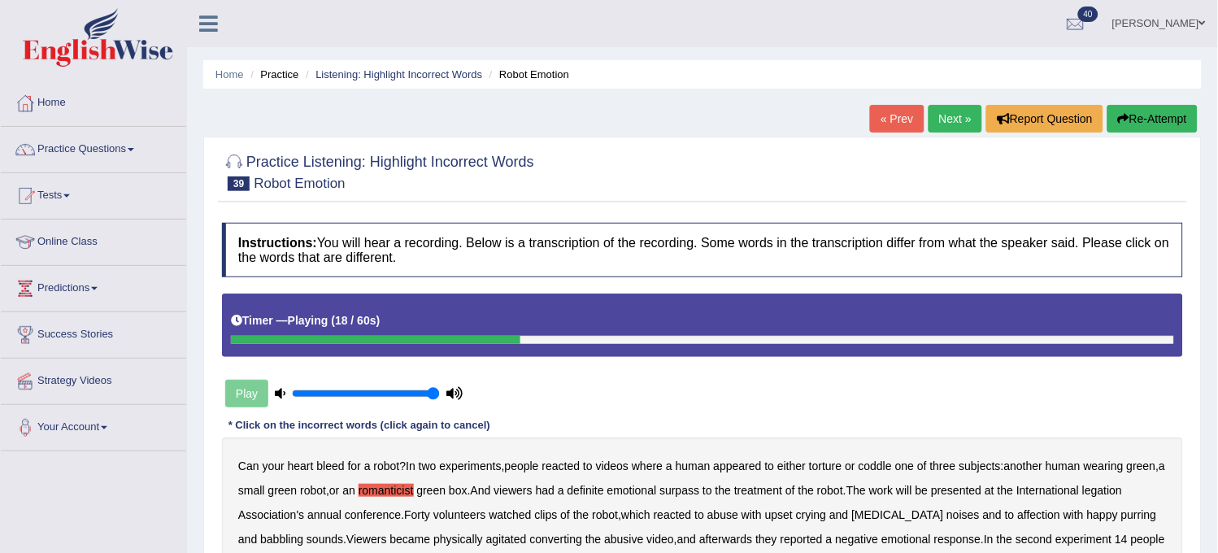
click at [1125, 138] on div "Practice Listening: Highlight Incorrect Words 39 Robot Emotion Instructions: Yo…" at bounding box center [702, 422] width 999 height 570
click at [1131, 116] on button "Re-Attempt" at bounding box center [1153, 119] width 90 height 28
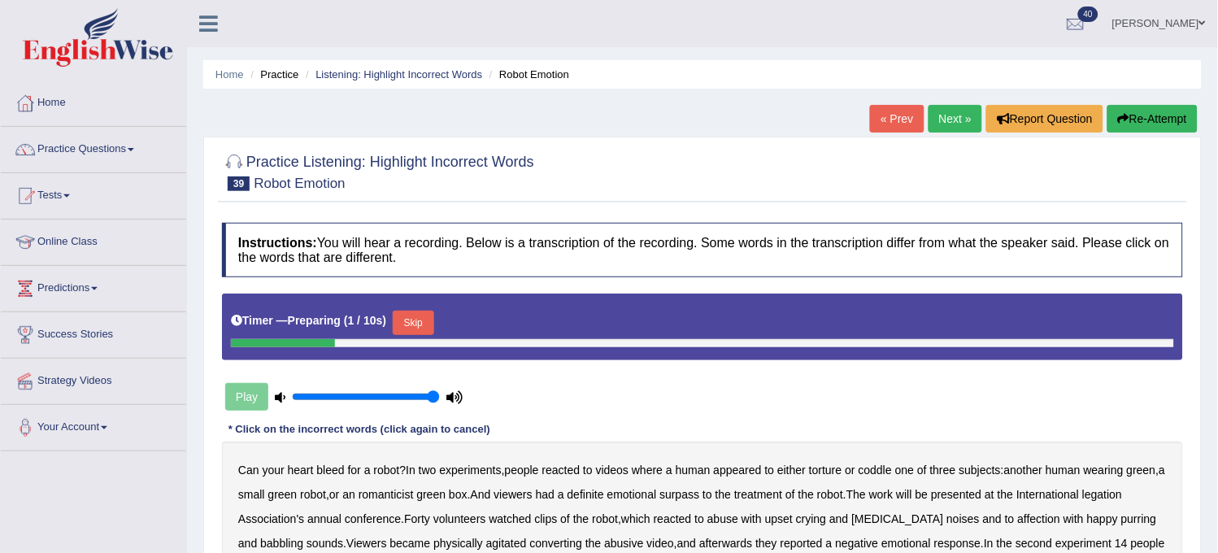
click at [429, 326] on button "Skip" at bounding box center [413, 323] width 41 height 24
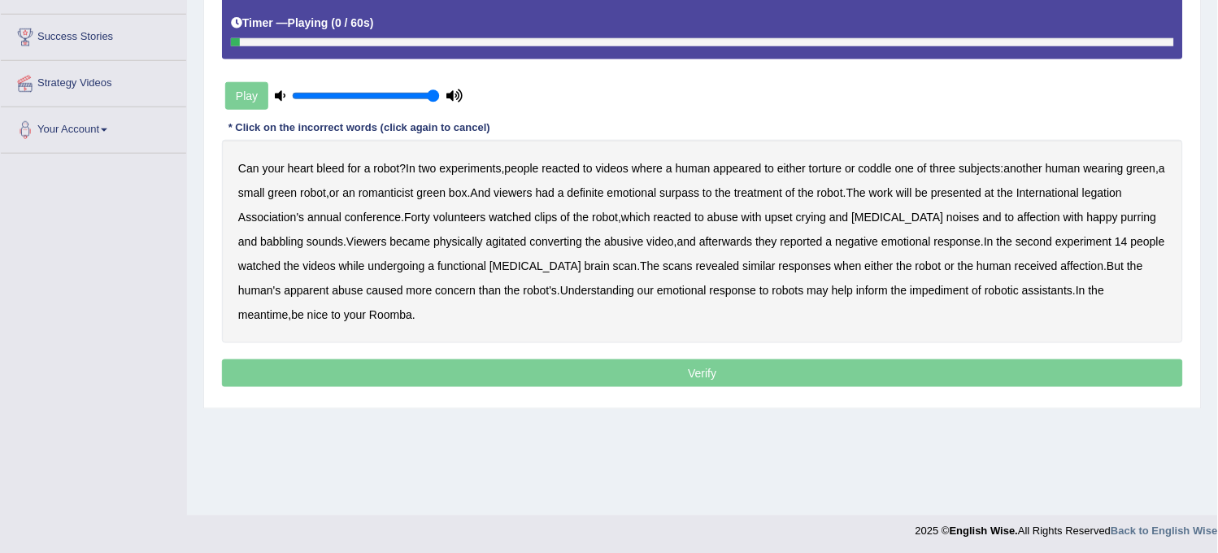
scroll to position [301, 0]
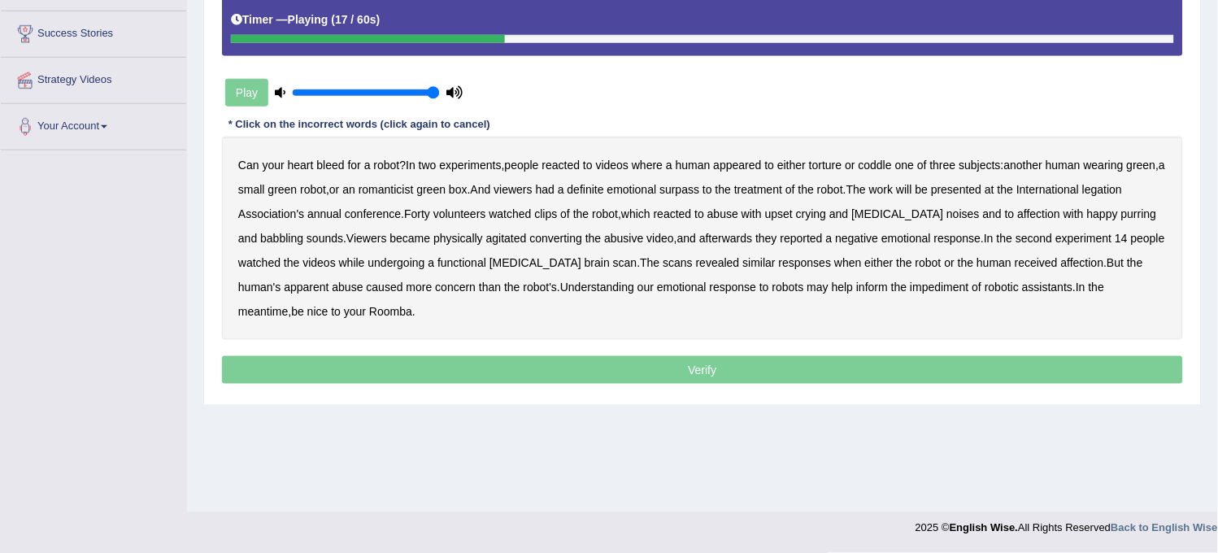
click at [700, 190] on b "surpass" at bounding box center [680, 189] width 40 height 13
click at [1083, 196] on b "legation" at bounding box center [1103, 189] width 40 height 13
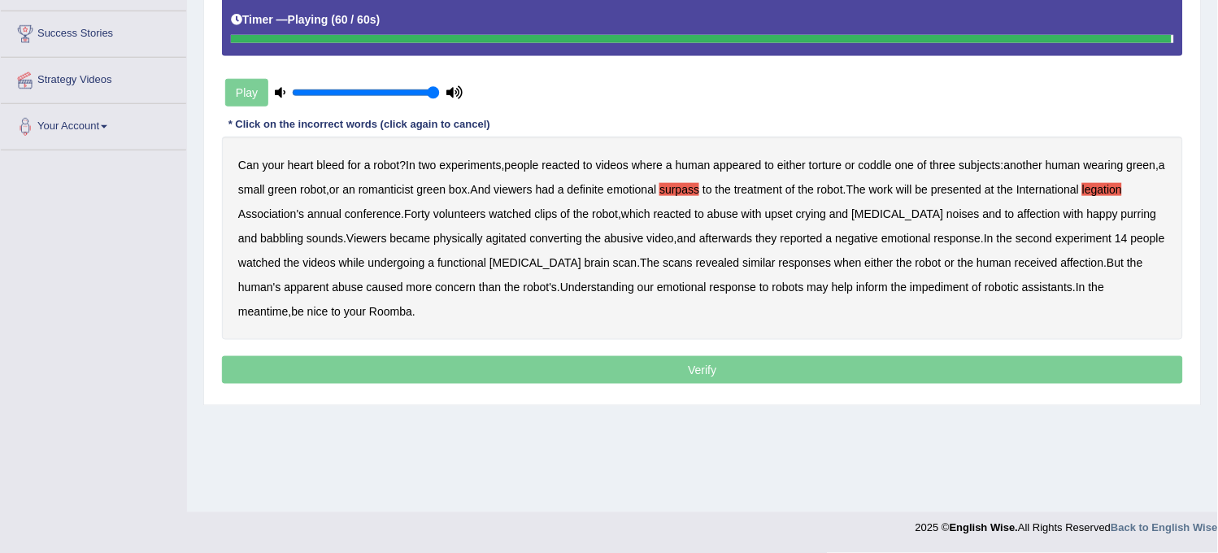
click at [911, 288] on b "impediment" at bounding box center [940, 287] width 59 height 13
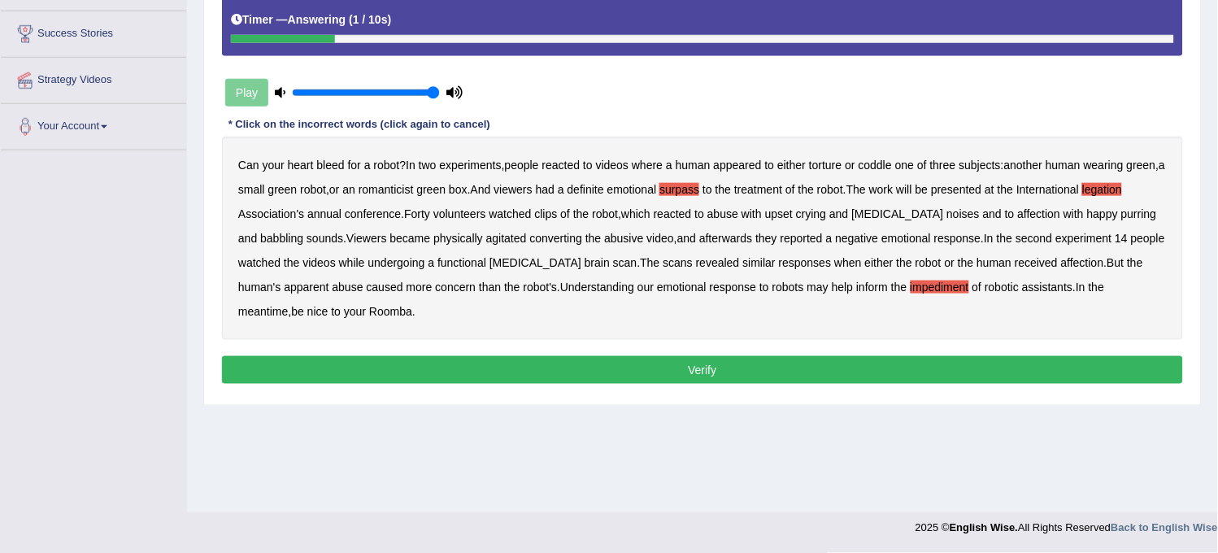
click at [713, 377] on button "Verify" at bounding box center [702, 370] width 961 height 28
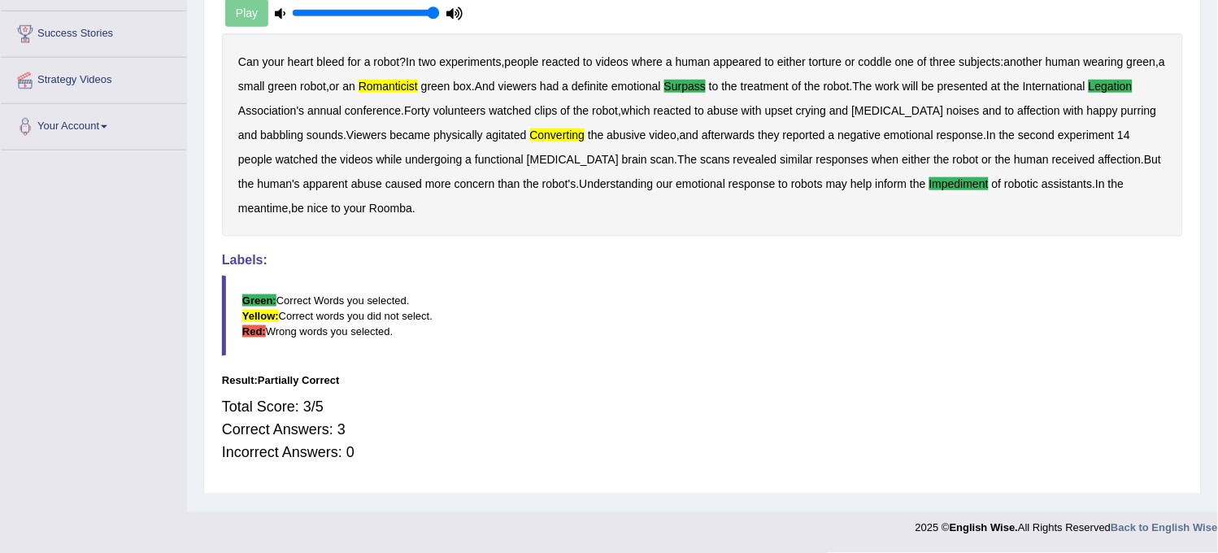
scroll to position [0, 0]
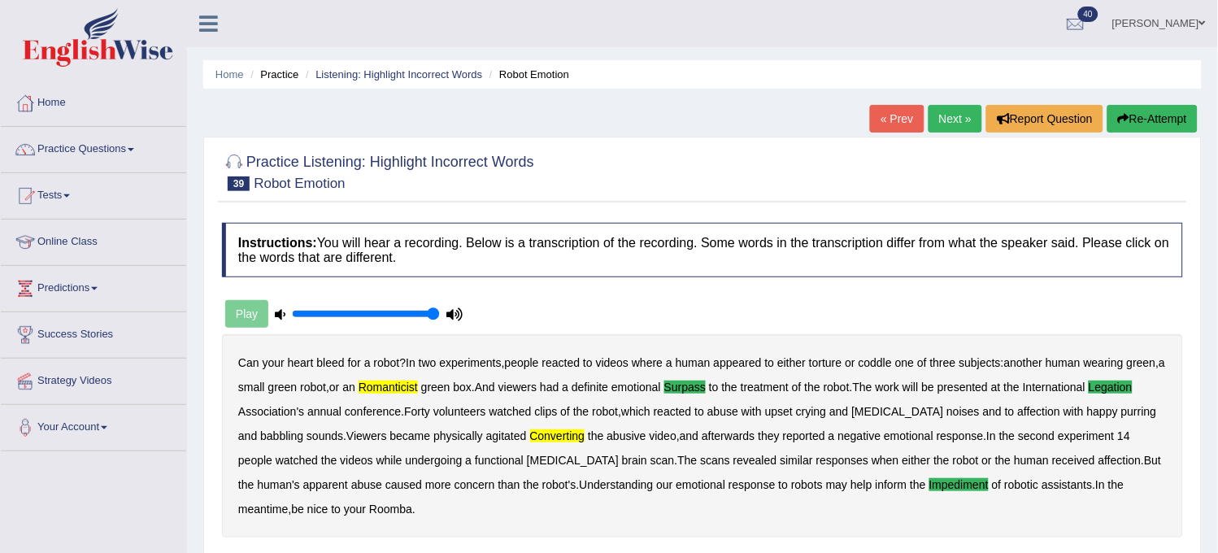
click at [929, 129] on link "Next »" at bounding box center [956, 119] width 54 height 28
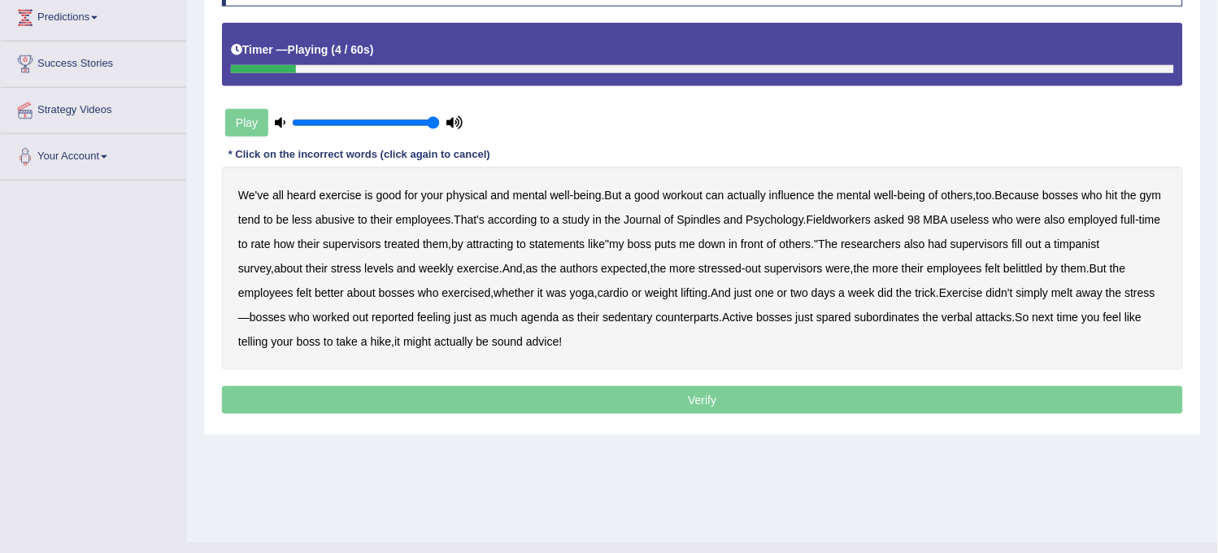
scroll to position [181, 0]
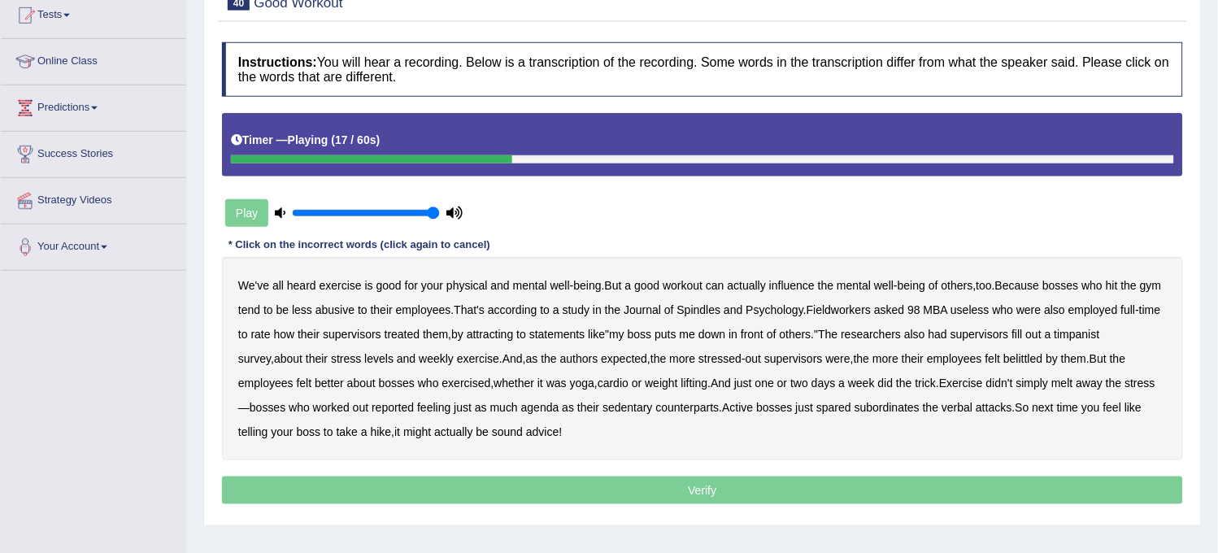
click at [861, 307] on b "Fieldworkers" at bounding box center [839, 309] width 64 height 13
click at [721, 311] on b "Spindles" at bounding box center [700, 309] width 44 height 13
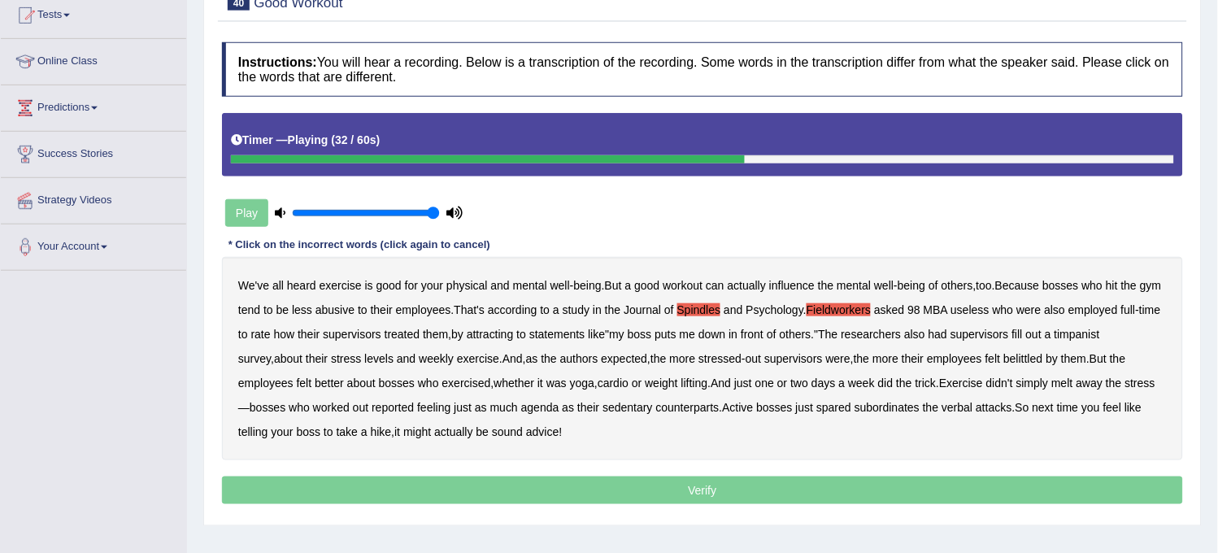
click at [1140, 340] on div "We've all heard exercise is good for your physical and mental well - being . Bu…" at bounding box center [702, 358] width 961 height 203
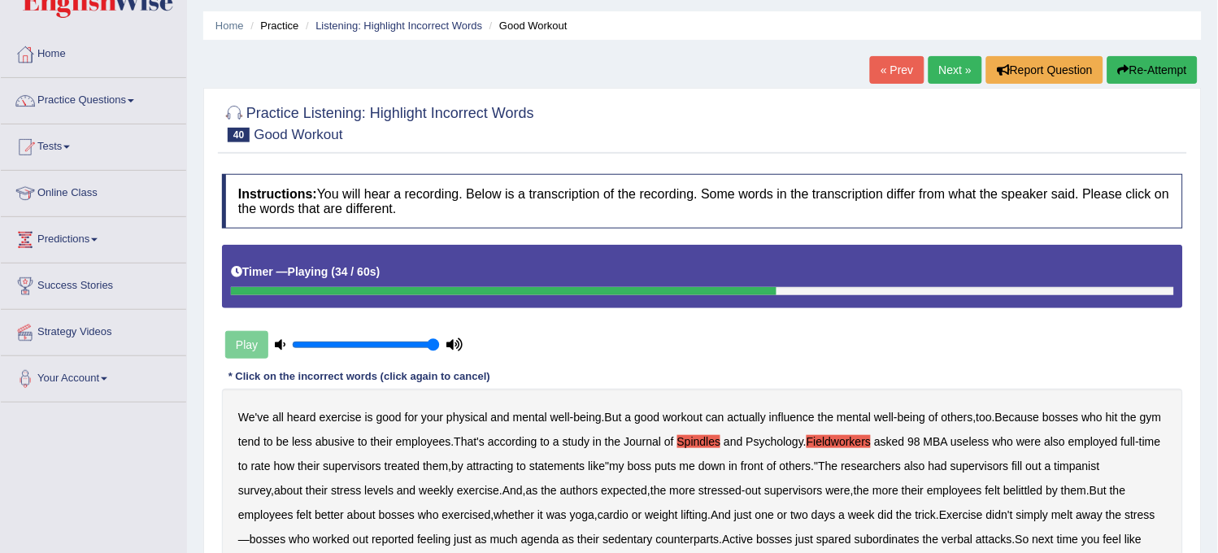
scroll to position [29, 0]
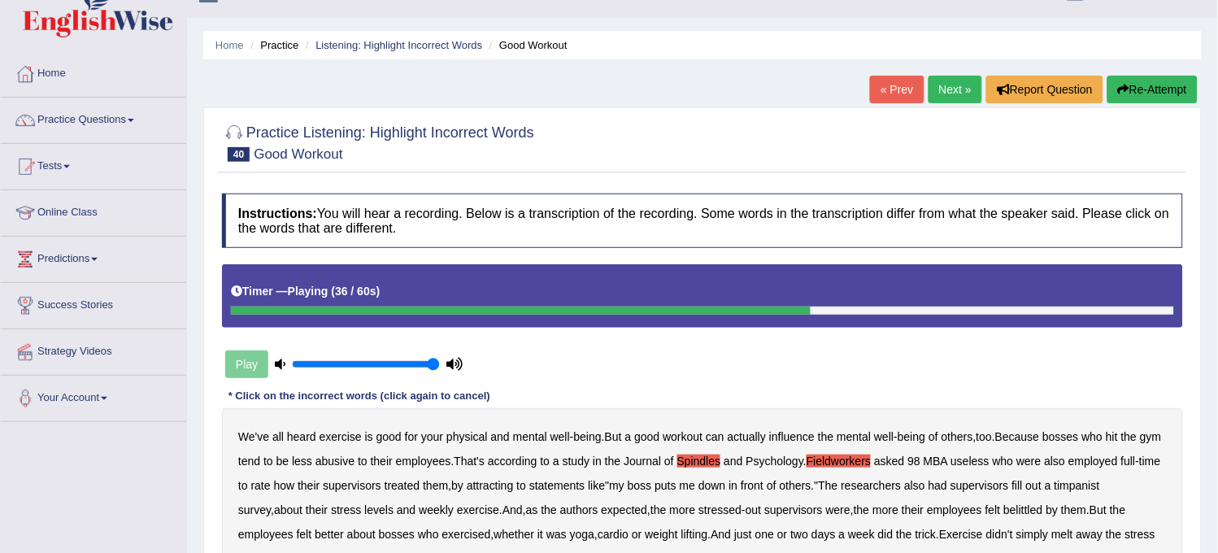
click at [1101, 481] on b "timpanist" at bounding box center [1078, 485] width 46 height 13
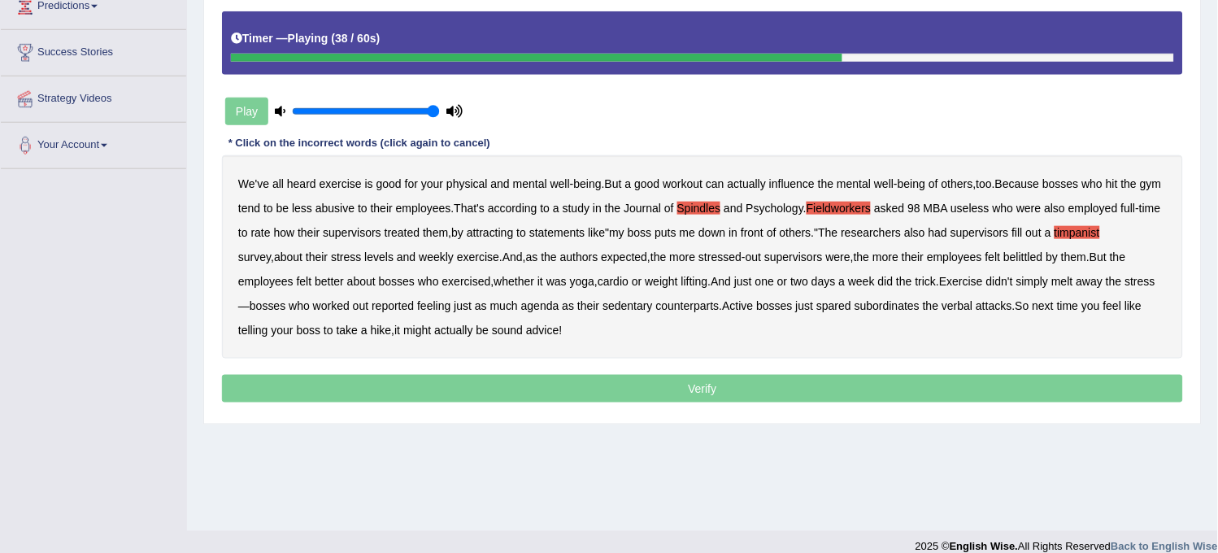
scroll to position [301, 0]
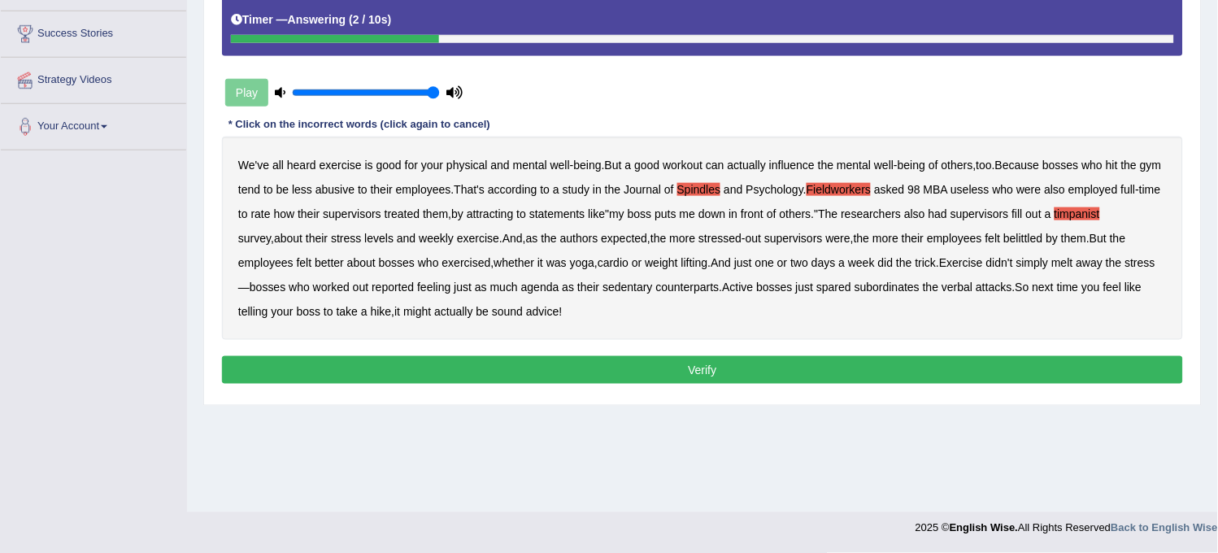
click at [745, 372] on button "Verify" at bounding box center [702, 370] width 961 height 28
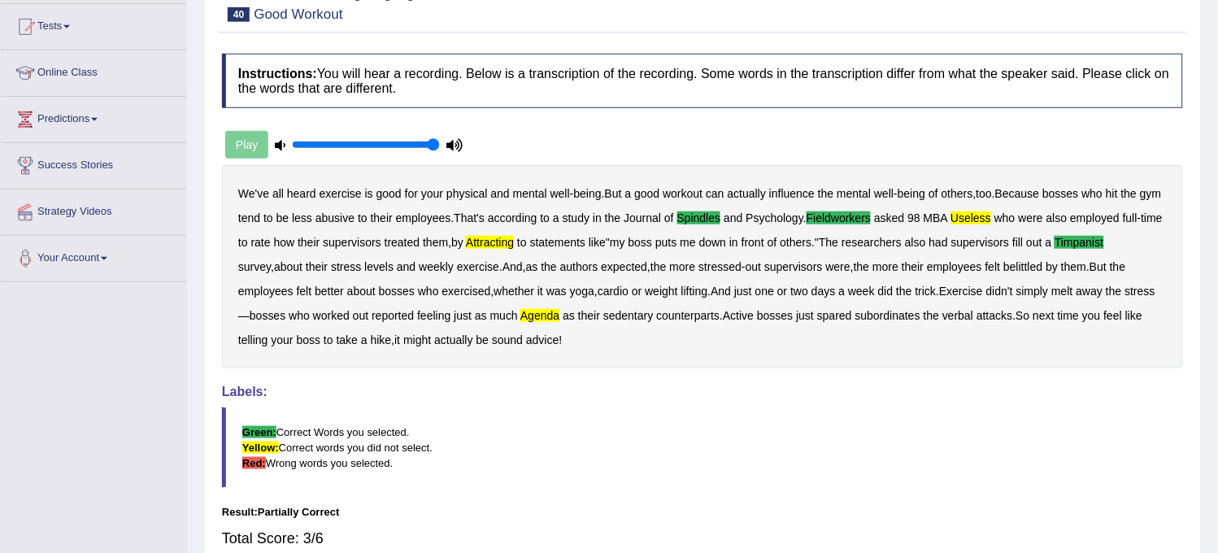
scroll to position [0, 0]
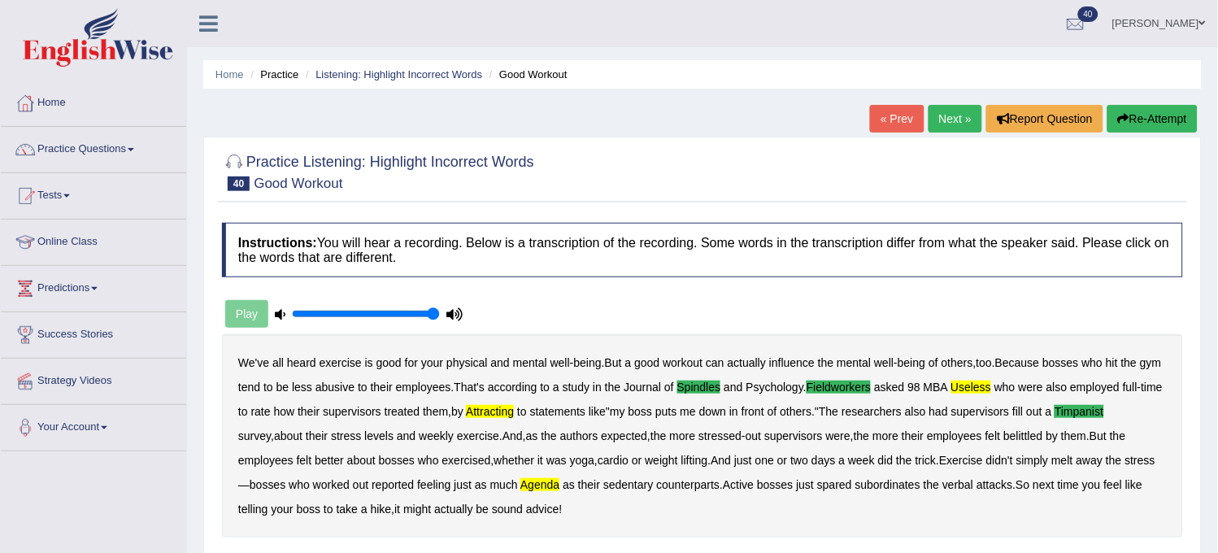
click at [940, 124] on link "Next »" at bounding box center [956, 119] width 54 height 28
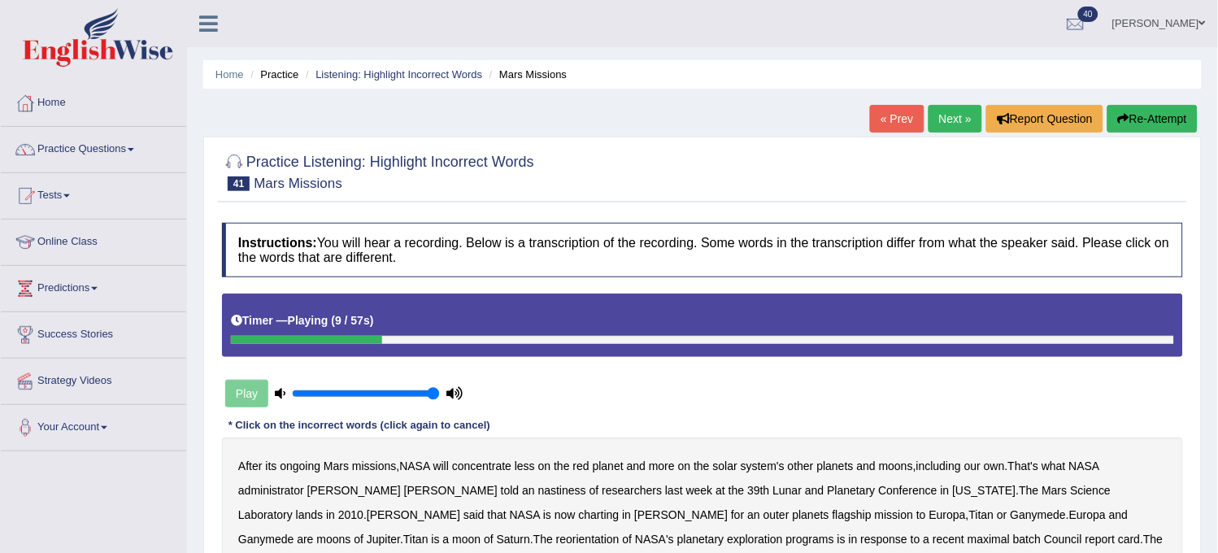
click at [1161, 115] on button "Re-Attempt" at bounding box center [1153, 119] width 90 height 28
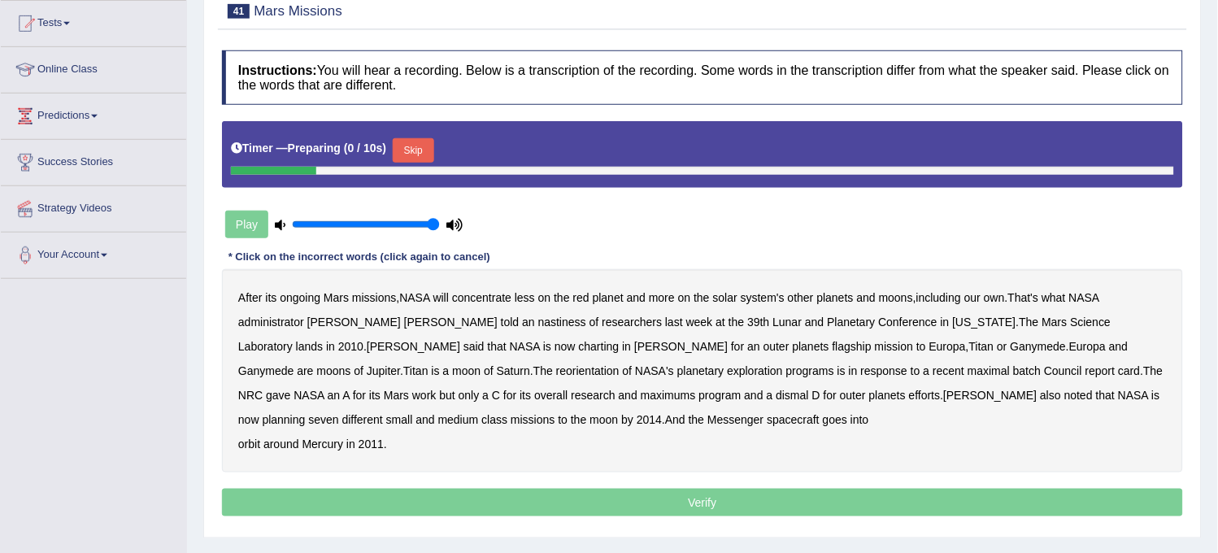
scroll to position [181, 0]
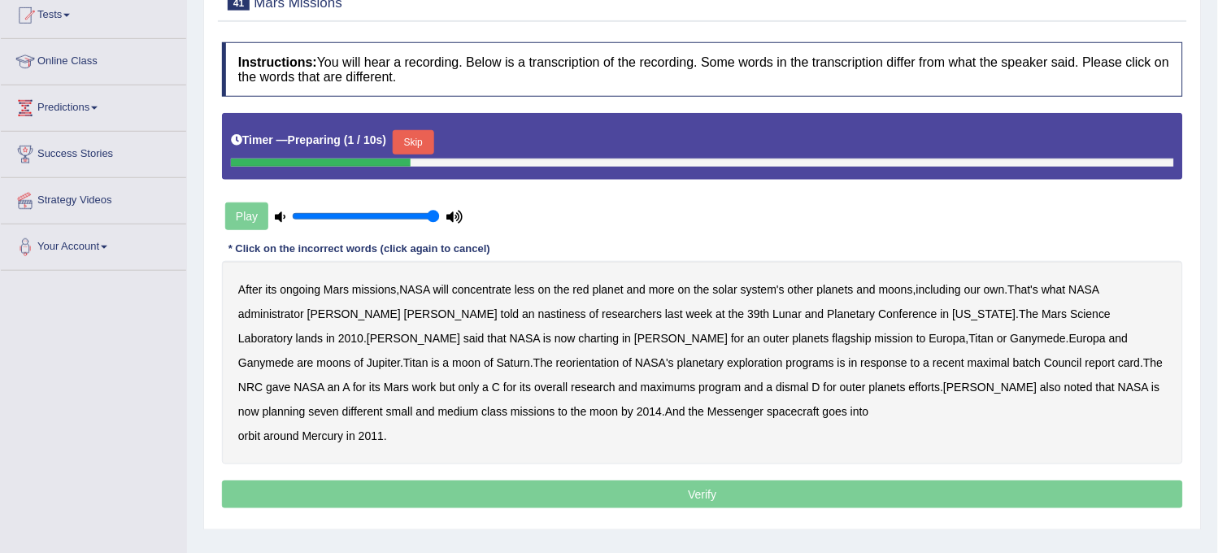
click at [431, 142] on button "Skip" at bounding box center [413, 142] width 41 height 24
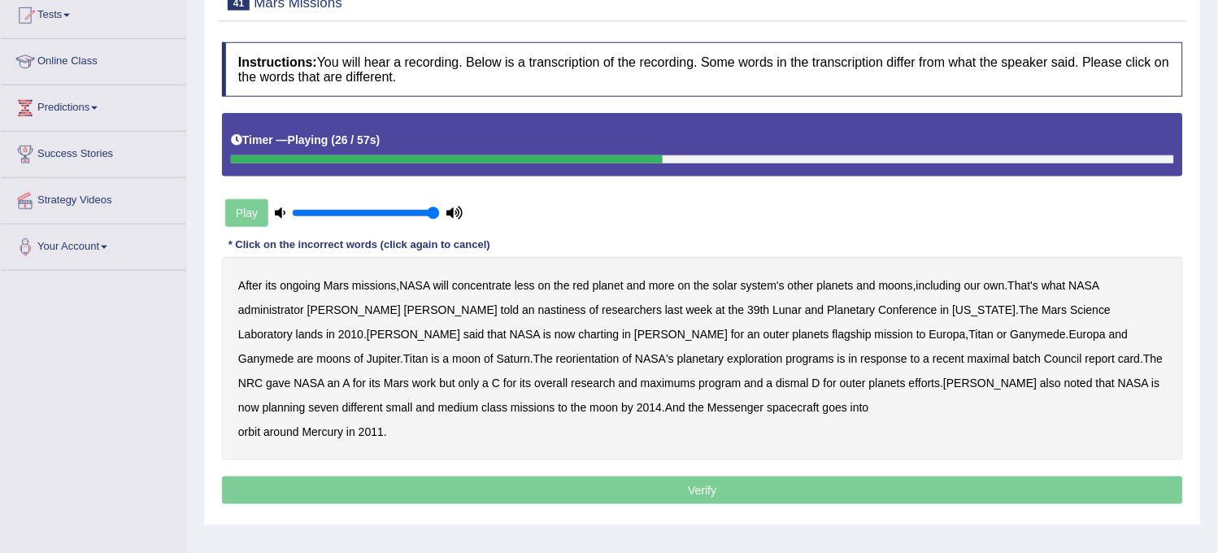
click at [579, 338] on b "charting" at bounding box center [599, 334] width 41 height 13
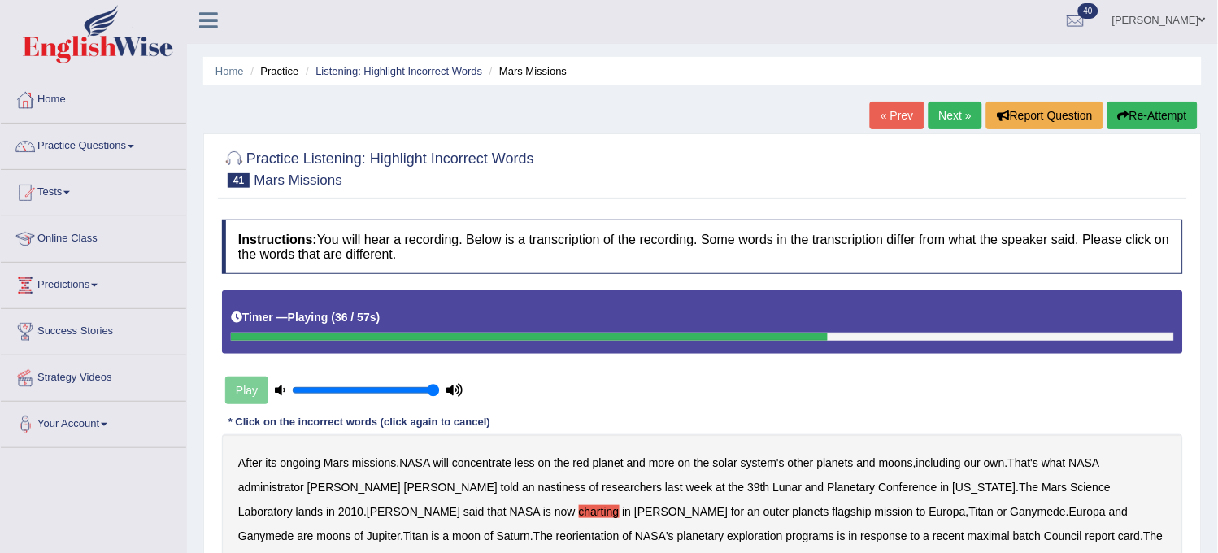
scroll to position [0, 0]
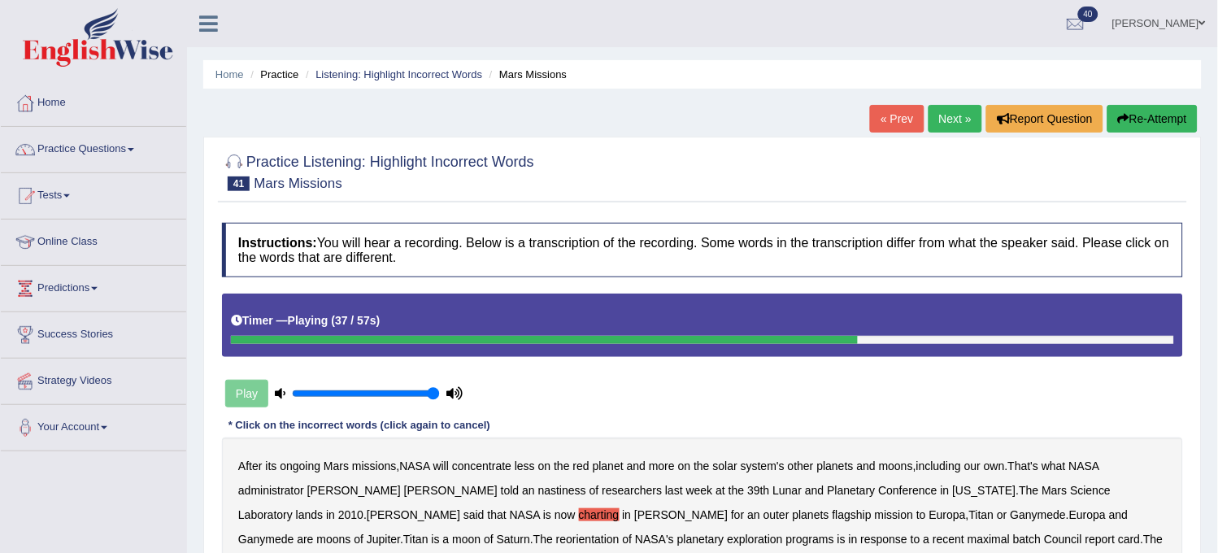
click at [1149, 116] on button "Re-Attempt" at bounding box center [1153, 119] width 90 height 28
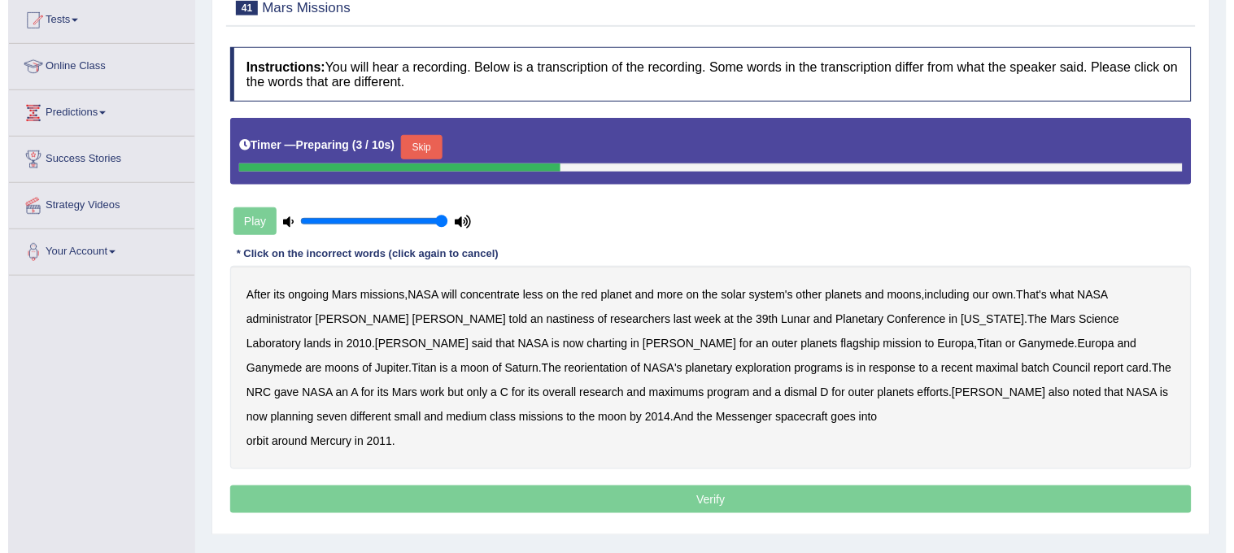
scroll to position [181, 0]
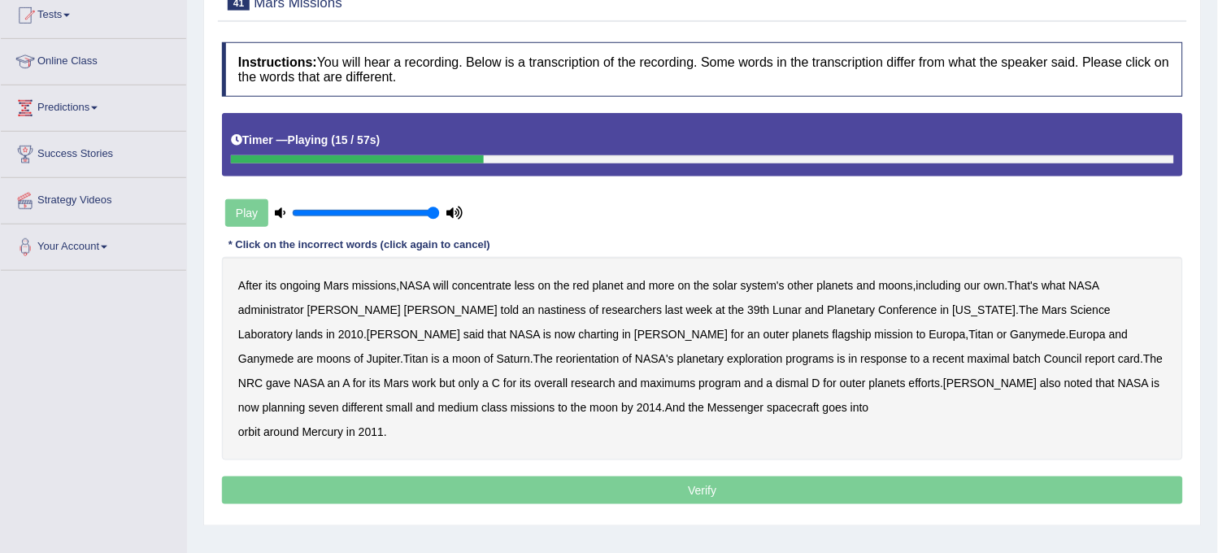
click at [538, 312] on b "nastiness" at bounding box center [562, 309] width 48 height 13
click at [579, 332] on b "charting" at bounding box center [599, 334] width 41 height 13
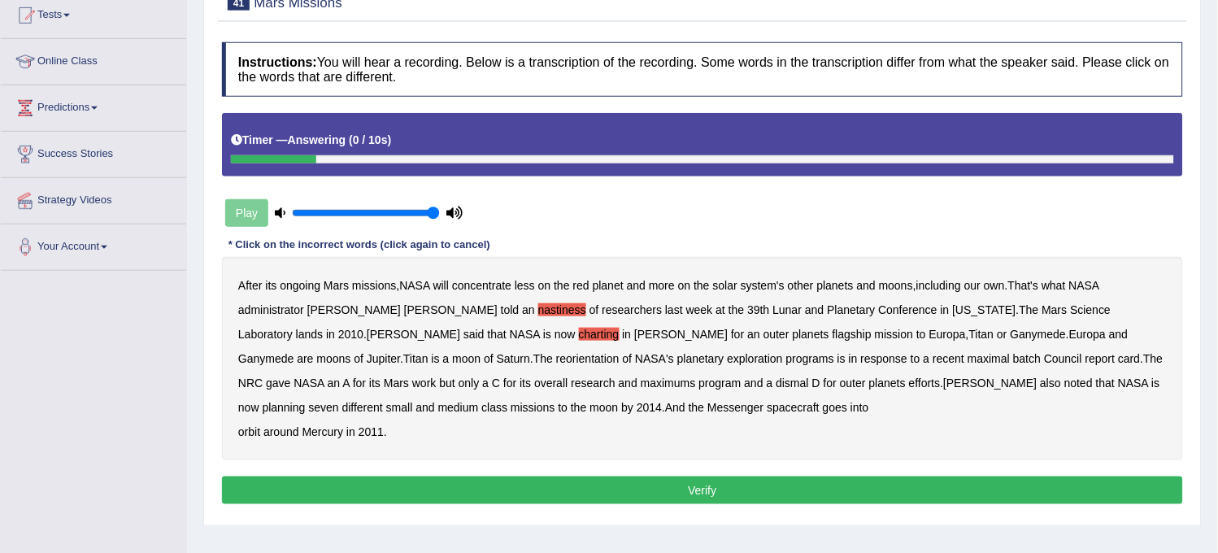
click at [489, 490] on button "Verify" at bounding box center [702, 491] width 961 height 28
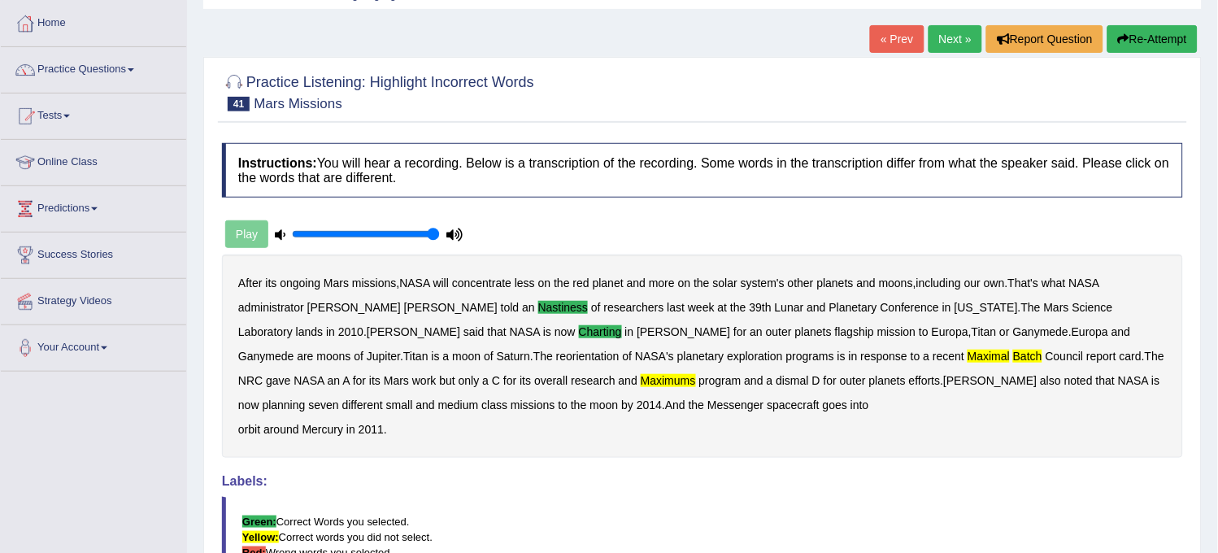
scroll to position [0, 0]
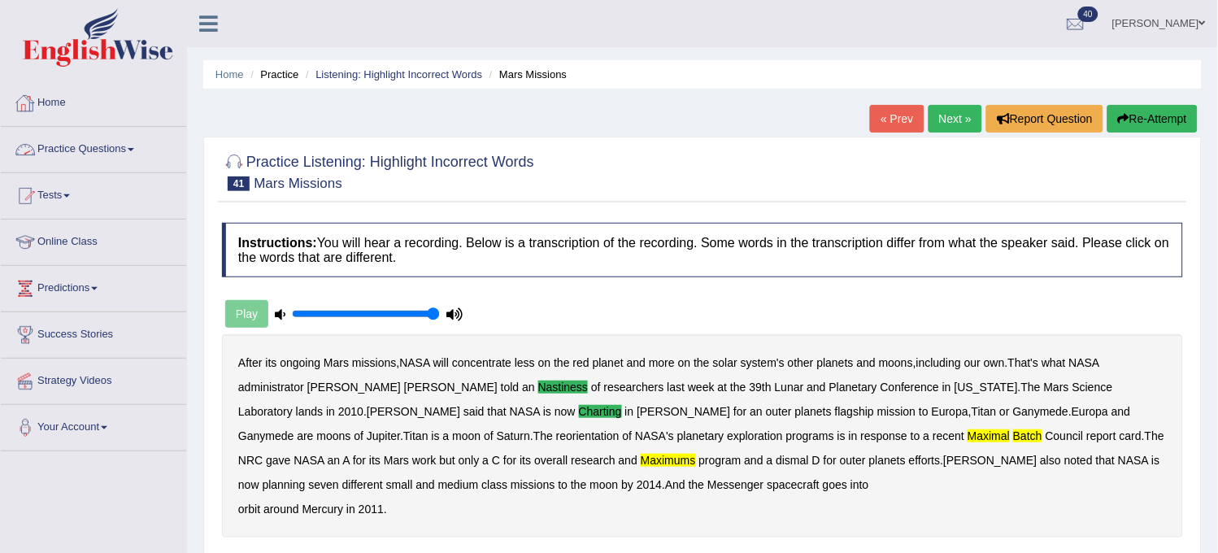
click at [124, 150] on link "Practice Questions" at bounding box center [93, 147] width 185 height 41
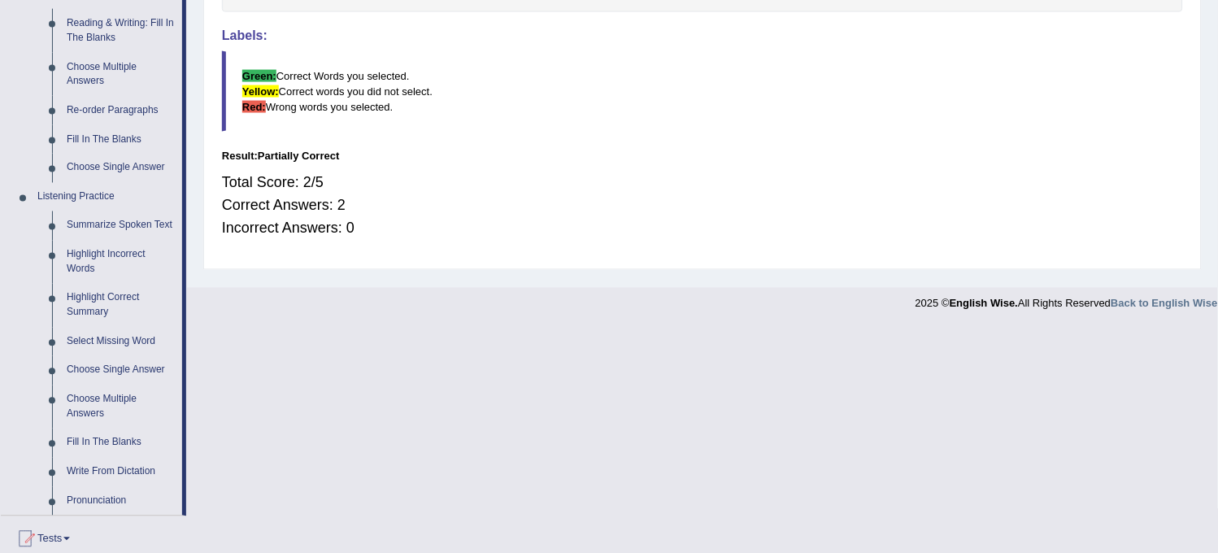
scroll to position [542, 0]
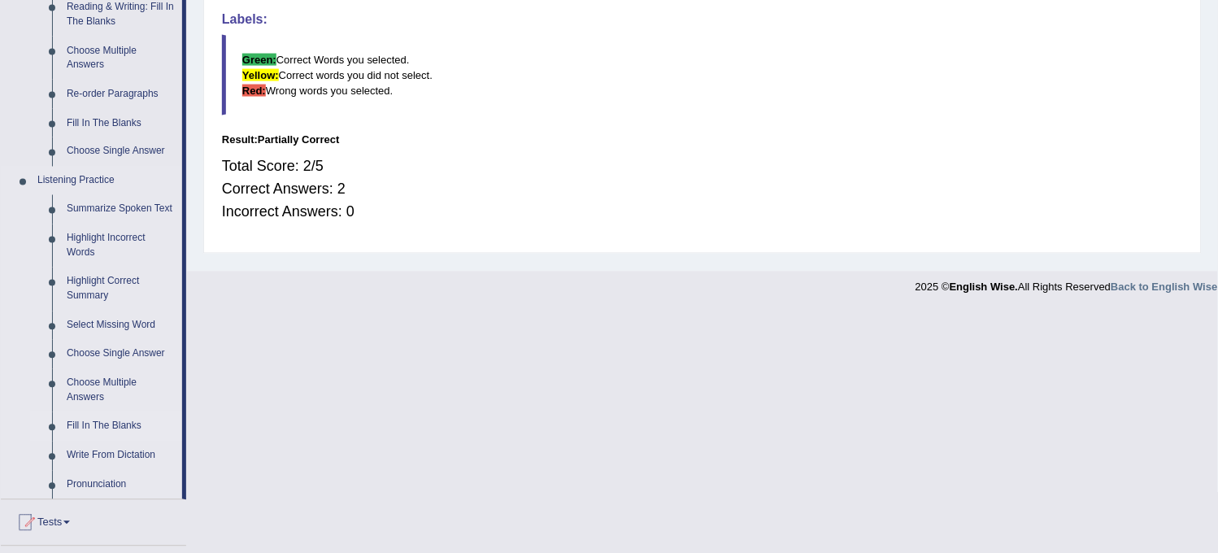
click at [116, 417] on link "Fill In The Blanks" at bounding box center [120, 426] width 123 height 29
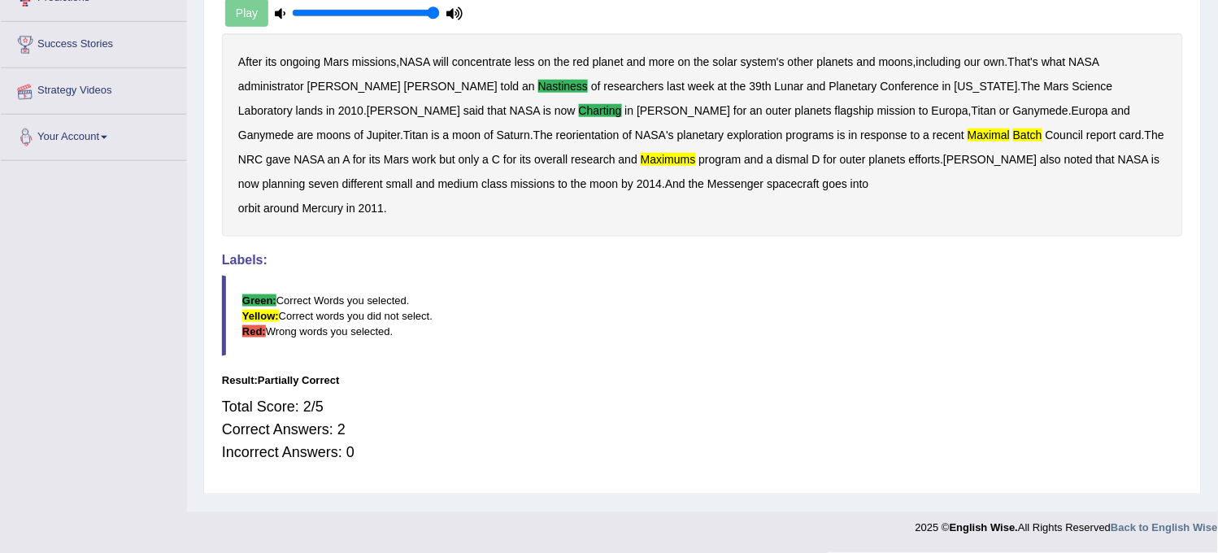
scroll to position [200, 0]
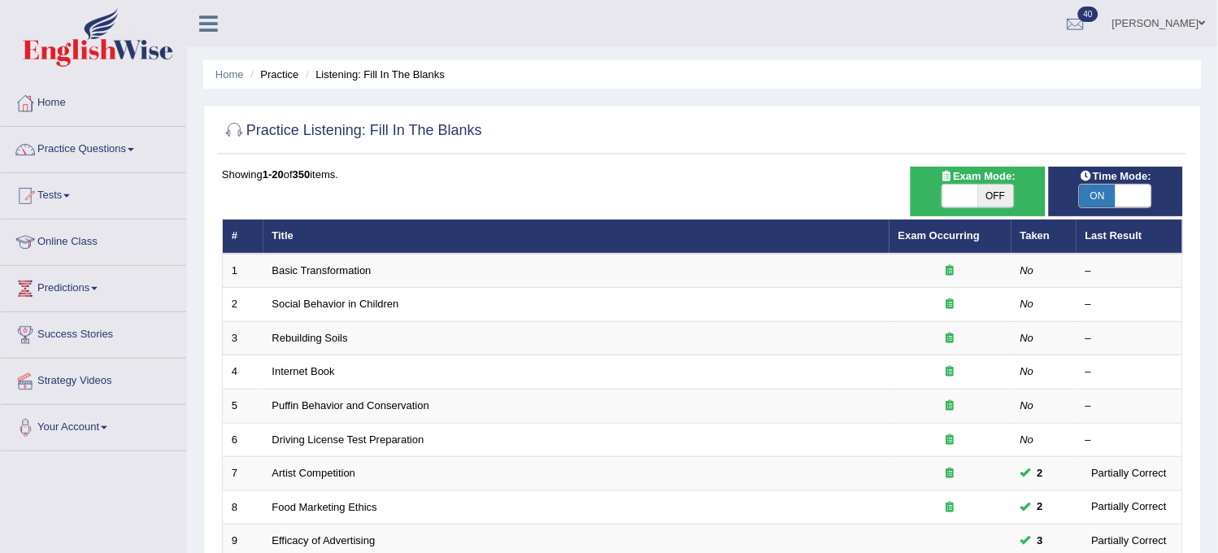
click at [1001, 193] on span "OFF" at bounding box center [997, 196] width 36 height 23
checkbox input "true"
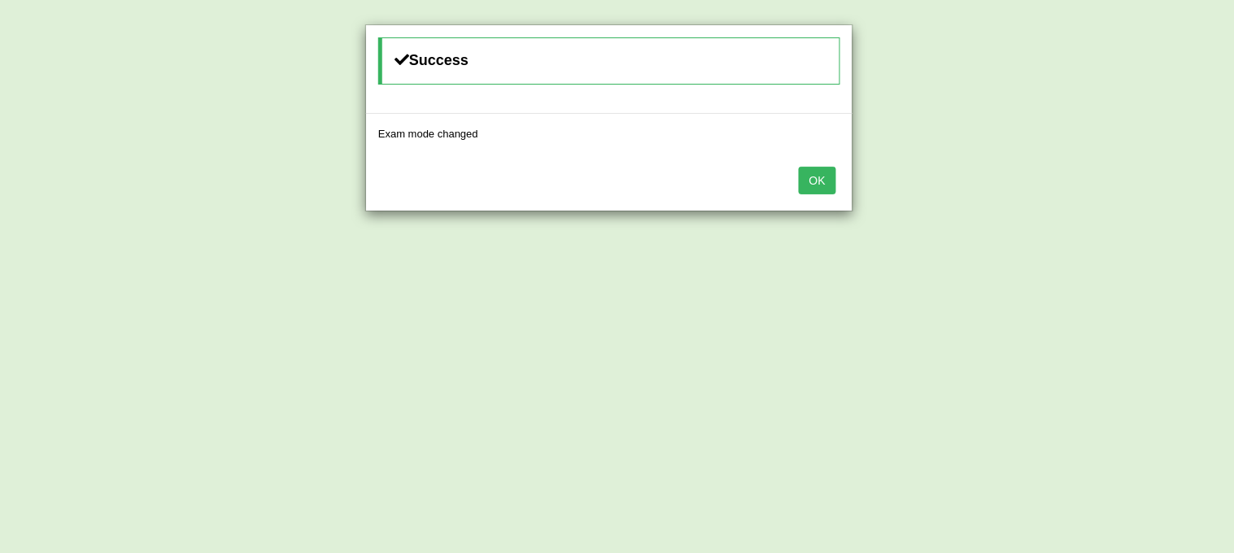
click at [820, 190] on button "OK" at bounding box center [817, 181] width 37 height 28
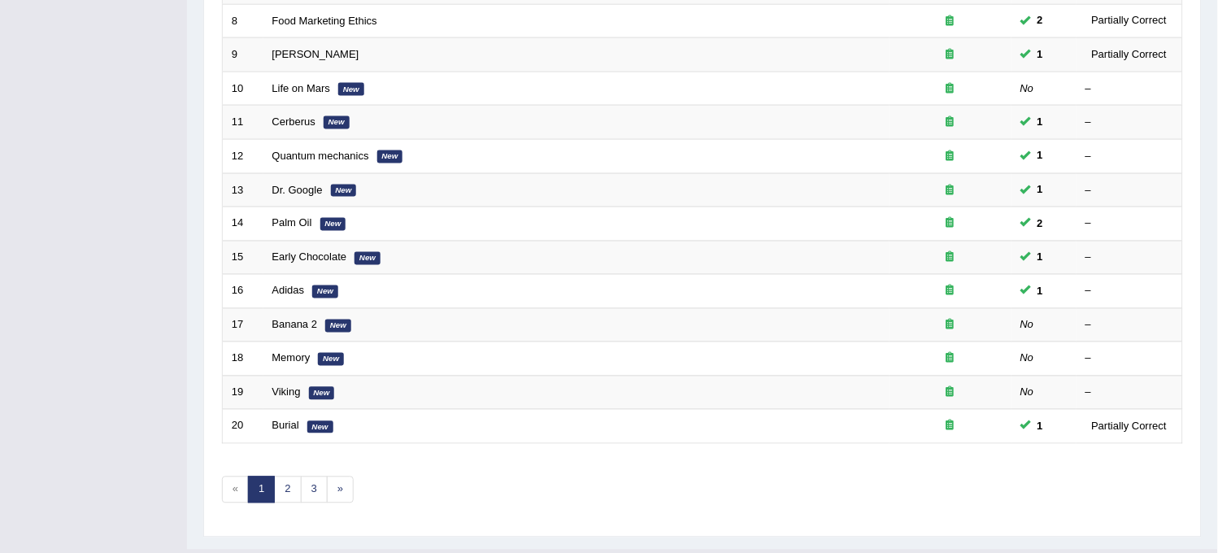
scroll to position [524, 0]
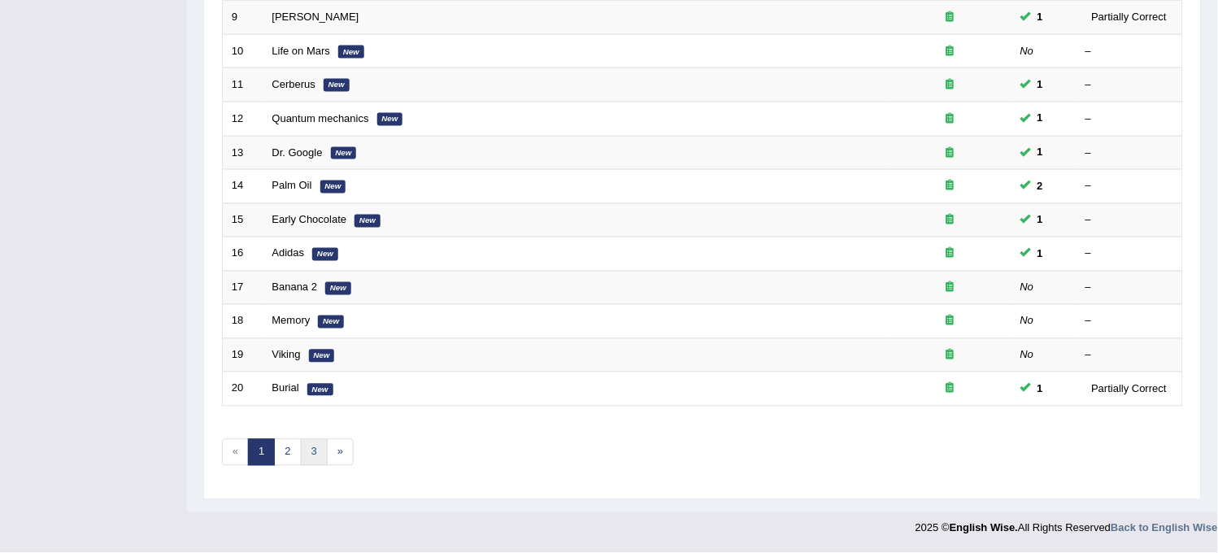
click at [322, 449] on link "3" at bounding box center [314, 452] width 27 height 27
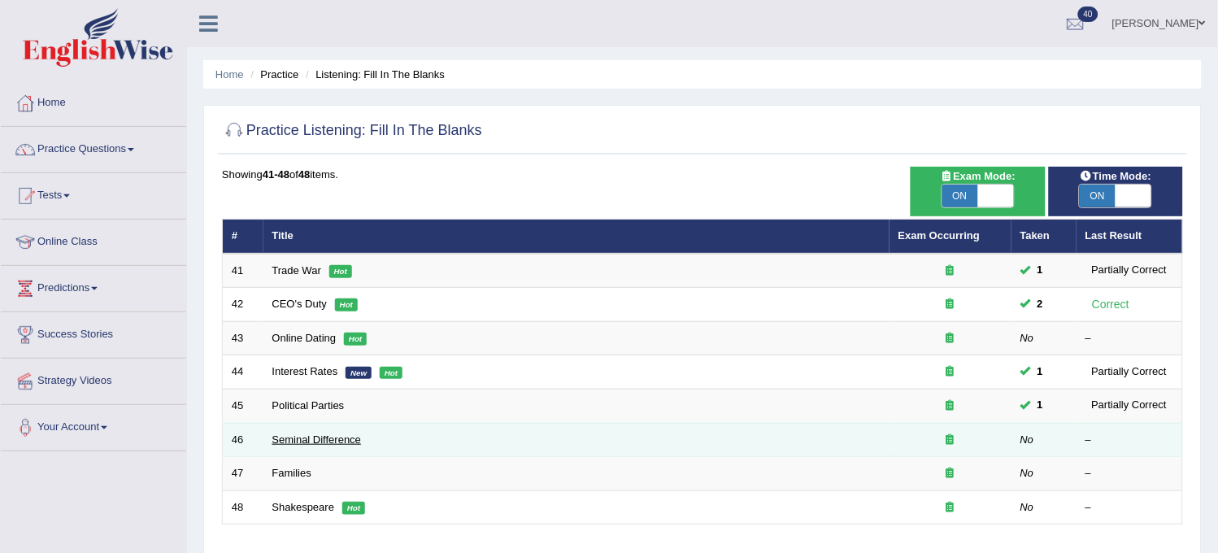
click at [295, 437] on link "Seminal Difference" at bounding box center [316, 440] width 89 height 12
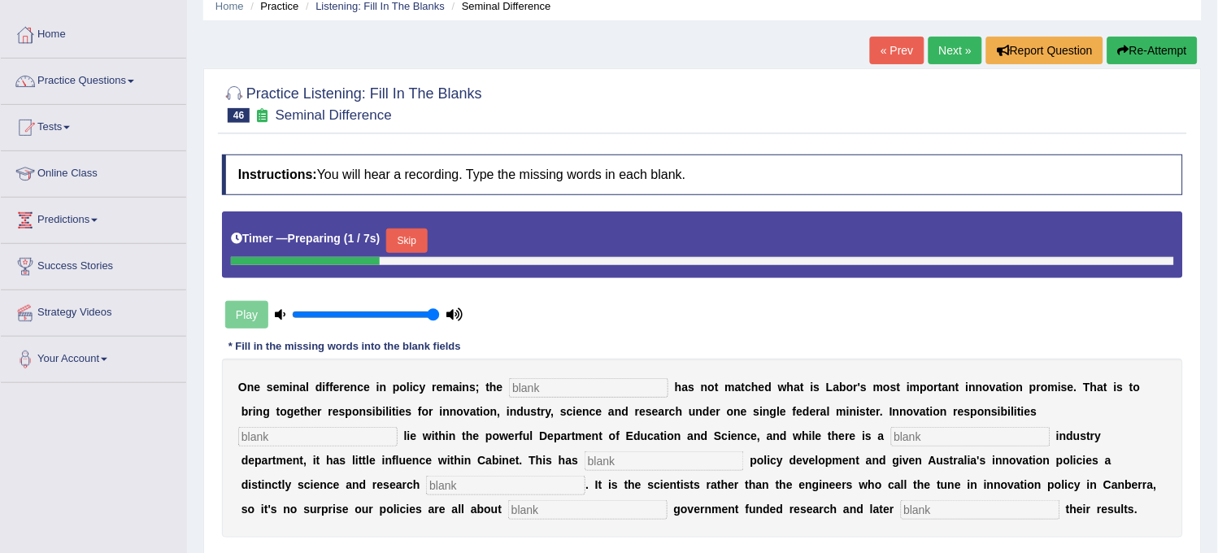
click at [500, 384] on div "Instructions: You will hear a recording. Type the missing words in each blank. …" at bounding box center [703, 370] width 970 height 448
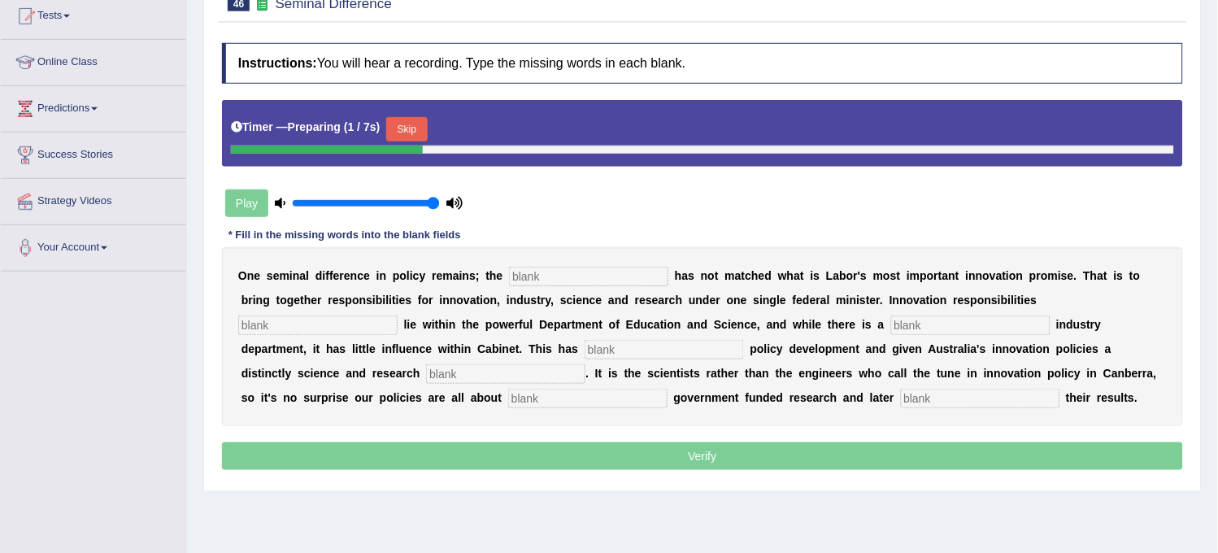
scroll to position [181, 0]
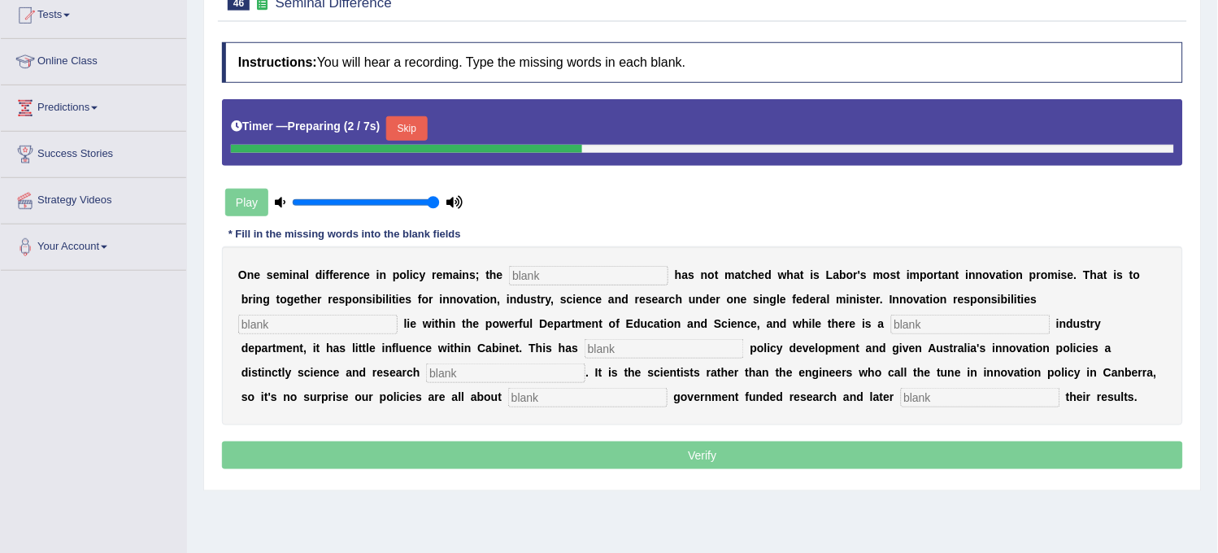
click at [408, 125] on button "Skip" at bounding box center [406, 128] width 41 height 24
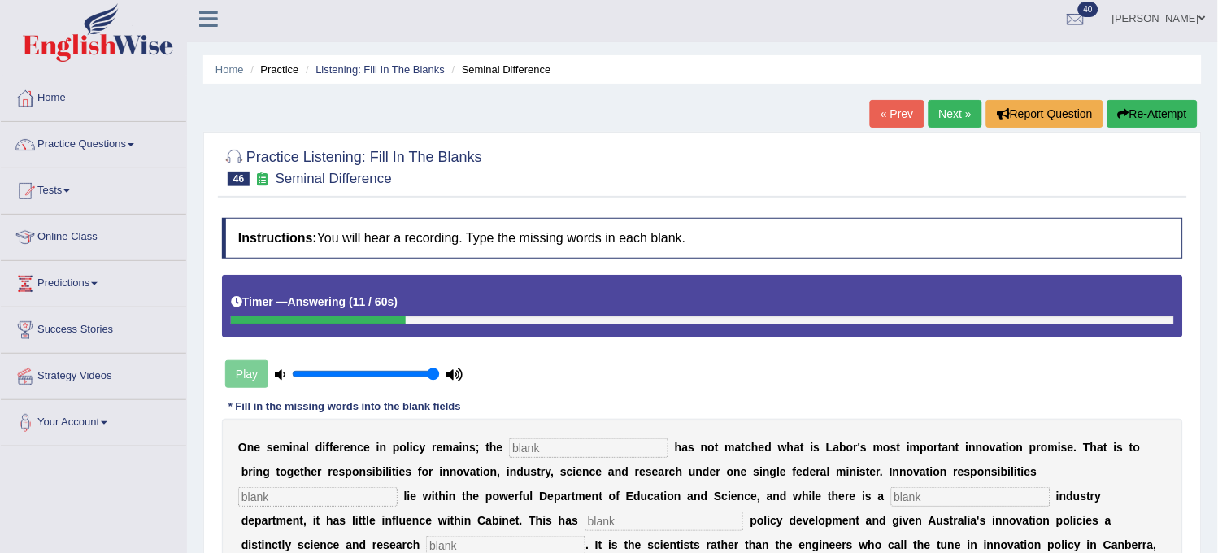
scroll to position [0, 0]
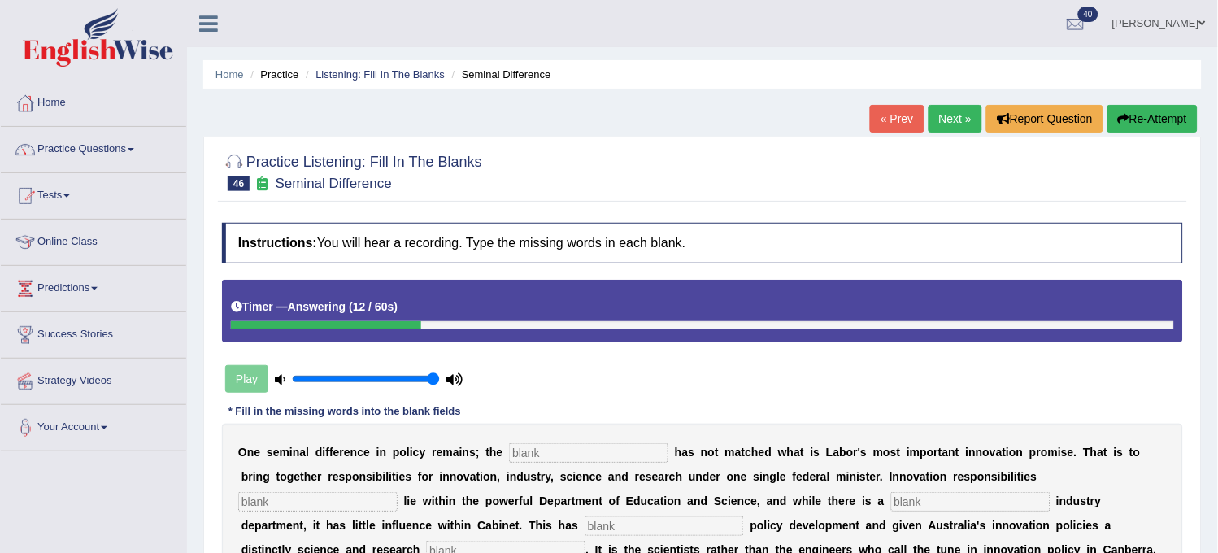
click at [940, 108] on link "Next »" at bounding box center [956, 119] width 54 height 28
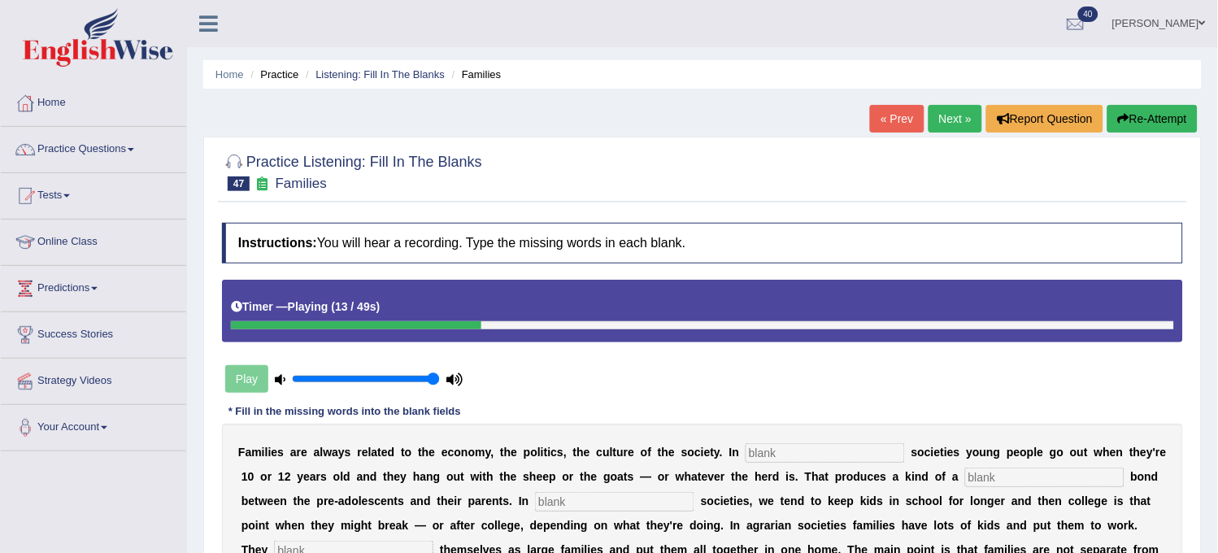
click at [1175, 111] on button "Re-Attempt" at bounding box center [1153, 119] width 90 height 28
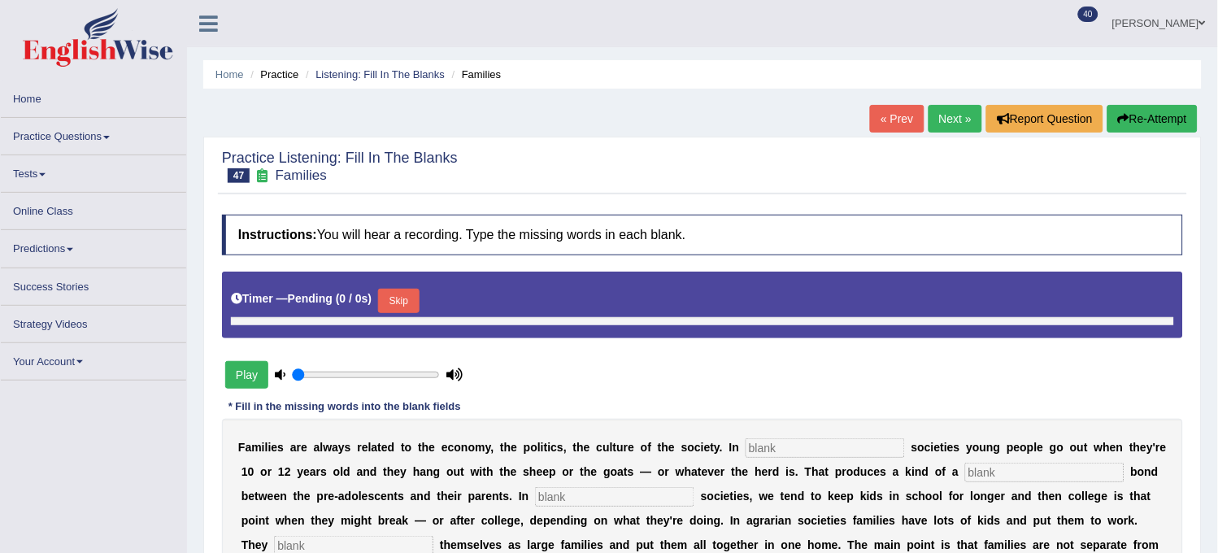
type input "1"
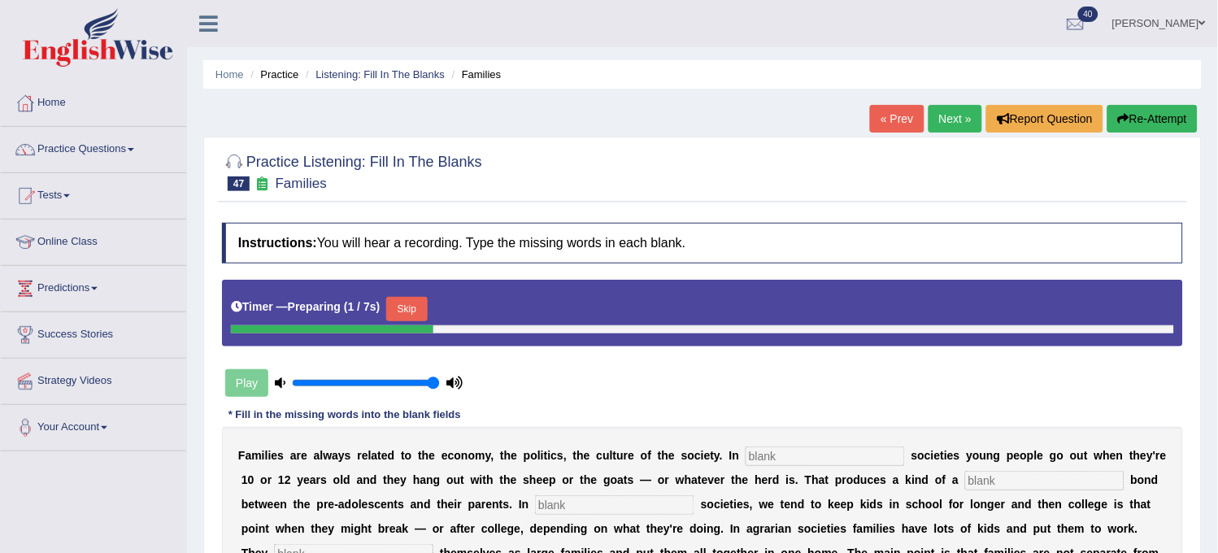
click at [889, 127] on link "« Prev" at bounding box center [897, 119] width 54 height 28
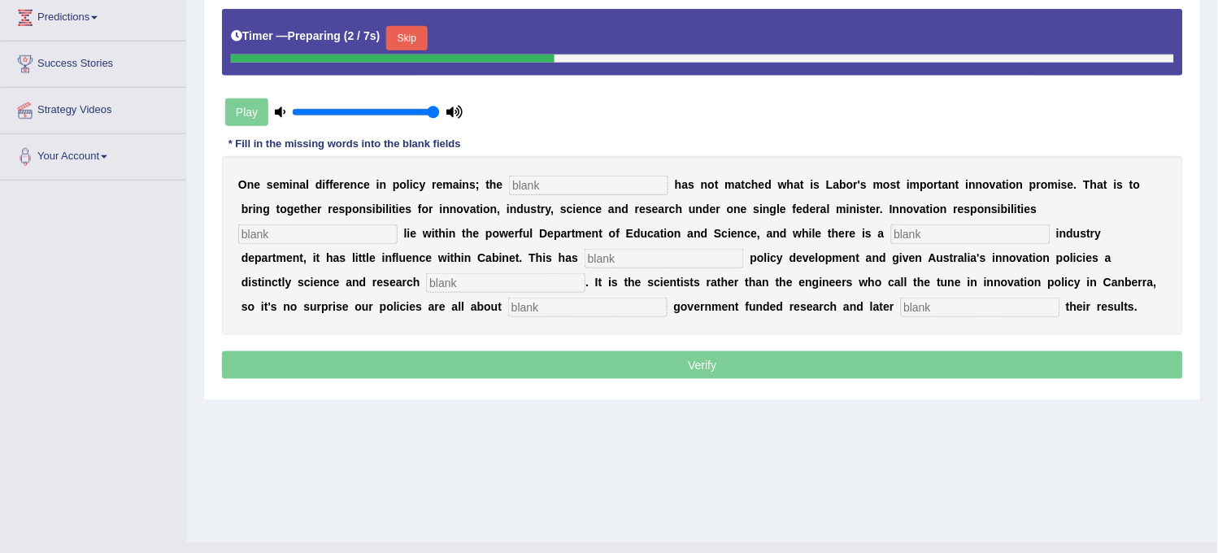
click at [586, 197] on div "O n e s e m i n a l d i f f e r e n c e i n p o l i c y r e m a i n s ; t h e h…" at bounding box center [702, 245] width 961 height 179
click at [600, 187] on input "text" at bounding box center [588, 186] width 159 height 20
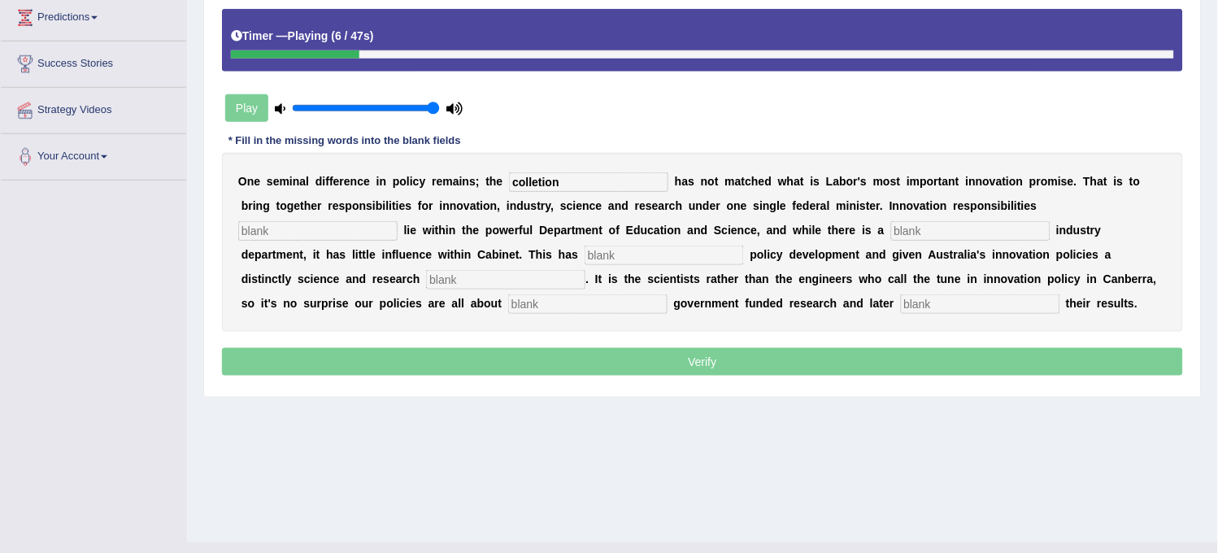
type input "colletion"
click at [946, 228] on input "text" at bounding box center [970, 231] width 159 height 20
click at [351, 225] on input "text" at bounding box center [317, 231] width 159 height 20
type input "currently"
click at [969, 231] on input "text" at bounding box center [970, 231] width 159 height 20
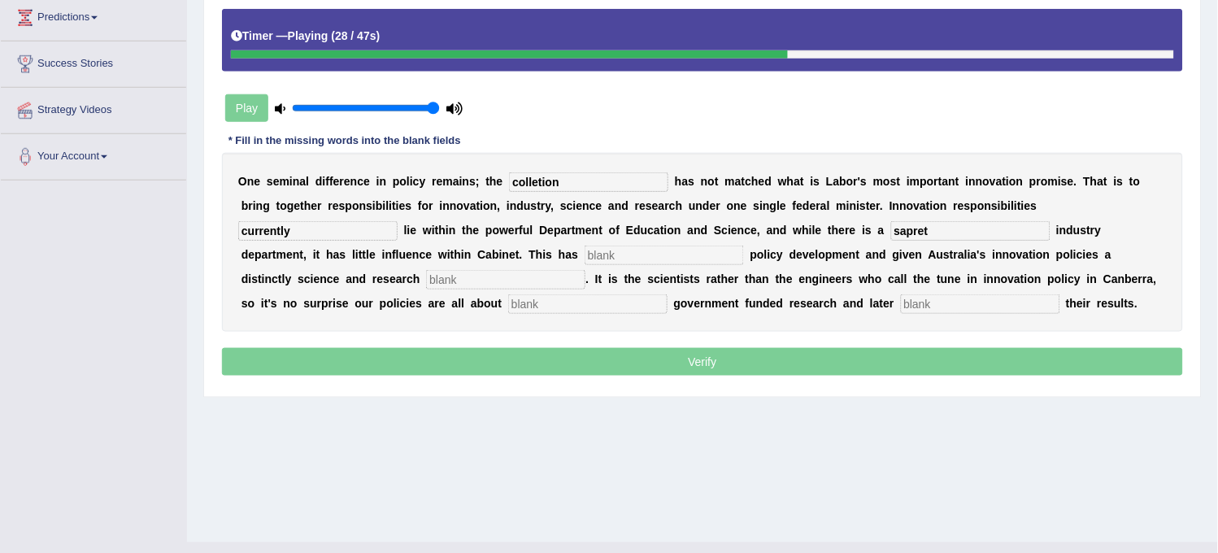
type input "sapret"
click at [710, 256] on input "text" at bounding box center [664, 256] width 159 height 20
type input "a"
type input "hamper"
click at [481, 281] on input "text" at bounding box center [505, 280] width 159 height 20
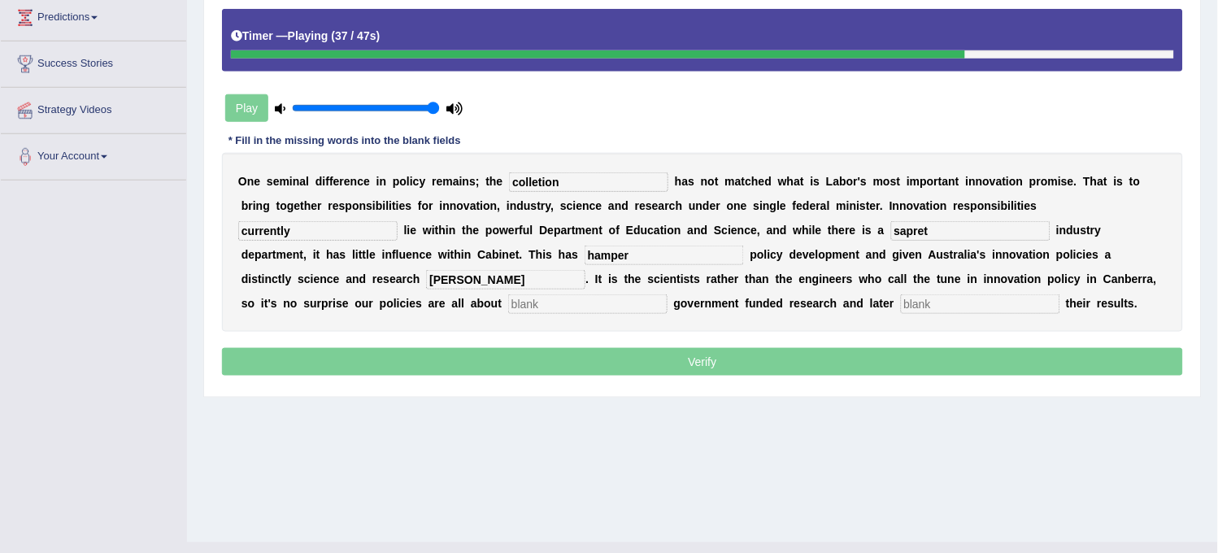
type input "byas"
click at [508, 305] on input "text" at bounding box center [587, 304] width 159 height 20
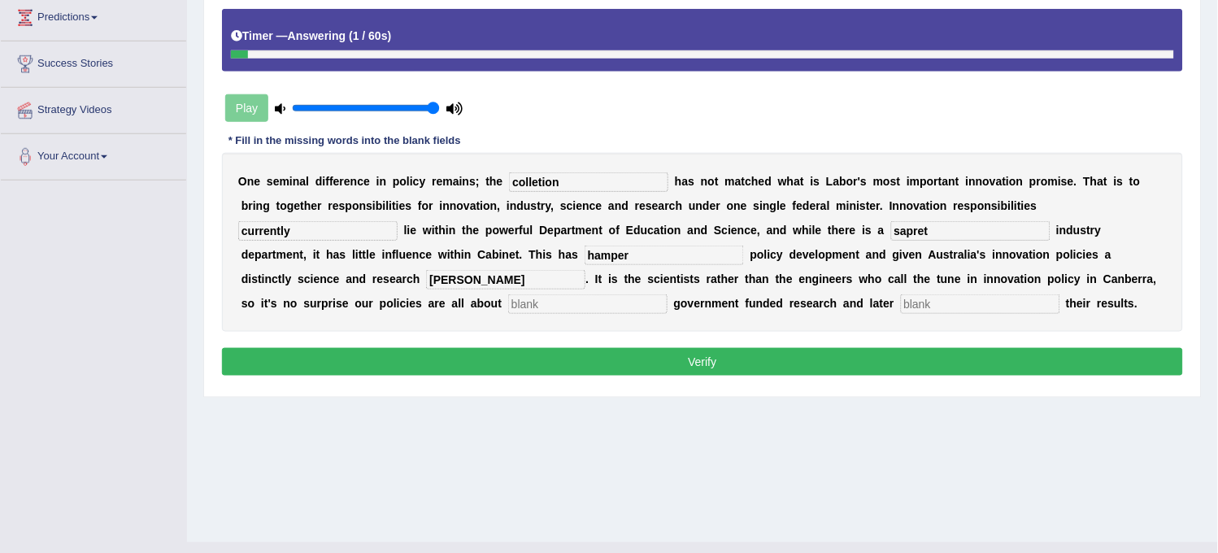
click at [901, 301] on input "text" at bounding box center [980, 304] width 159 height 20
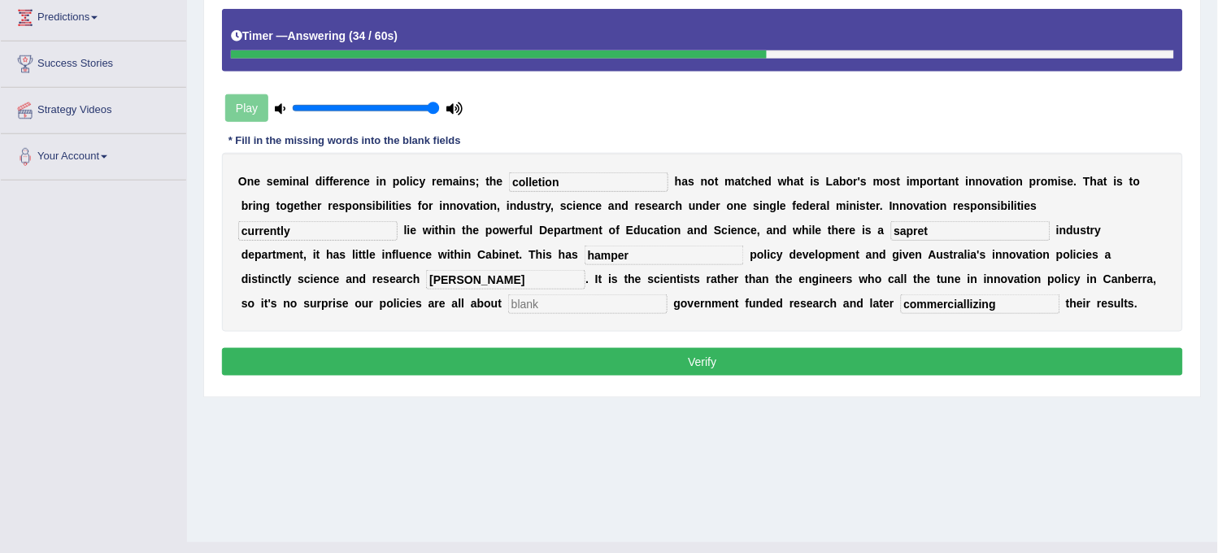
click at [904, 303] on input "commerciallizing" at bounding box center [980, 304] width 159 height 20
type input "commercializing"
click at [907, 229] on input "sapret" at bounding box center [970, 231] width 159 height 20
click at [911, 228] on input "sepret" at bounding box center [970, 231] width 159 height 20
click at [914, 229] on input "sepret" at bounding box center [970, 231] width 159 height 20
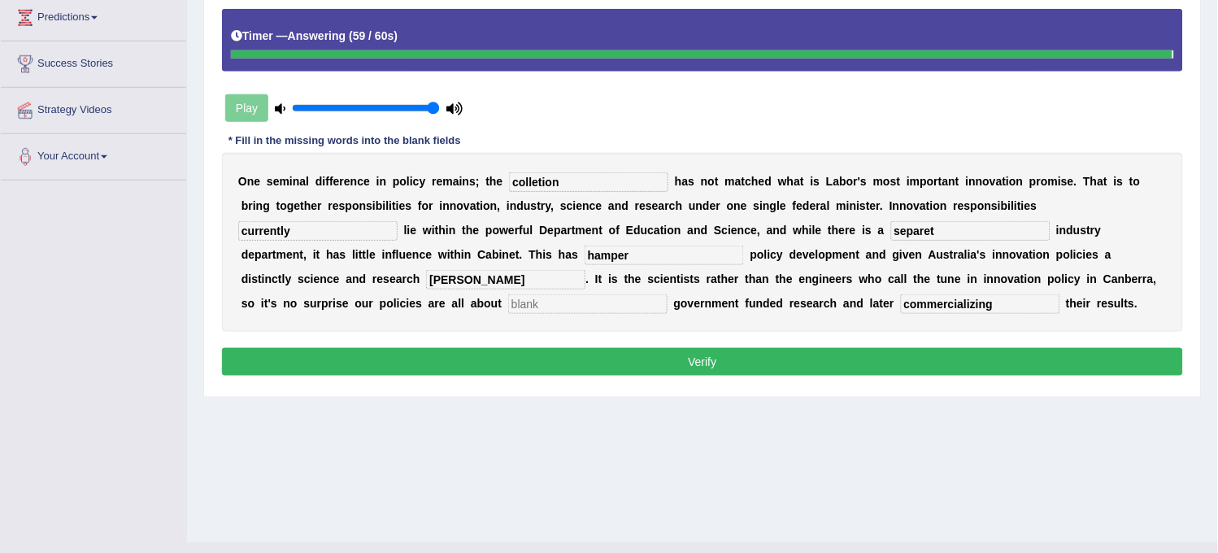
type input "separet"
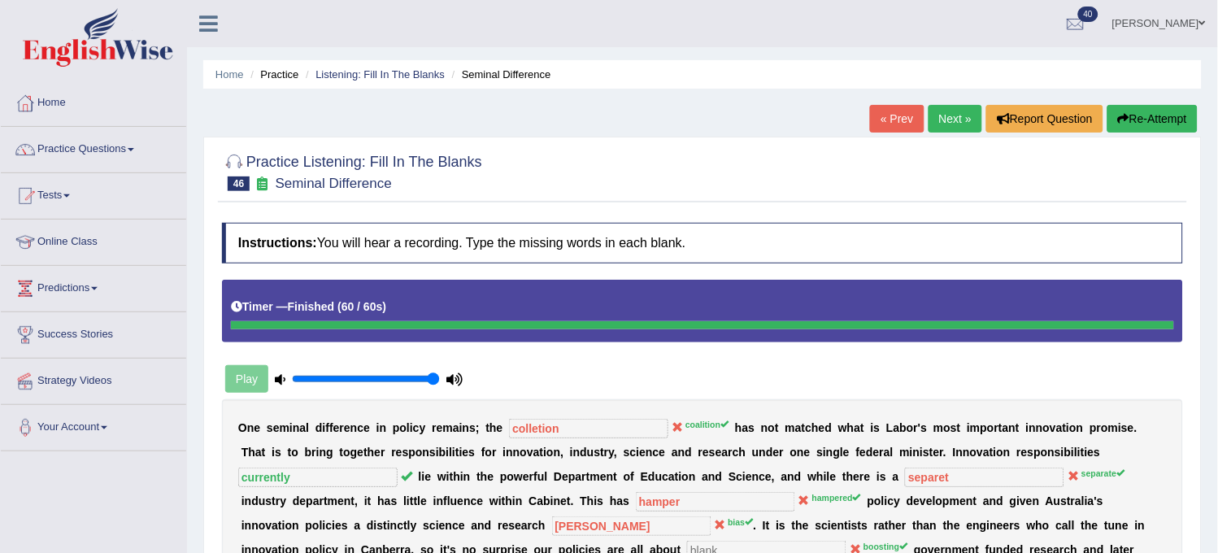
click at [948, 132] on link "Next »" at bounding box center [956, 119] width 54 height 28
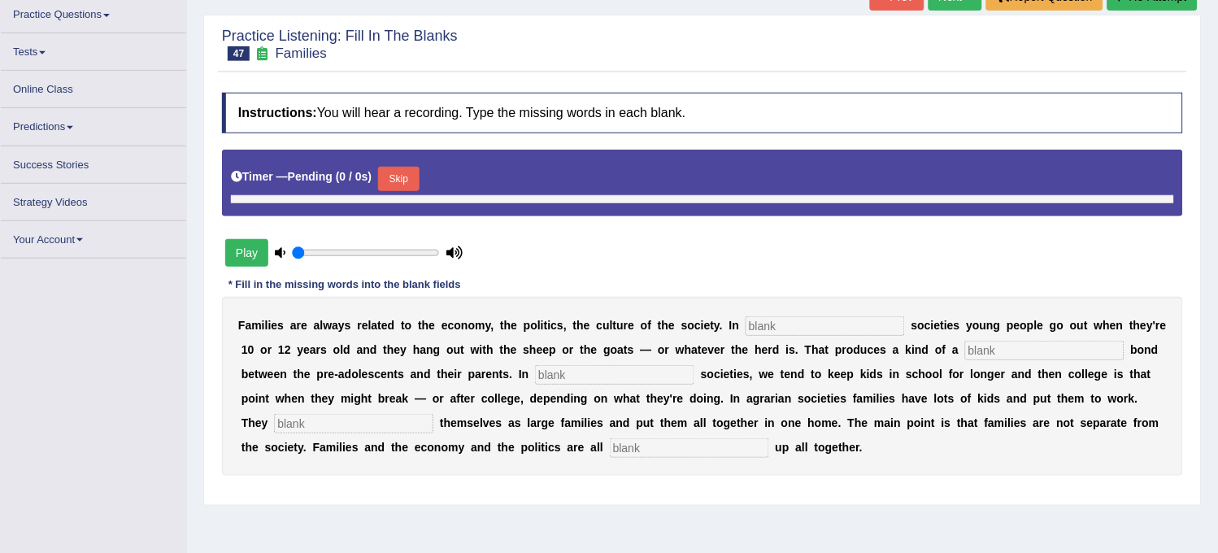
scroll to position [90, 0]
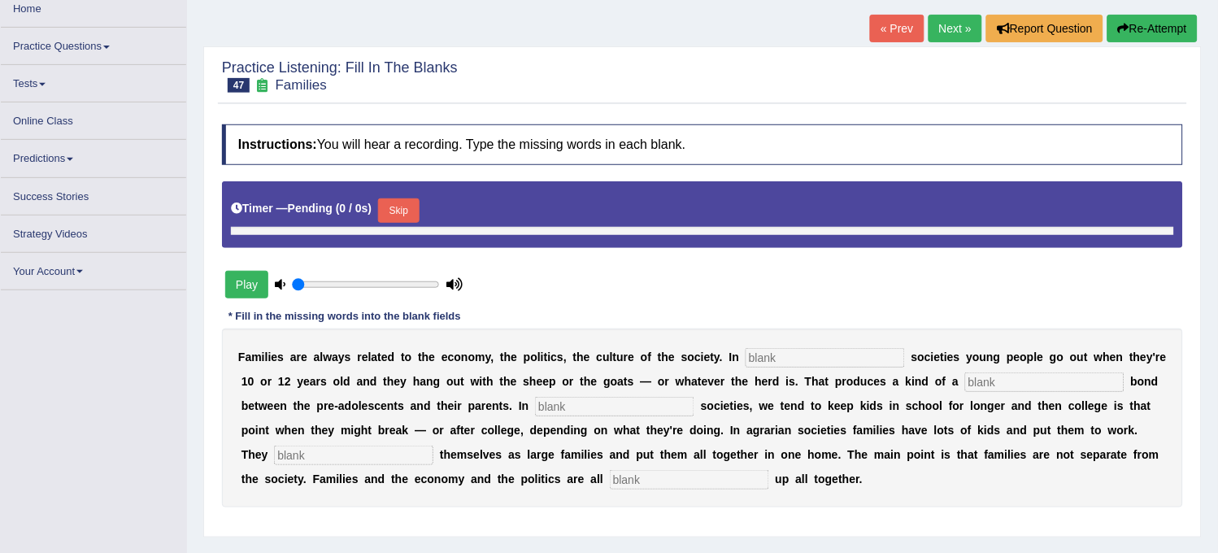
click at [885, 29] on link "« Prev" at bounding box center [897, 29] width 54 height 28
click at [941, 31] on link "Next »" at bounding box center [956, 29] width 54 height 28
click at [891, 41] on link "« Prev" at bounding box center [897, 29] width 54 height 28
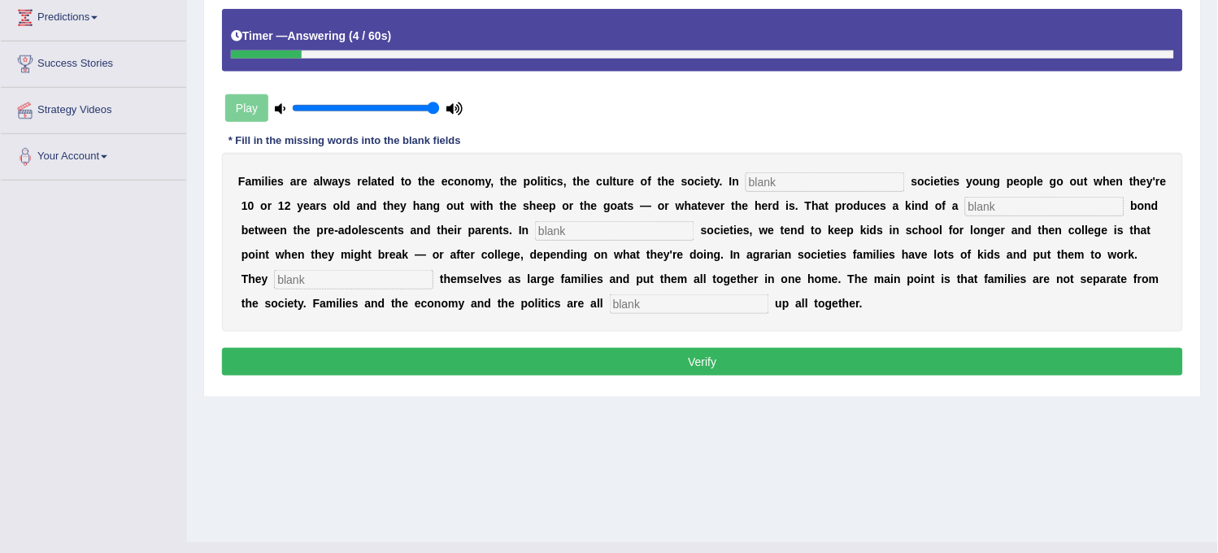
click at [686, 304] on input "text" at bounding box center [689, 304] width 159 height 20
type input "raped"
drag, startPoint x: 407, startPoint y: 261, endPoint x: 399, endPoint y: 272, distance: 13.3
click at [399, 272] on div "F a m i l i e s a r e a l w a y s r e l a t e d t o t h e e c o n o m y , t h e…" at bounding box center [702, 242] width 961 height 179
click at [399, 272] on input "text" at bounding box center [353, 280] width 159 height 20
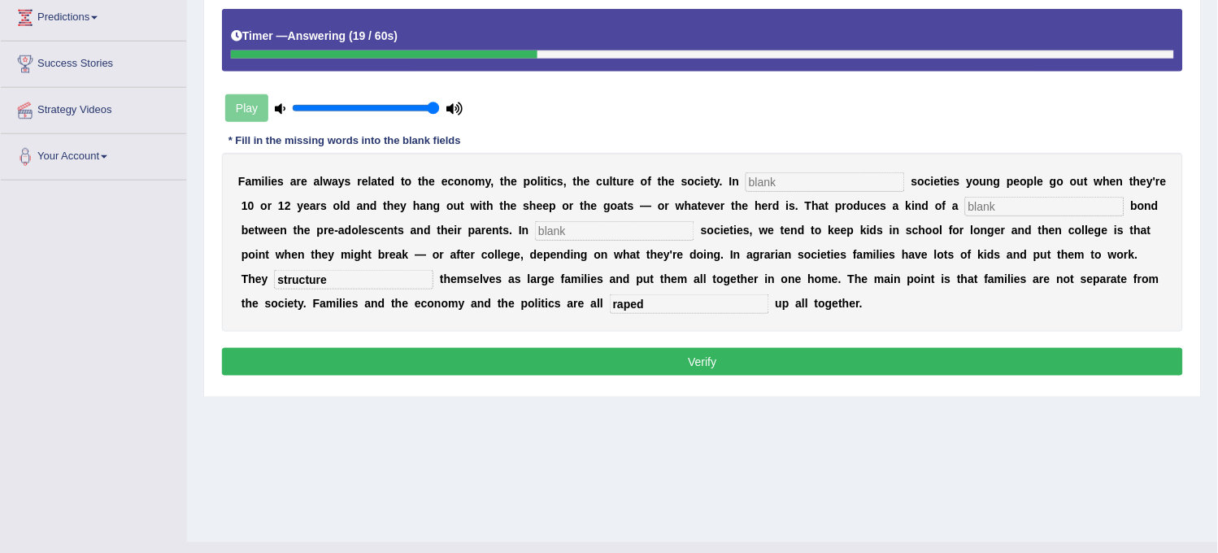
type input "structure"
click at [565, 233] on input "text" at bounding box center [614, 231] width 159 height 20
type input "industrial"
click at [1005, 206] on input "text" at bounding box center [1045, 207] width 159 height 20
type input "loose"
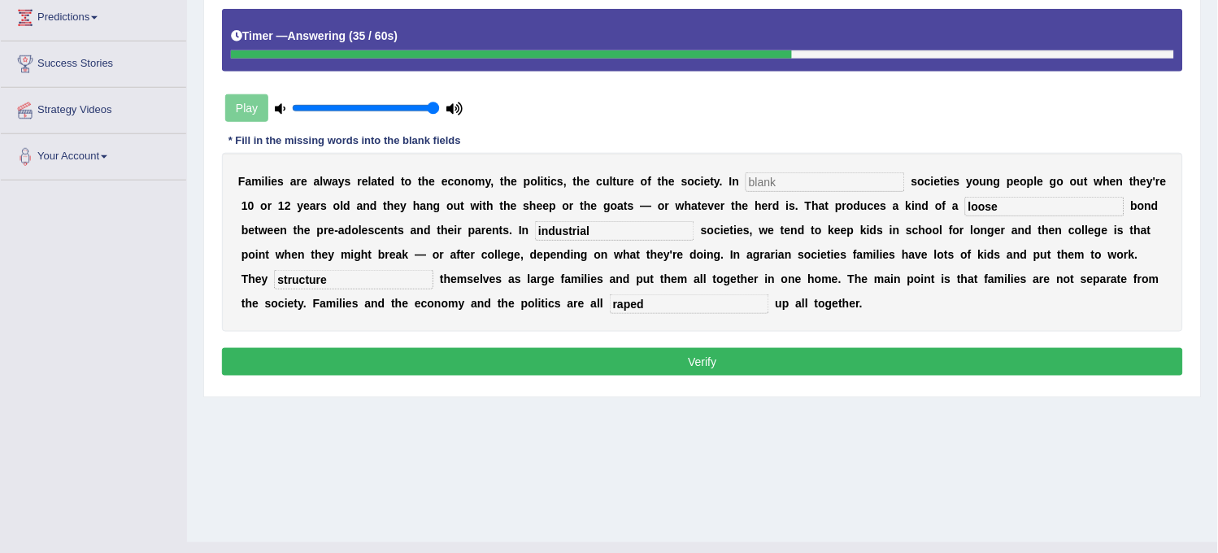
click at [817, 180] on input "text" at bounding box center [825, 182] width 159 height 20
type input "herding"
click at [761, 362] on button "Verify" at bounding box center [702, 362] width 961 height 28
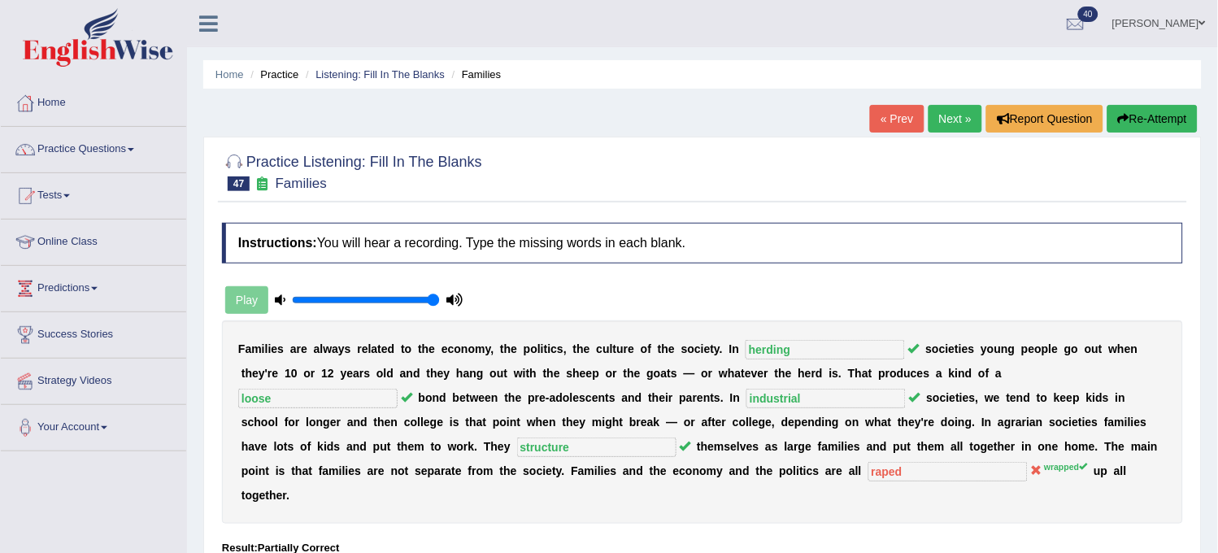
click at [952, 124] on link "Next »" at bounding box center [956, 119] width 54 height 28
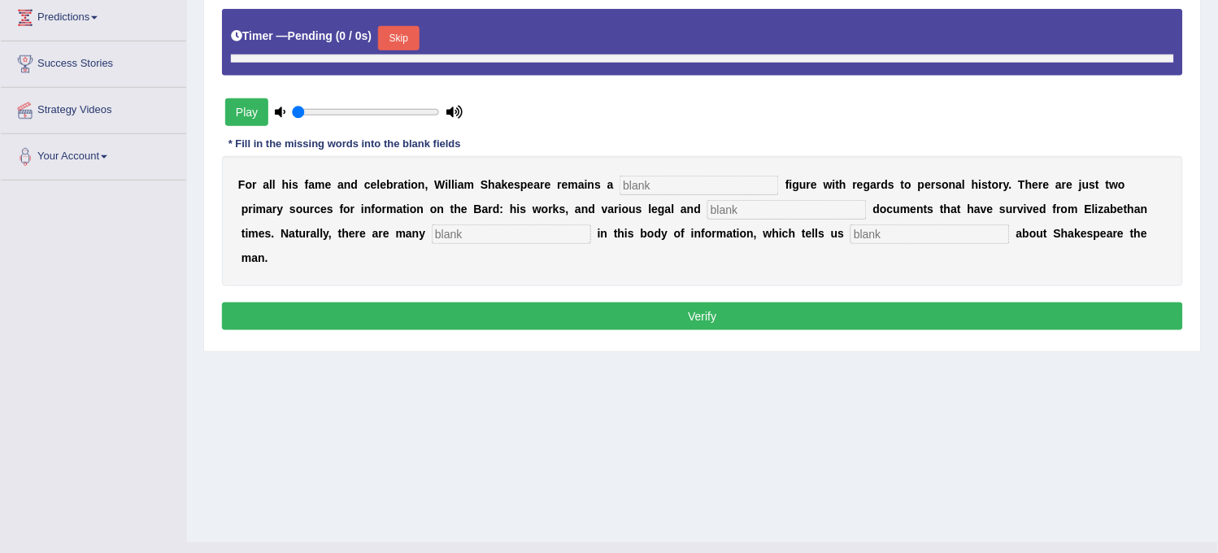
click at [418, 41] on button "Skip" at bounding box center [398, 38] width 41 height 24
type input "1"
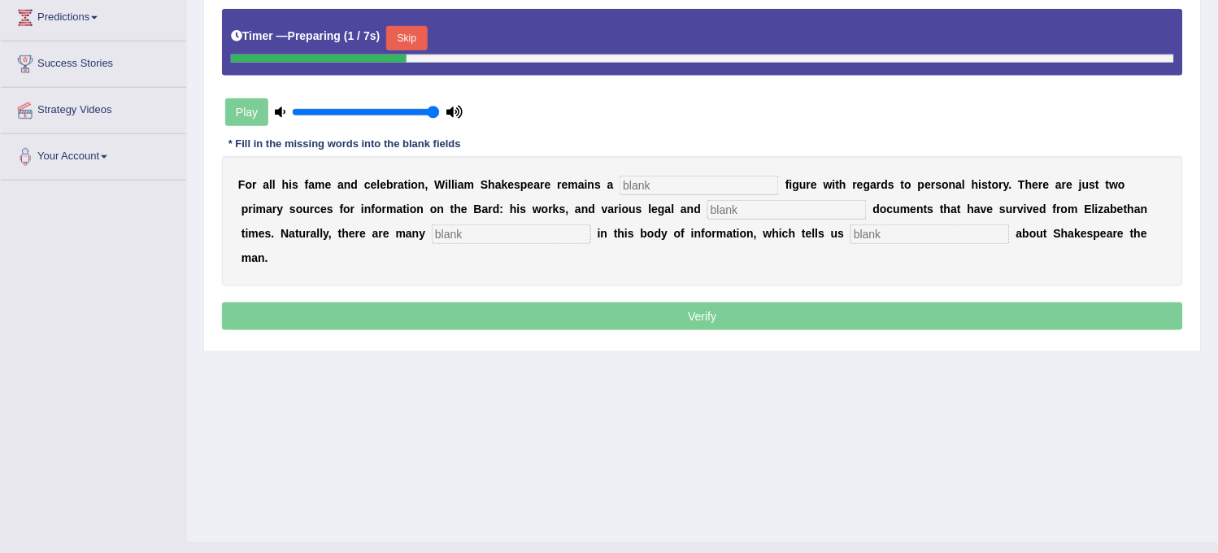
click at [418, 39] on button "Skip" at bounding box center [406, 38] width 41 height 24
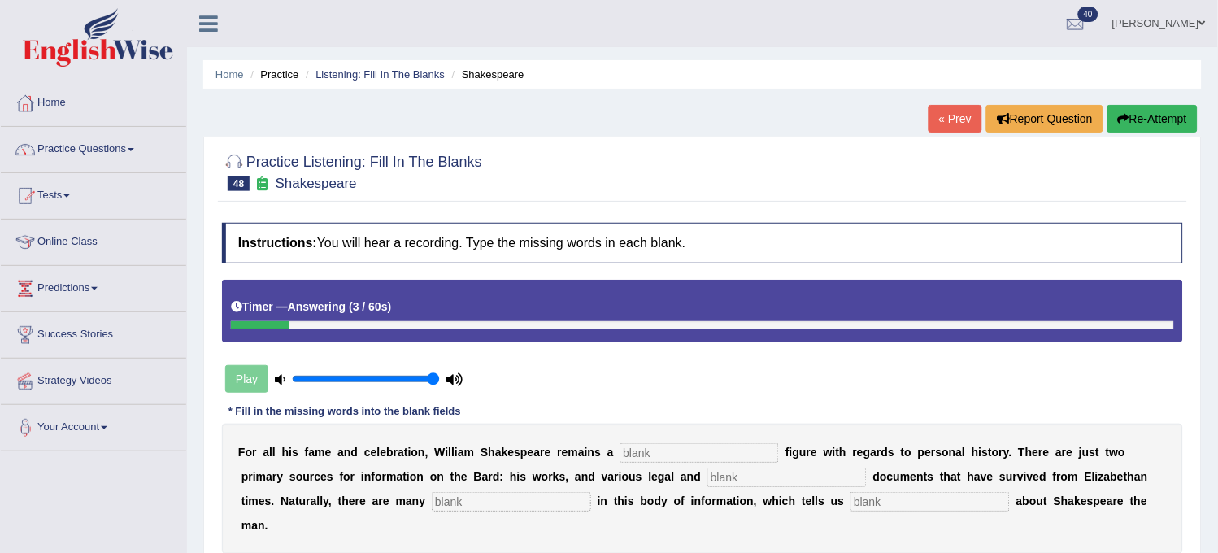
click at [1155, 124] on button "Re-Attempt" at bounding box center [1153, 119] width 90 height 28
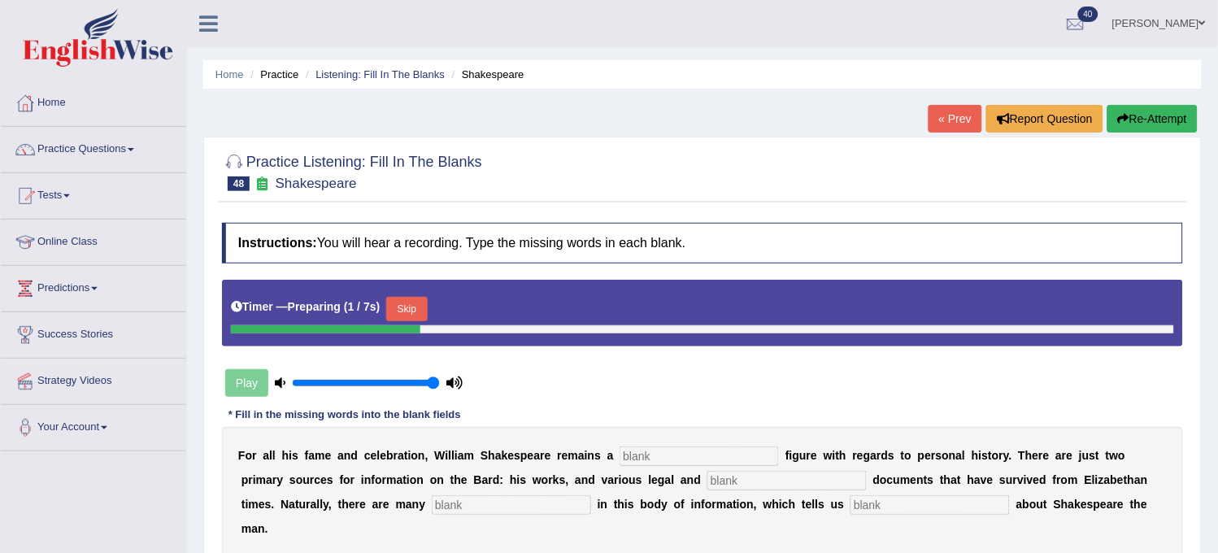
drag, startPoint x: 942, startPoint y: 515, endPoint x: 945, endPoint y: 505, distance: 10.3
click at [945, 505] on div "F o r a l l h i s f a m e a n d c e l e b r a t i o n , W i l l i a m S h a k e…" at bounding box center [702, 492] width 961 height 130
click at [945, 505] on input "text" at bounding box center [930, 505] width 159 height 20
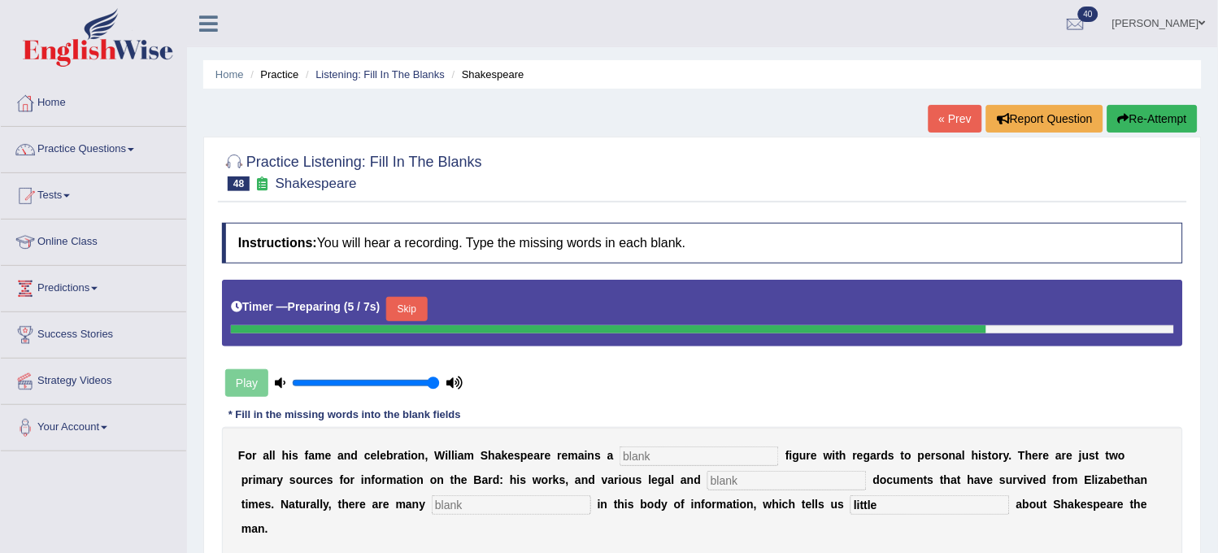
type input "little"
click at [519, 512] on input "text" at bounding box center [511, 505] width 159 height 20
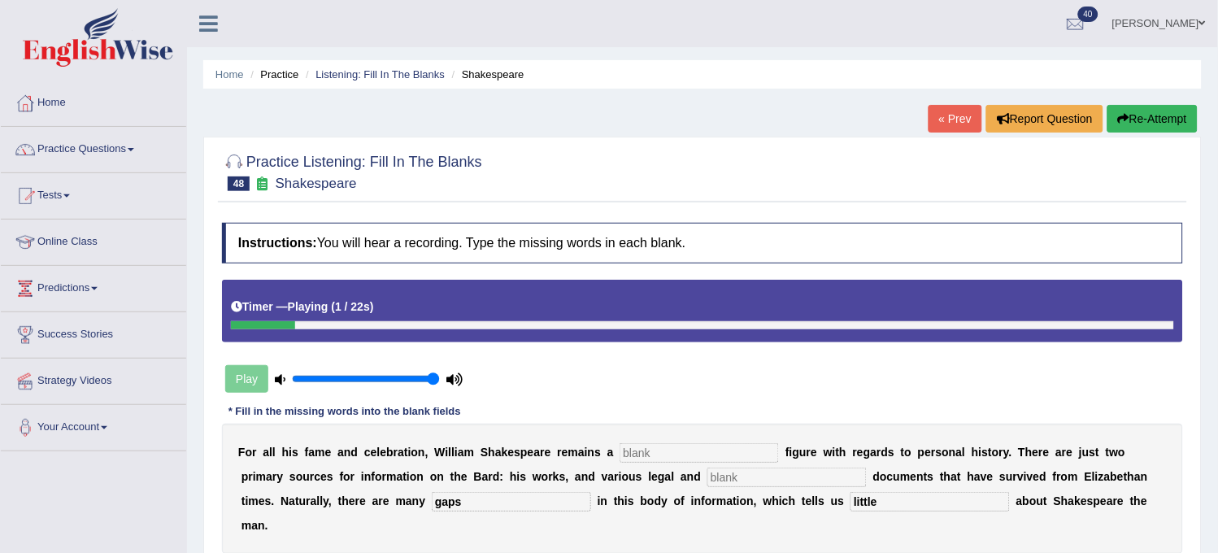
type input "gaps"
click at [638, 440] on div "F o r a l l h i s f a m e a n d c e l e b r a t i o n , W i l l i a m S h a k e…" at bounding box center [702, 489] width 961 height 130
click at [637, 450] on input "text" at bounding box center [699, 453] width 159 height 20
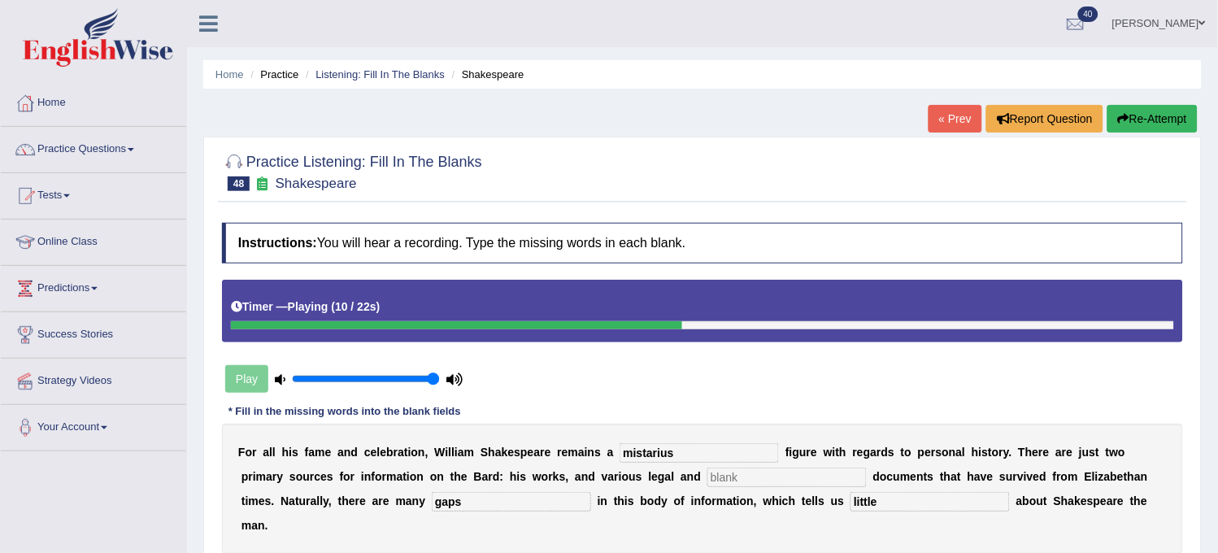
type input "mistarius"
click at [757, 474] on input "text" at bounding box center [787, 478] width 159 height 20
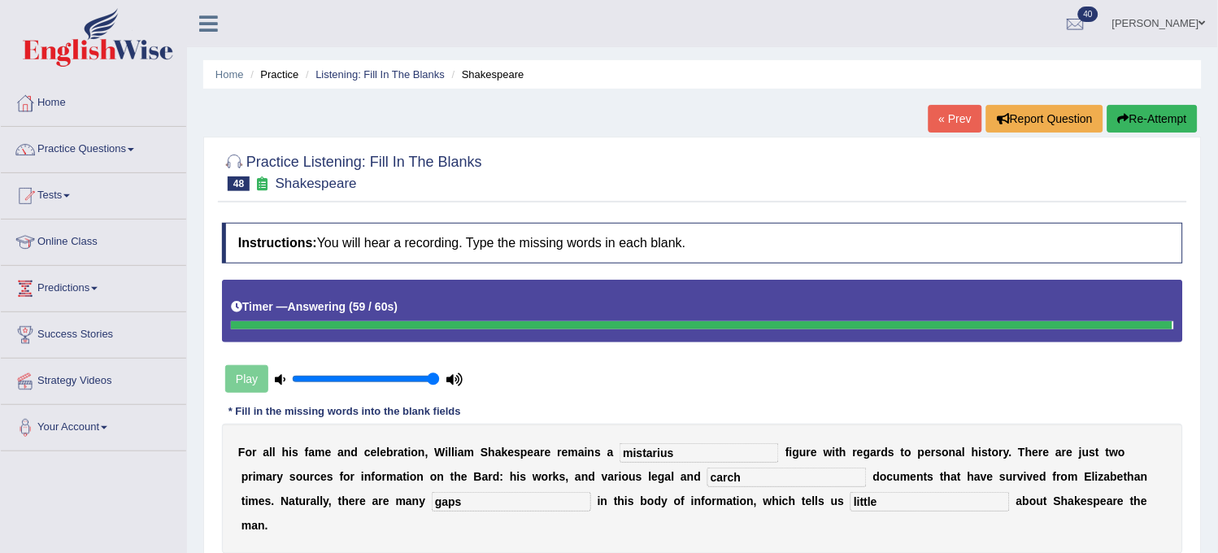
type input "carch"
